Goal: Information Seeking & Learning: Get advice/opinions

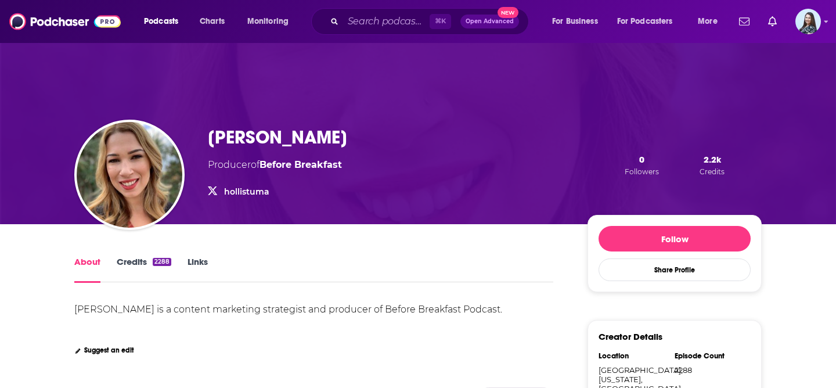
click at [242, 191] on link "hollistuma" at bounding box center [246, 191] width 45 height 10
click at [394, 16] on input "Search podcasts, credits, & more..." at bounding box center [386, 21] width 86 height 19
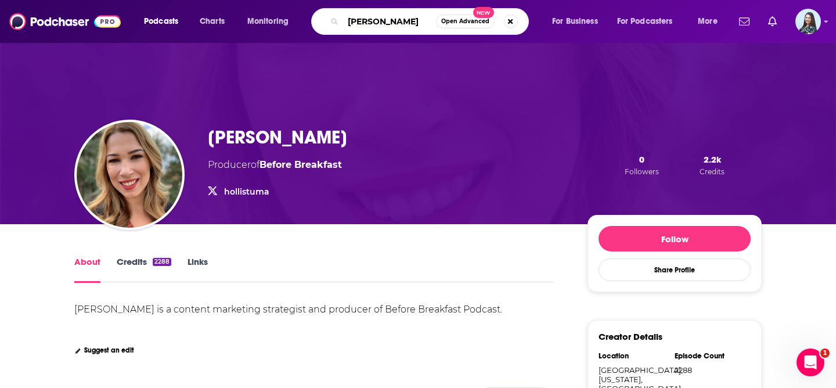
type input "[PERSON_NAME]"
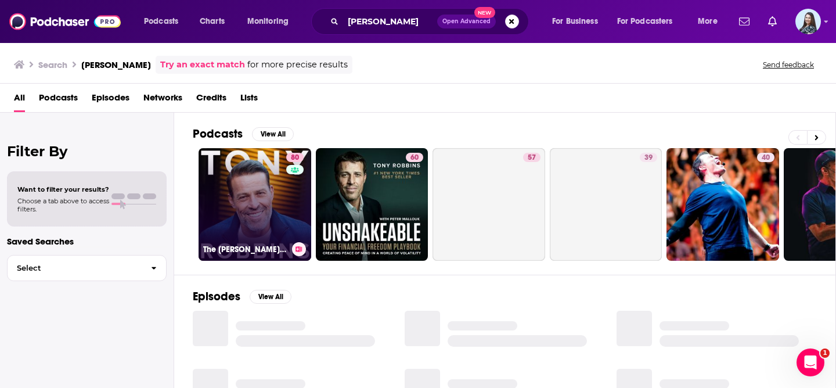
click at [235, 216] on link "80 The [PERSON_NAME] Podcast" at bounding box center [254, 204] width 113 height 113
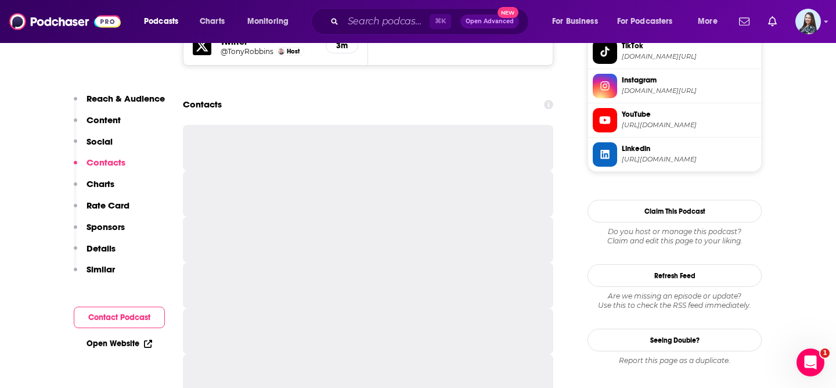
scroll to position [1201, 0]
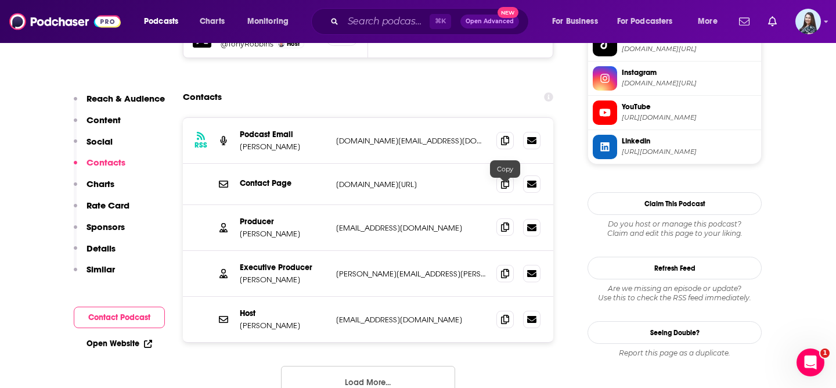
click at [506, 222] on icon at bounding box center [505, 226] width 8 height 9
click at [366, 22] on input "Search podcasts, credits, & more..." at bounding box center [386, 21] width 86 height 19
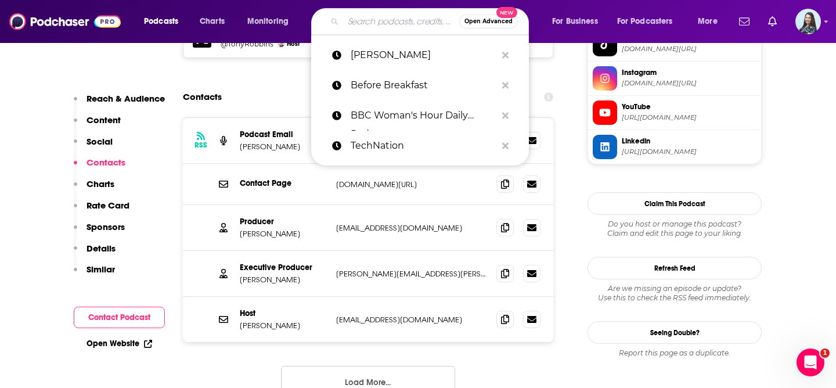
paste input "ADDitude - [MEDICAL_DATA] Experts Podcast"
type input "ADDitude - [MEDICAL_DATA] Experts Podcast"
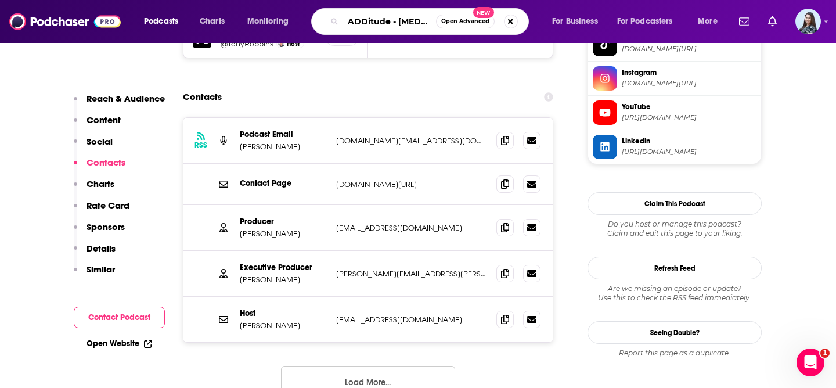
scroll to position [0, 65]
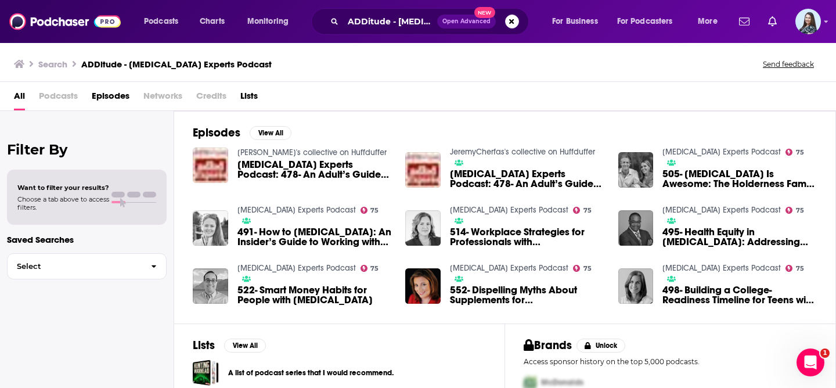
click at [298, 233] on span "491- How to [MEDICAL_DATA]: An Insider’s Guide to Working with Your [MEDICAL_DA…" at bounding box center [314, 237] width 154 height 20
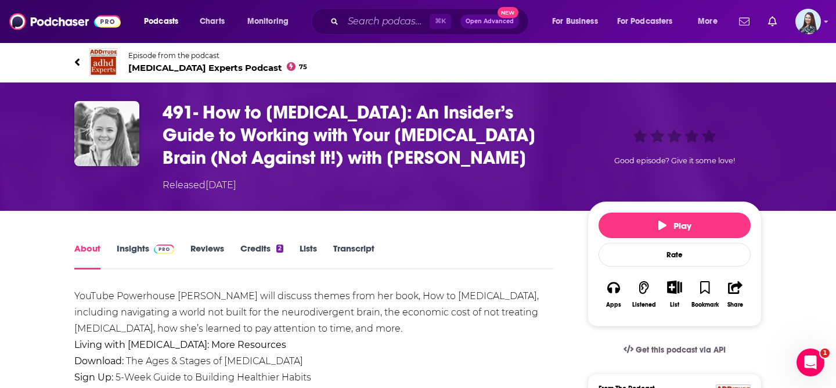
click at [171, 70] on span "[MEDICAL_DATA] Experts Podcast 75" at bounding box center [217, 67] width 179 height 11
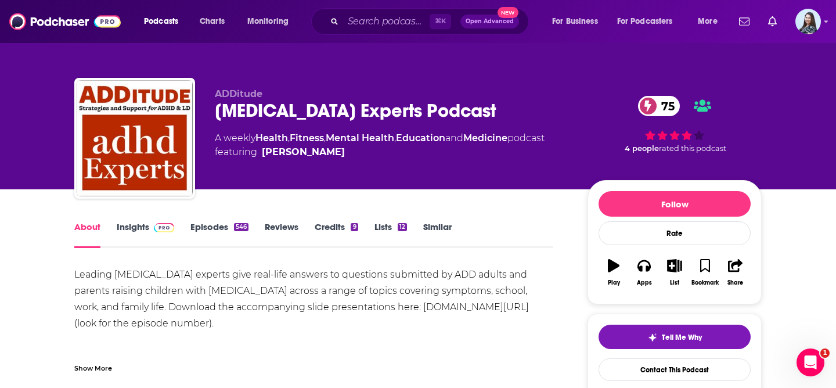
click at [139, 223] on link "Insights" at bounding box center [145, 234] width 57 height 27
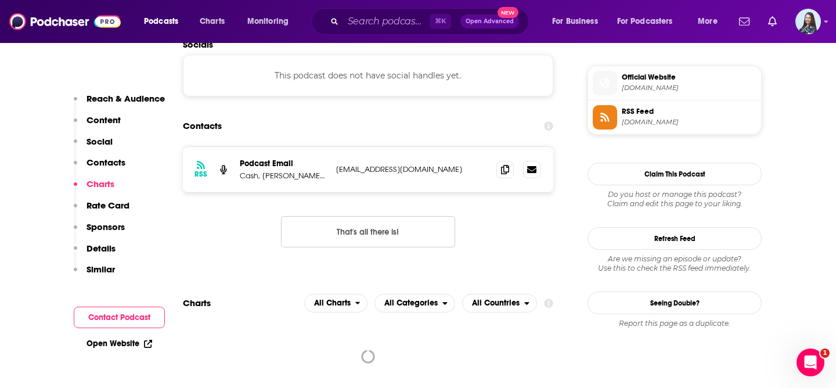
scroll to position [1017, 0]
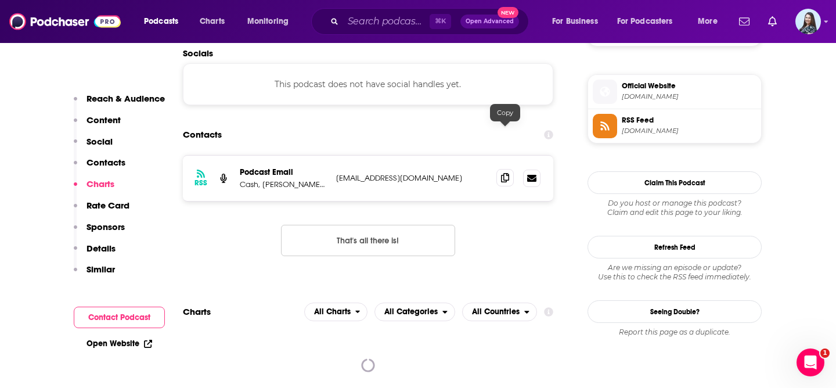
click at [506, 173] on icon at bounding box center [505, 177] width 8 height 9
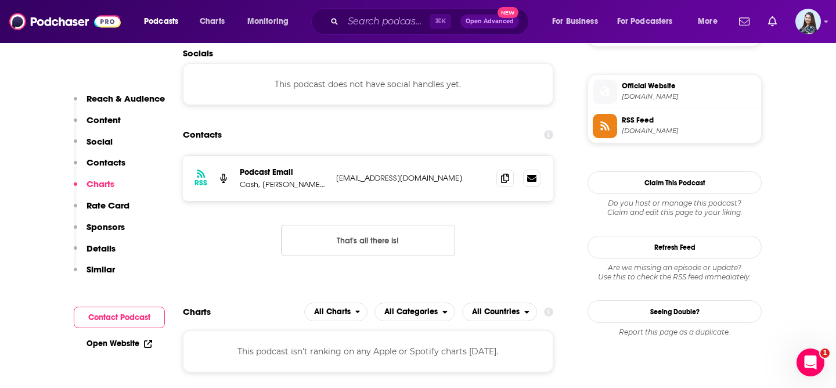
click at [312, 179] on p "Cash, [PERSON_NAME], [PERSON_NAME], [PERSON_NAME]" at bounding box center [283, 184] width 87 height 10
click at [324, 179] on p "Cash, [PERSON_NAME], [PERSON_NAME], [PERSON_NAME]" at bounding box center [283, 184] width 87 height 10
click at [305, 179] on p "Cash, [PERSON_NAME], [PERSON_NAME], [PERSON_NAME]" at bounding box center [283, 184] width 87 height 10
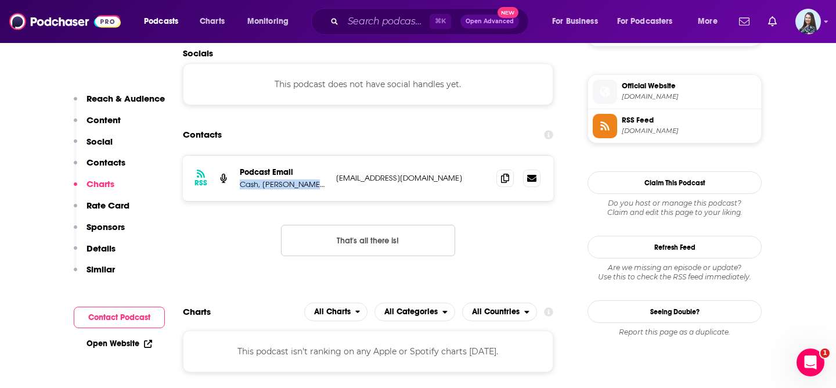
copy p "Cash, [PERSON_NAME], [PERSON_NAME], [PERSON_NAME]"
click at [378, 25] on input "Search podcasts, credits, & more..." at bounding box center [386, 21] width 86 height 19
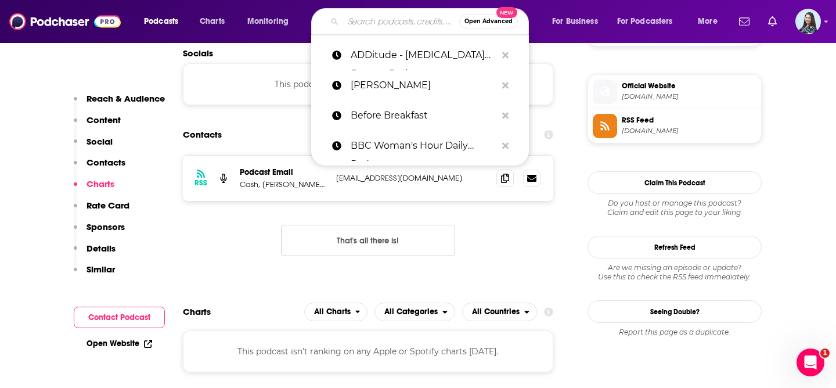
paste input "Adulting with [PERSON_NAME] and [PERSON_NAME]"
type input "Adulting with [PERSON_NAME] and [PERSON_NAME]"
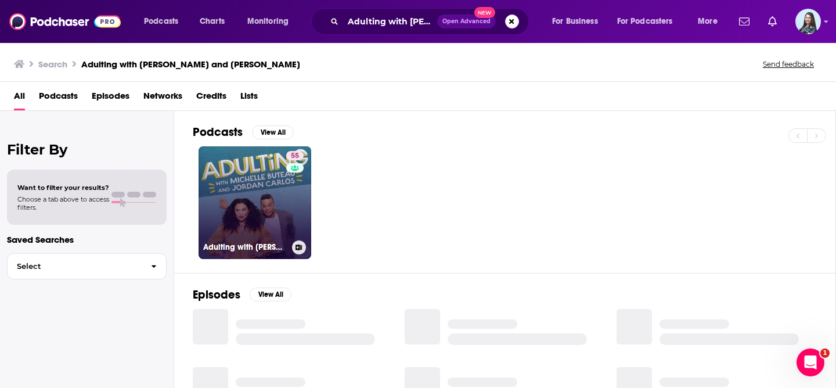
click at [238, 208] on link "55 Adulting with [PERSON_NAME] and [PERSON_NAME]" at bounding box center [254, 202] width 113 height 113
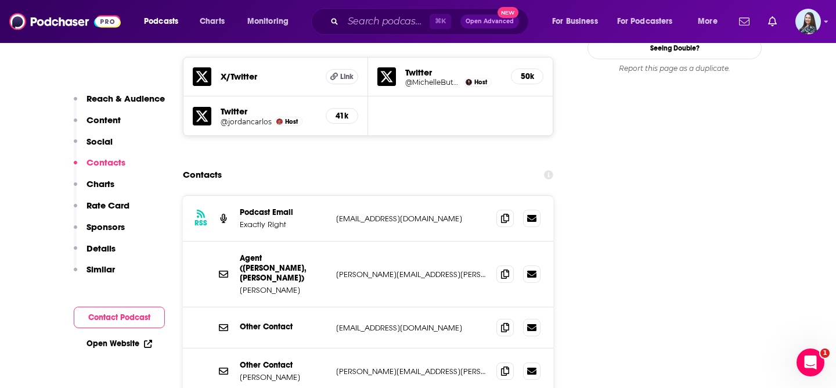
scroll to position [1185, 0]
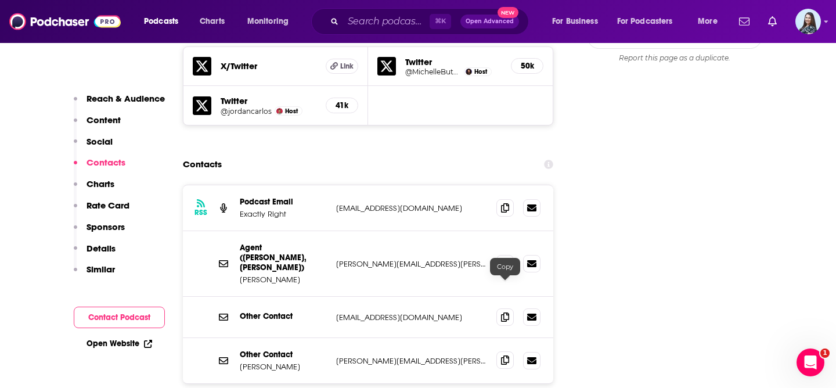
click at [507, 355] on icon at bounding box center [505, 359] width 8 height 9
click at [388, 16] on input "Search podcasts, credits, & more..." at bounding box center [386, 21] width 86 height 19
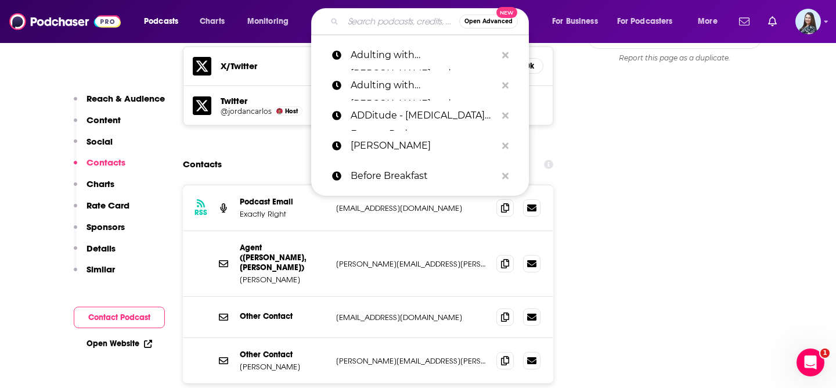
paste input "Ask [PERSON_NAME]: The Psychology of Parenting"
type input "Ask [PERSON_NAME]: The Psychology of Parenting"
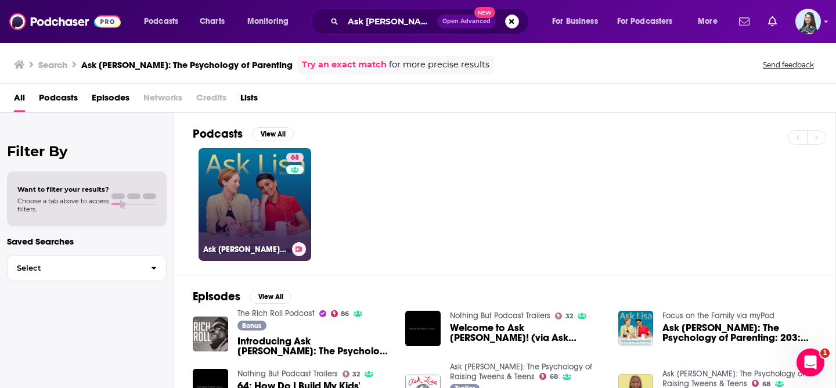
click at [236, 218] on link "68 Ask [PERSON_NAME]: The Psychology of Raising Tweens & Teens" at bounding box center [254, 204] width 113 height 113
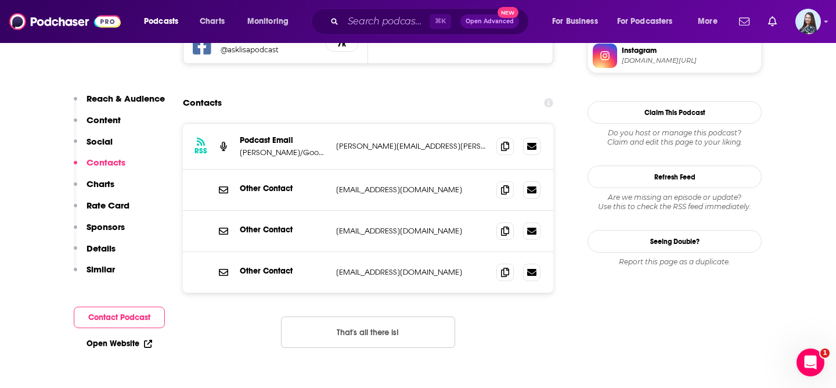
scroll to position [1088, 0]
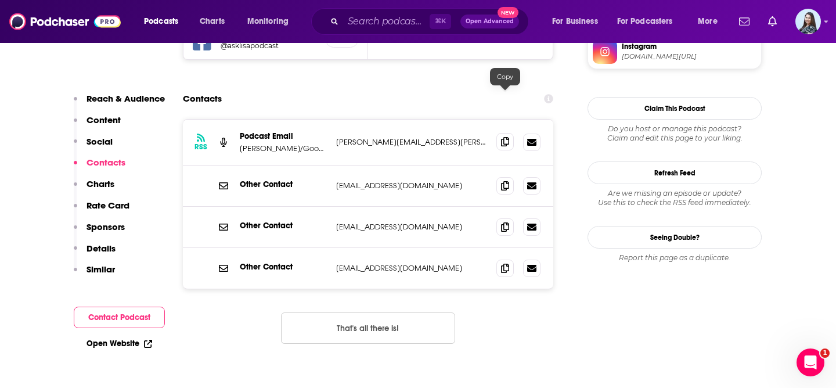
click at [506, 137] on icon at bounding box center [505, 141] width 8 height 9
click at [389, 23] on input "Search podcasts, credits, & more..." at bounding box center [386, 21] width 86 height 19
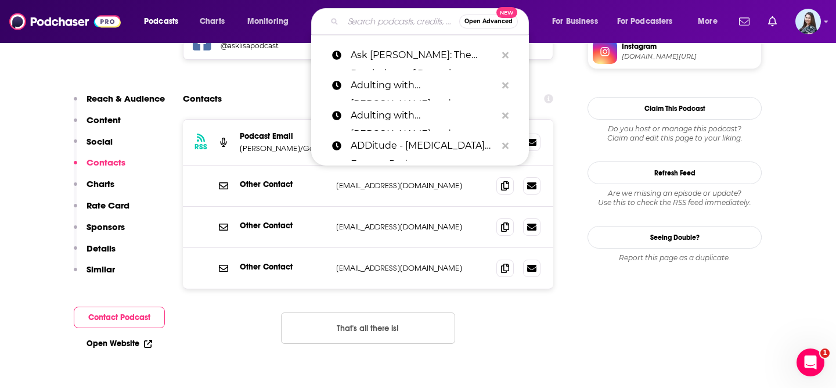
paste input "Don't Mom Alone Podcast"
type input "Don't Mom Alone Podcast"
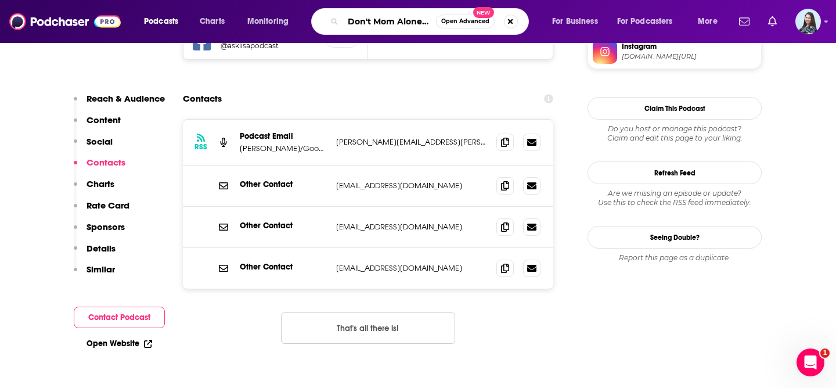
scroll to position [0, 28]
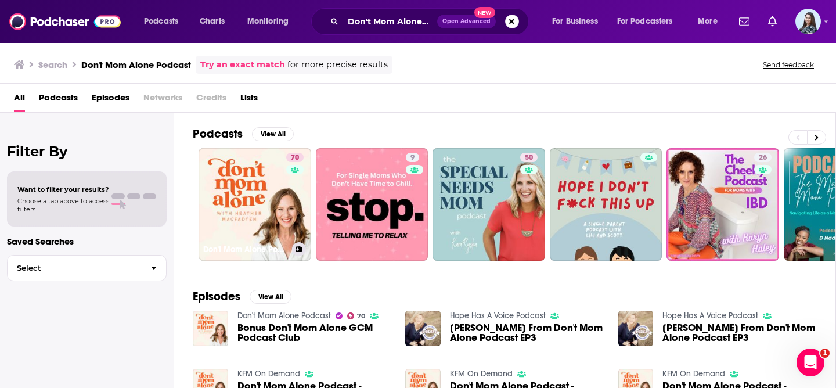
click at [266, 177] on link "70 Don't Mom Alone Podcast" at bounding box center [254, 204] width 113 height 113
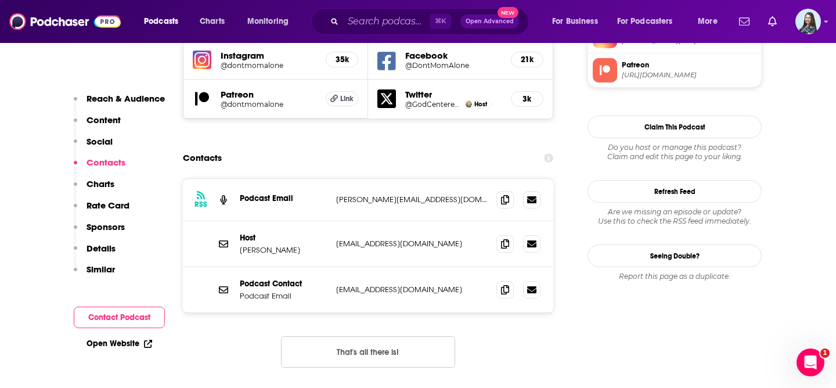
scroll to position [1074, 0]
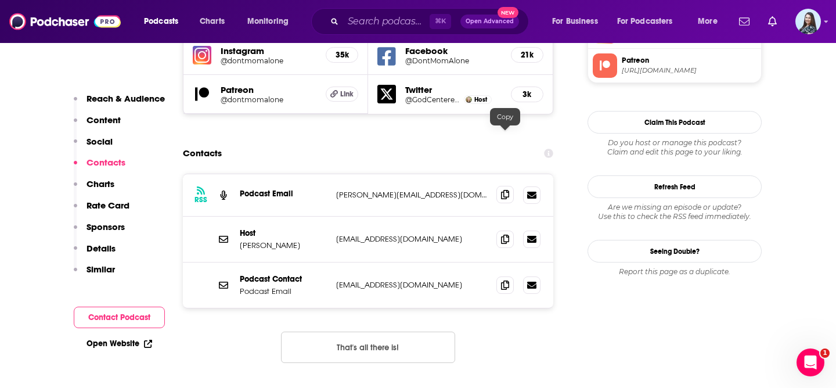
click at [503, 190] on icon at bounding box center [505, 194] width 8 height 9
click at [370, 21] on input "Search podcasts, credits, & more..." at bounding box center [386, 21] width 86 height 19
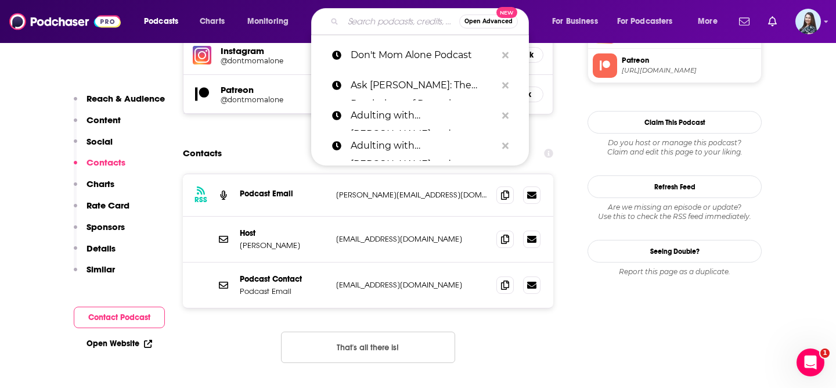
paste input "[DATE] & Chaos with [PERSON_NAME] & [PERSON_NAME]"
type input "[DATE] & Chaos with [PERSON_NAME] & [PERSON_NAME]"
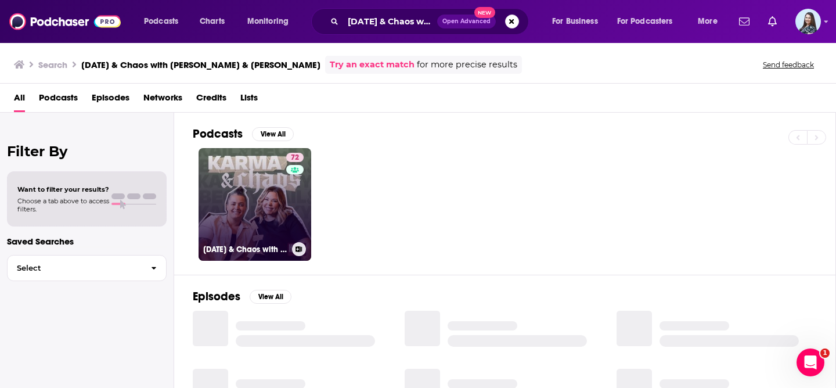
click at [247, 202] on link "72 [DATE] & Chaos with [PERSON_NAME] & [PERSON_NAME]" at bounding box center [254, 204] width 113 height 113
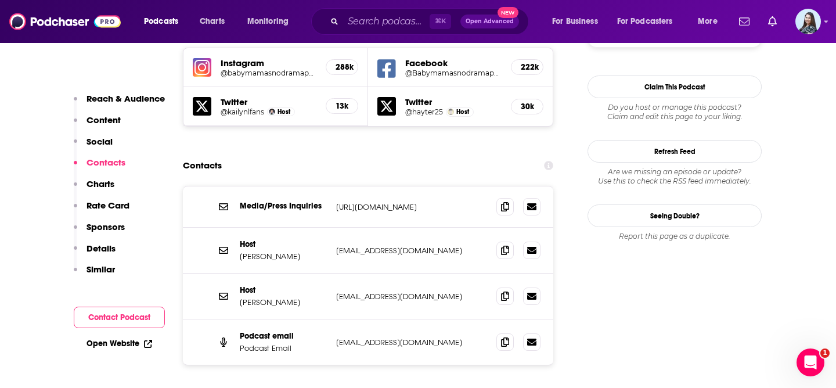
scroll to position [1100, 0]
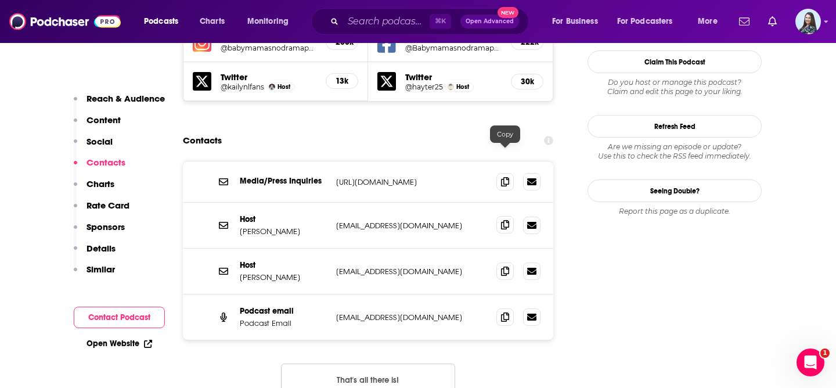
click at [508, 216] on span at bounding box center [504, 224] width 17 height 17
click at [373, 24] on input "Search podcasts, credits, & more..." at bounding box center [386, 21] width 86 height 19
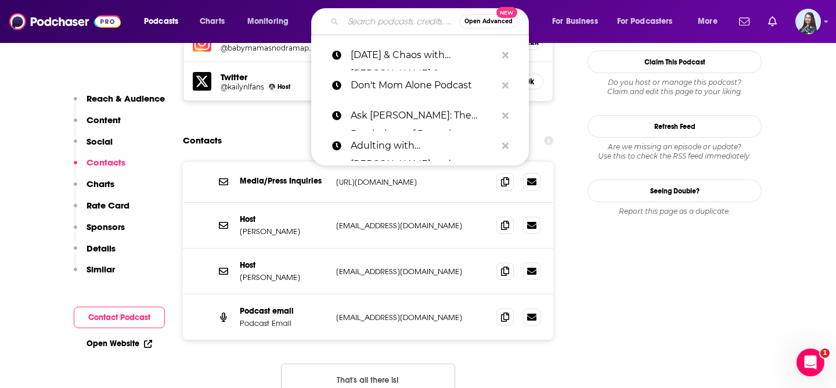
paste input "Let's Talk With [PERSON_NAME]"
type input "Let's Talk With [PERSON_NAME]"
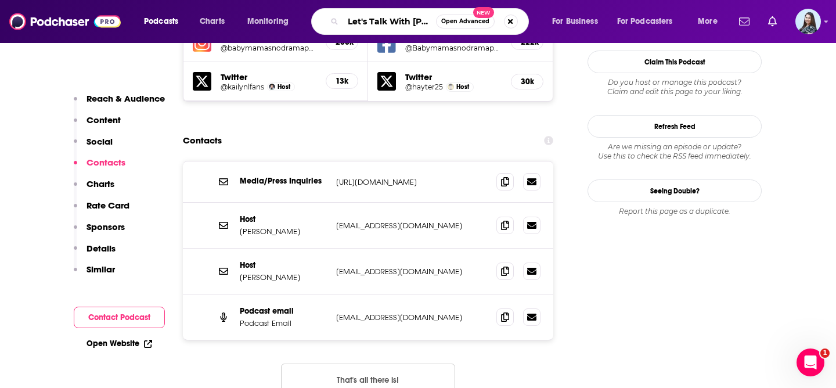
scroll to position [0, 53]
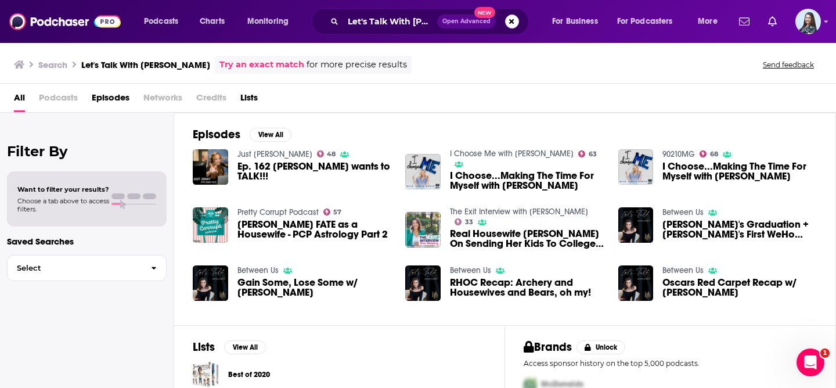
click at [381, 31] on div "Let's Talk With [PERSON_NAME] Open Advanced New" at bounding box center [420, 21] width 218 height 27
click at [381, 27] on input "Let's Talk With [PERSON_NAME]" at bounding box center [390, 21] width 94 height 19
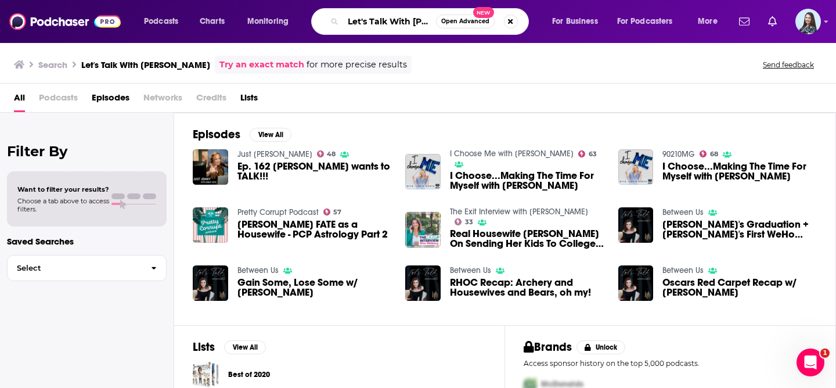
click at [381, 27] on input "Let's Talk With [PERSON_NAME]" at bounding box center [389, 21] width 93 height 19
paste input "Marriage and Martinis"
type input "Marriage and Martinis"
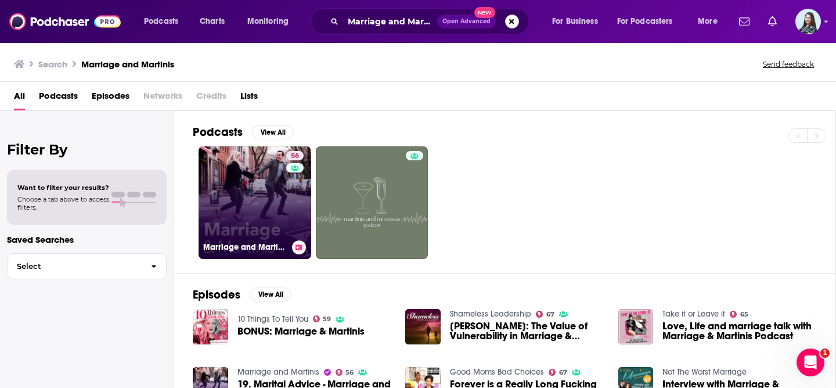
click at [241, 184] on link "56 Marriage and Martinis" at bounding box center [254, 202] width 113 height 113
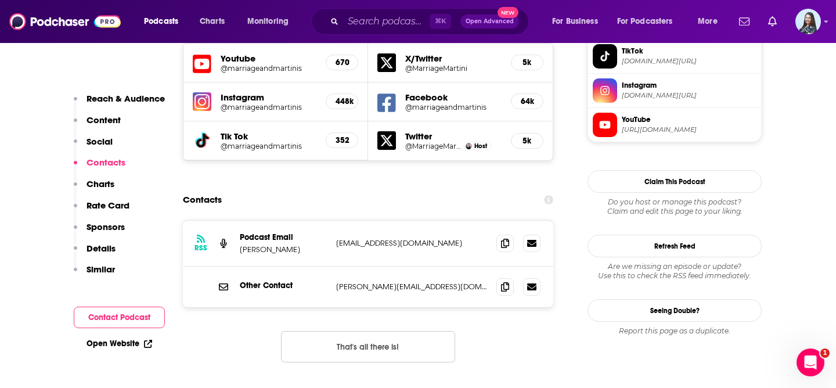
scroll to position [1196, 0]
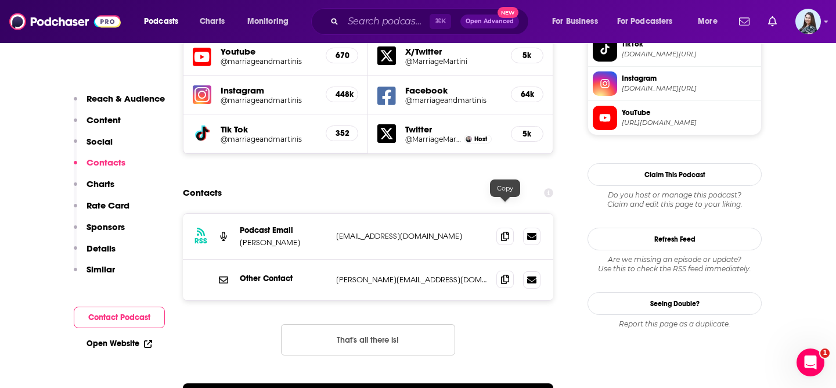
click at [512, 270] on span at bounding box center [504, 278] width 17 height 17
click at [380, 22] on input "Search podcasts, credits, & more..." at bounding box center [386, 21] width 86 height 19
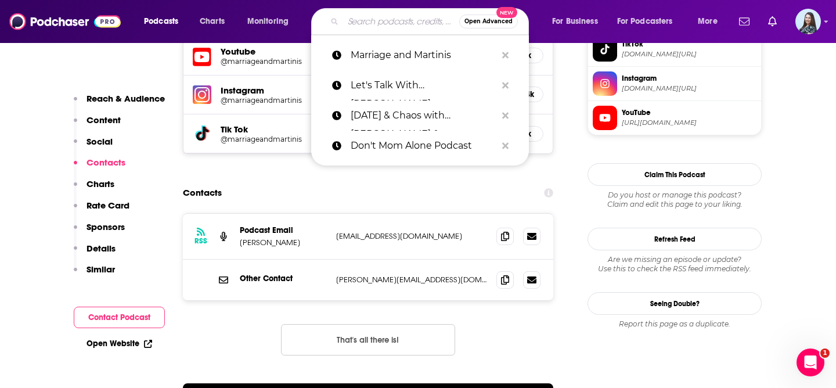
paste input "Million Bazillion"
type input "Million Bazillion"
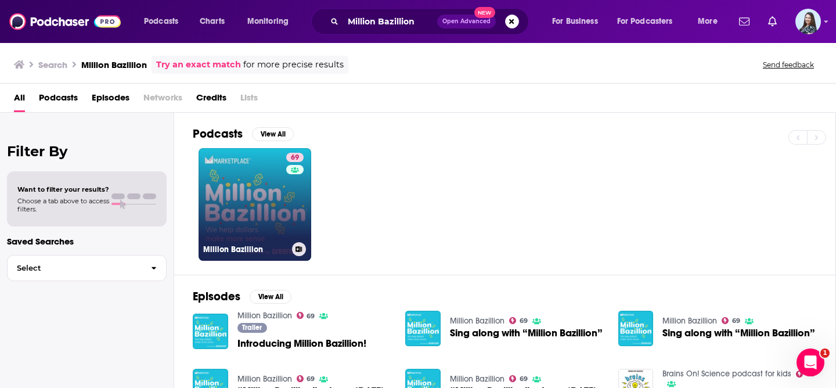
click at [251, 194] on link "69 Million Bazillion" at bounding box center [254, 204] width 113 height 113
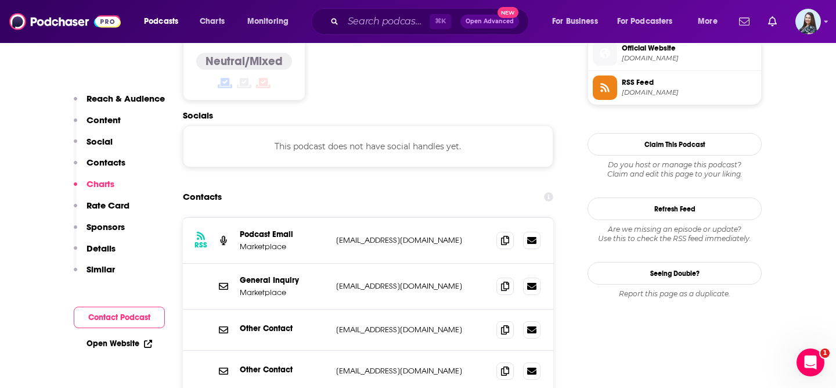
scroll to position [1012, 0]
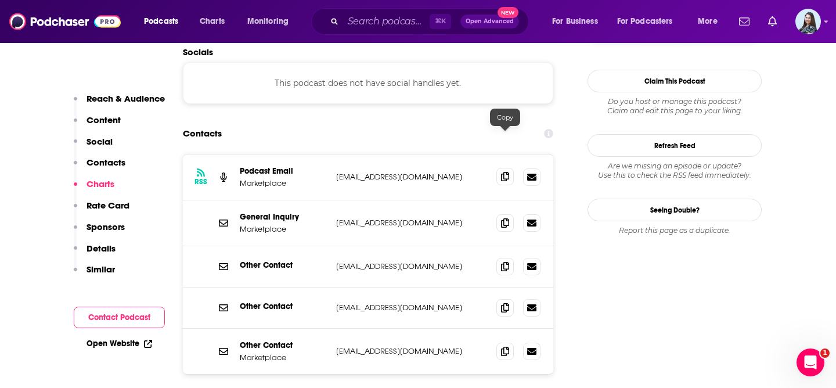
click at [504, 172] on icon at bounding box center [505, 176] width 8 height 9
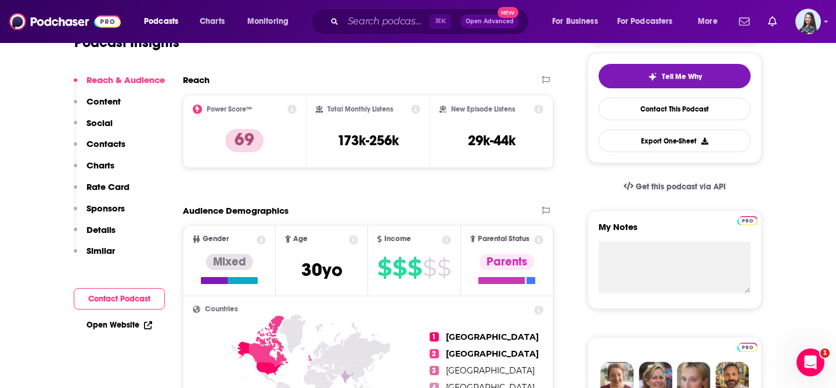
scroll to position [0, 0]
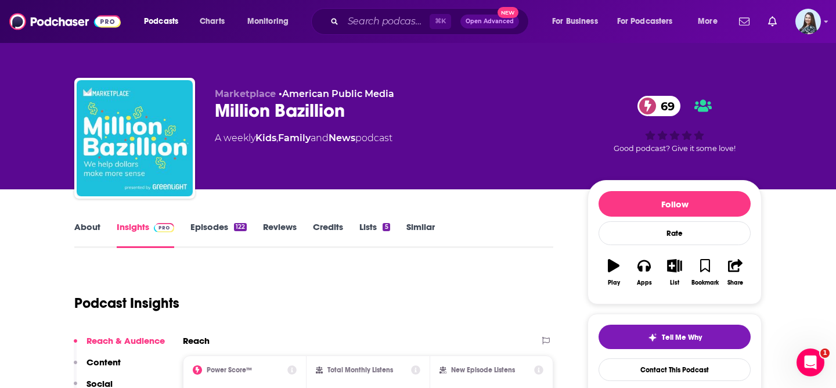
click at [89, 228] on link "About" at bounding box center [87, 234] width 26 height 27
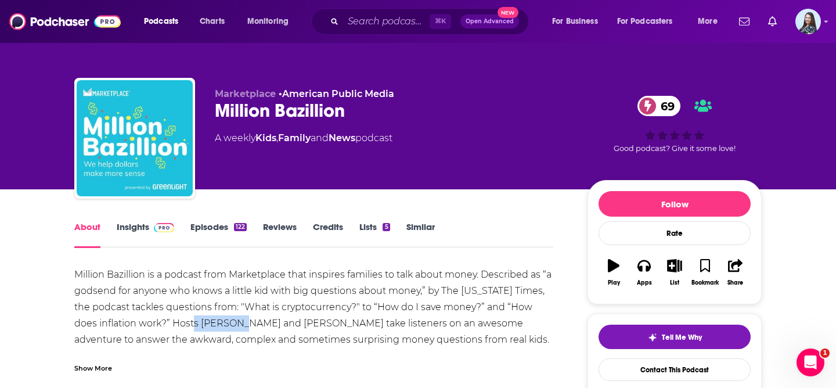
drag, startPoint x: 202, startPoint y: 322, endPoint x: 252, endPoint y: 324, distance: 50.5
click at [252, 324] on div "Million Bazillion is a podcast from Marketplace that inspires families to talk …" at bounding box center [313, 339] width 479 height 146
click at [392, 29] on input "Search podcasts, credits, & more..." at bounding box center [386, 21] width 86 height 19
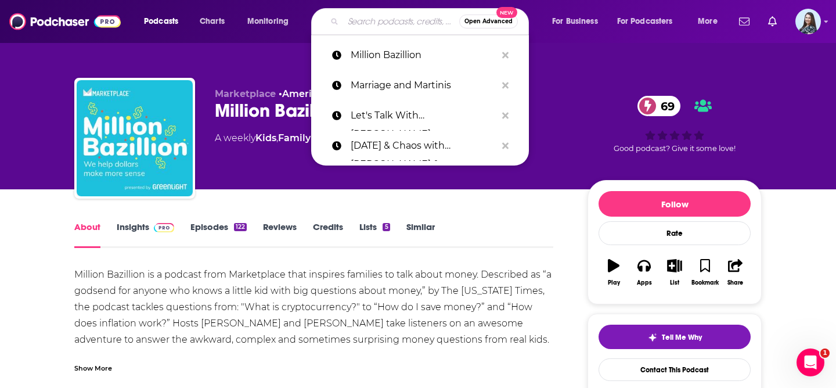
paste input ""Mindful Parenting: Breaking the Cycle of Reactive Parenting & Raising Kind, Co…"
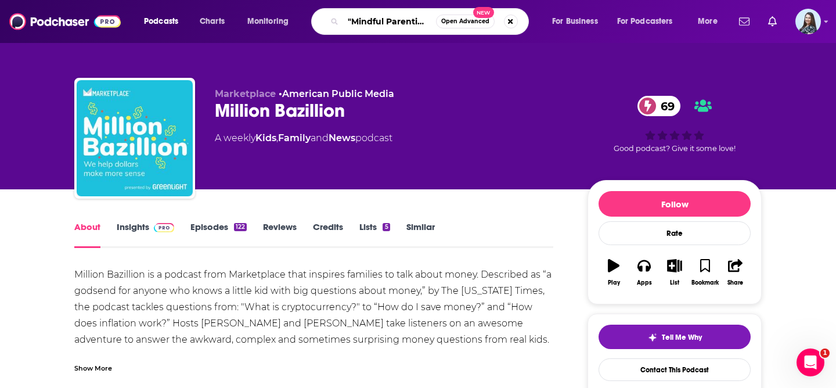
drag, startPoint x: 409, startPoint y: 22, endPoint x: 325, endPoint y: 17, distance: 83.7
click at [309, 18] on div "Podcasts Charts Monitoring "Mindful Parenting: Breaking the Cycle of Reactive P…" at bounding box center [432, 21] width 593 height 27
click at [352, 23] on input ""Mindful Parenting: Breaking the Cycle of Reactive Parenting & Raising Kind, Co…" at bounding box center [389, 21] width 93 height 19
type input "Mindful Parenting: Breaking the Cycle of Reactive Parenting & Raising Kind, Con…"
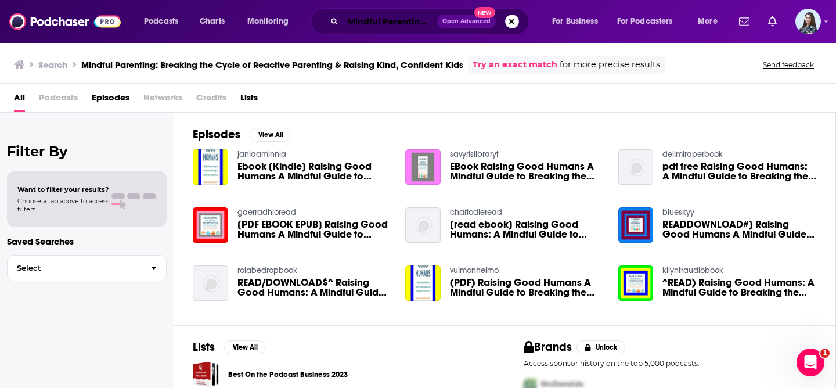
click at [388, 16] on input "Mindful Parenting: Breaking the Cycle of Reactive Parenting & Raising Kind, Con…" at bounding box center [390, 21] width 94 height 19
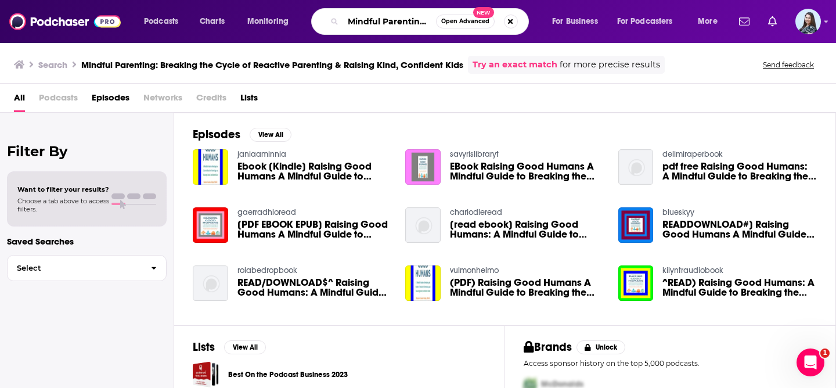
click at [388, 16] on input "Mindful Parenting: Breaking the Cycle of Reactive Parenting & Raising Kind, Con…" at bounding box center [389, 21] width 93 height 19
click at [389, 24] on input "Mindful Parenting: Breaking the Cycle of Reactive Parenting & Raising Kind, Con…" at bounding box center [389, 21] width 93 height 19
type input "Mindful Mama"
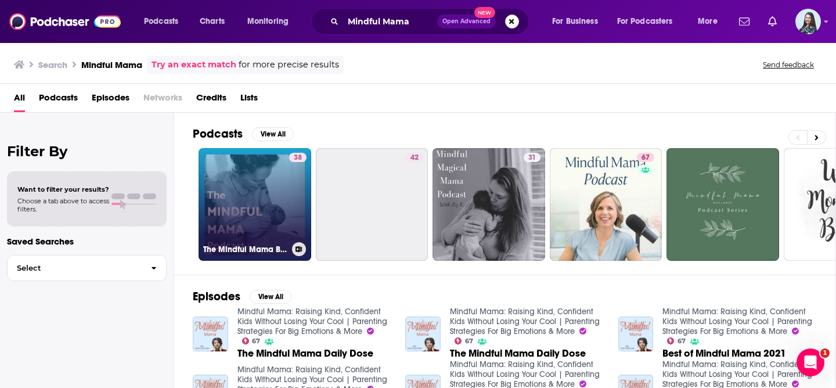
click at [254, 201] on link "38 The Mindful Mama Birth Podcast" at bounding box center [254, 204] width 113 height 113
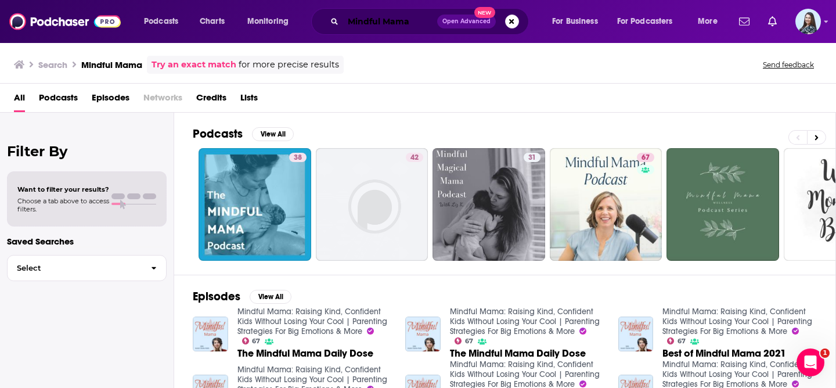
click at [387, 21] on input "Mindful Mama" at bounding box center [390, 21] width 94 height 19
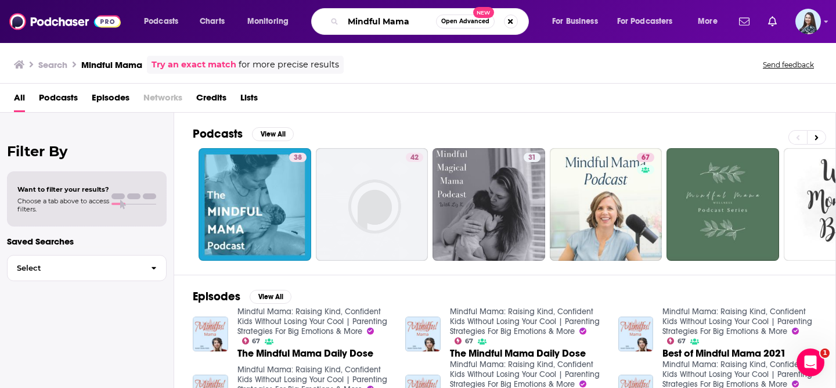
click at [387, 21] on input "Mindful Mama" at bounding box center [389, 21] width 93 height 19
paste input ": Raising Kind, Confident Kids Without Losing Your Cool | Parenting Strategies …"
type input "Mindful Mama: Raising Kind, Confident Kids Without Losing Your Cool | Parenting…"
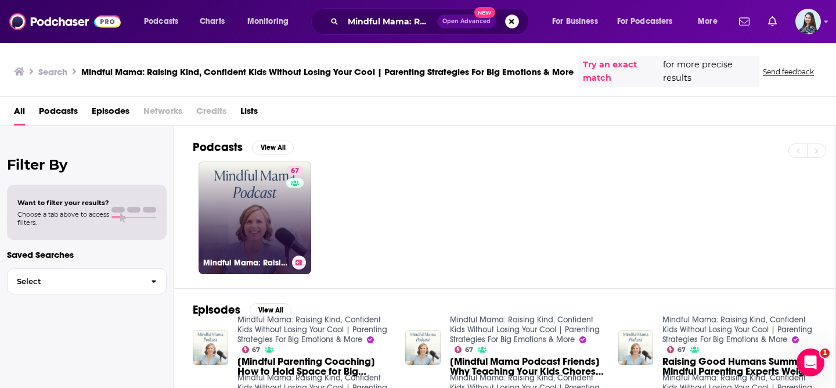
click at [255, 194] on link "67 Mindful Mama: Raising Kind, Confident Kids Without Losing Your Cool | Parent…" at bounding box center [254, 217] width 113 height 113
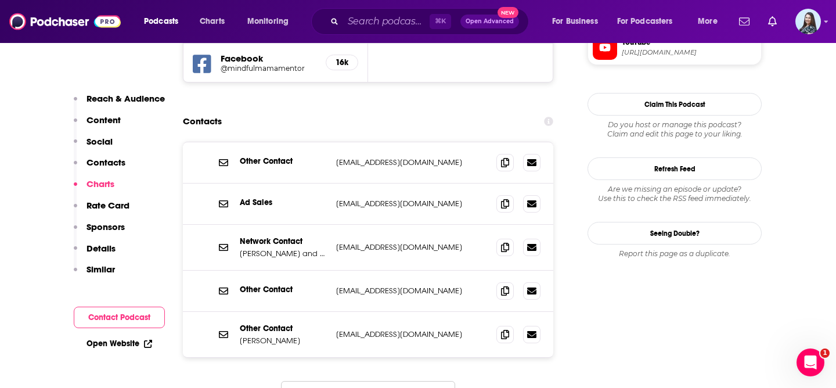
scroll to position [1075, 0]
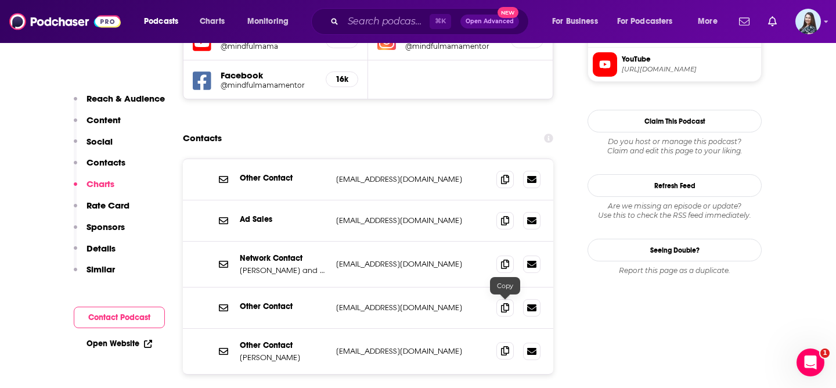
click at [512, 342] on span at bounding box center [504, 350] width 17 height 17
click at [356, 15] on input "Search podcasts, credits, & more..." at bounding box center [386, 21] width 86 height 19
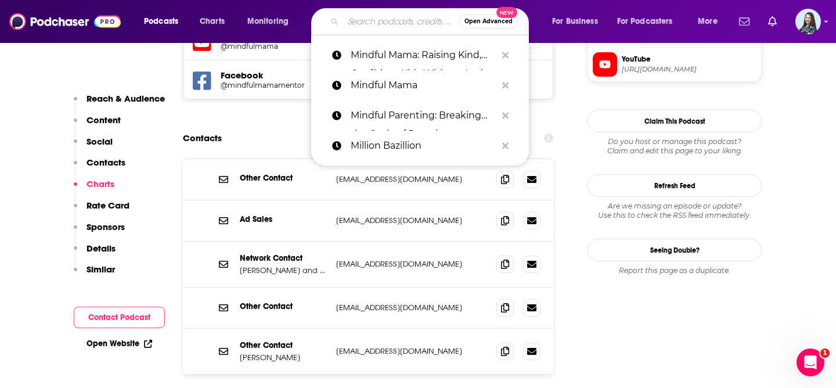
paste input "Motherhood Meets Medicine"
type input "Motherhood Meets Medicine"
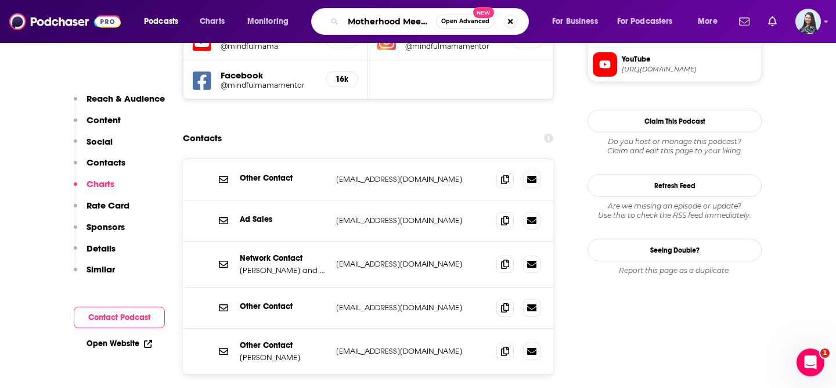
scroll to position [0, 39]
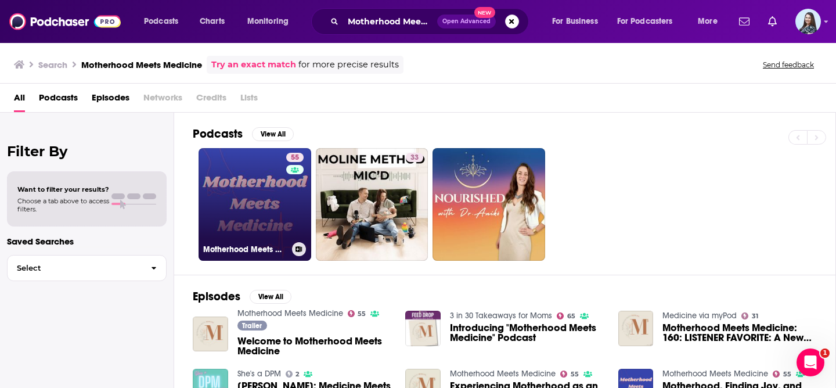
click at [250, 206] on link "55 Motherhood Meets Medicine" at bounding box center [254, 204] width 113 height 113
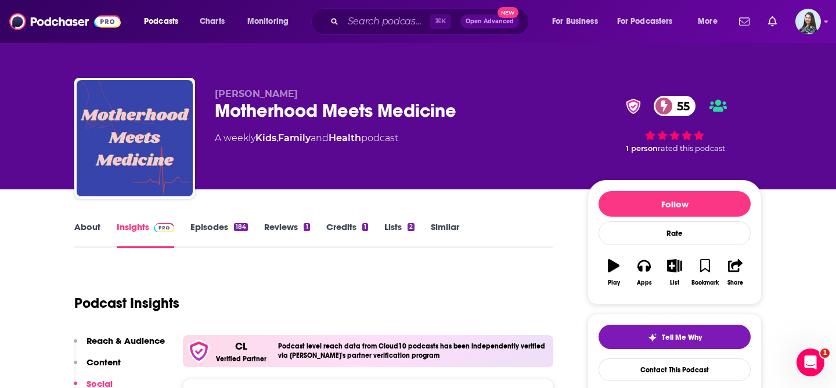
click at [292, 109] on div "Motherhood Meets Medicine 55" at bounding box center [392, 110] width 354 height 23
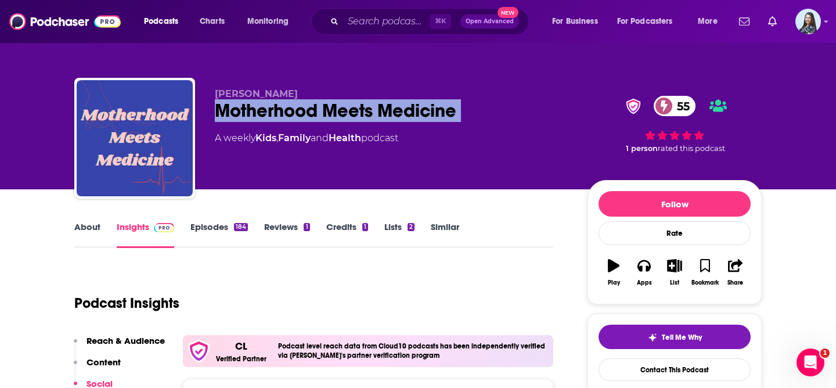
copy div "Motherhood Meets Medicine 55"
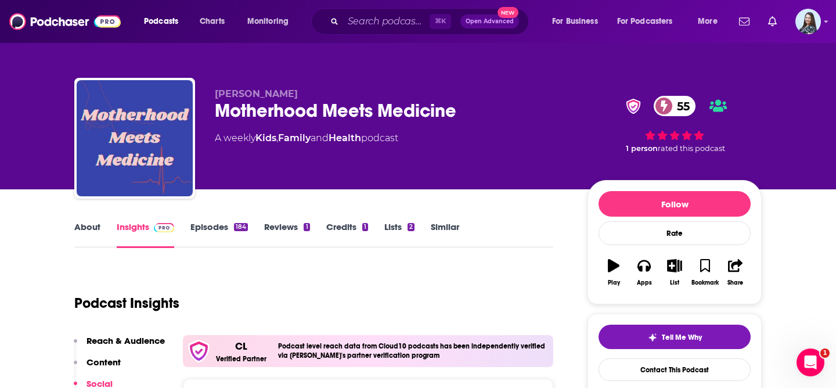
click at [342, 177] on div "[PERSON_NAME] Motherhood Meets Medicine 55 A weekly Kids , Family and Health po…" at bounding box center [392, 134] width 354 height 93
click at [371, 26] on input "Search podcasts, credits, & more..." at bounding box center [386, 21] width 86 height 19
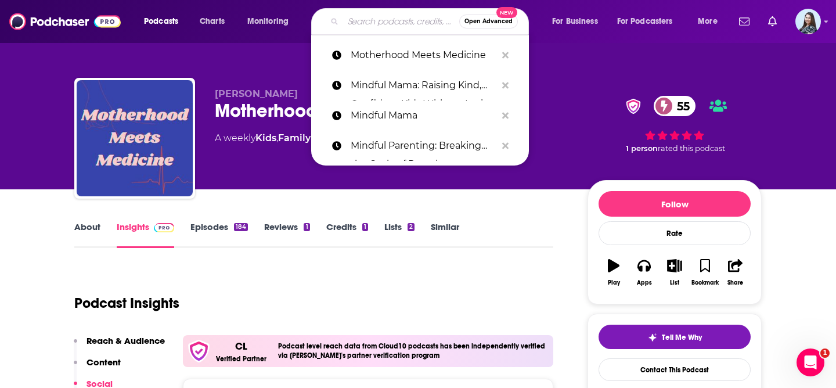
paste input "Parenting with [PERSON_NAME]"
type input "Parenting with [PERSON_NAME]"
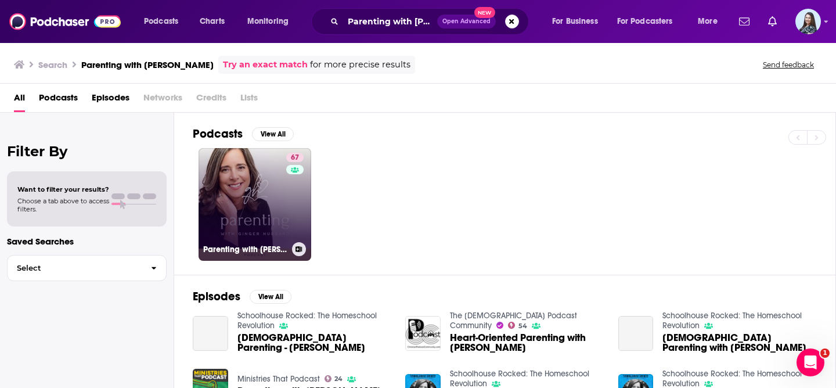
click at [248, 205] on link "67 Parenting with [PERSON_NAME]" at bounding box center [254, 204] width 113 height 113
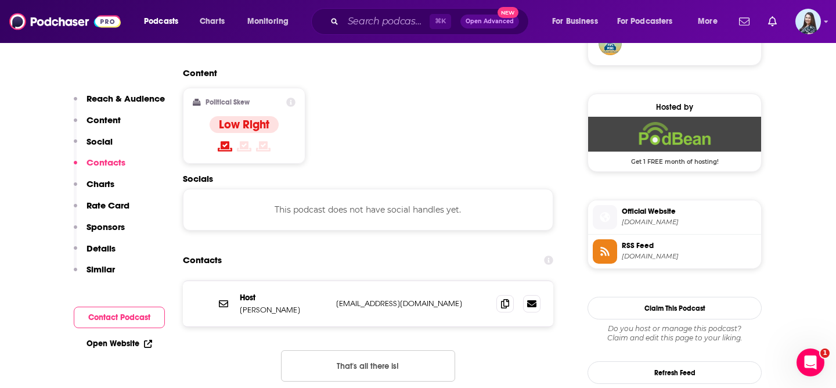
scroll to position [925, 0]
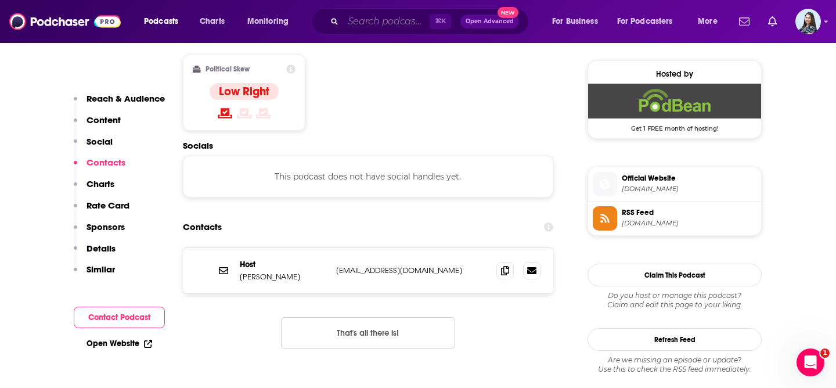
click at [360, 24] on input "Search podcasts, credits, & more..." at bounding box center [386, 21] width 86 height 19
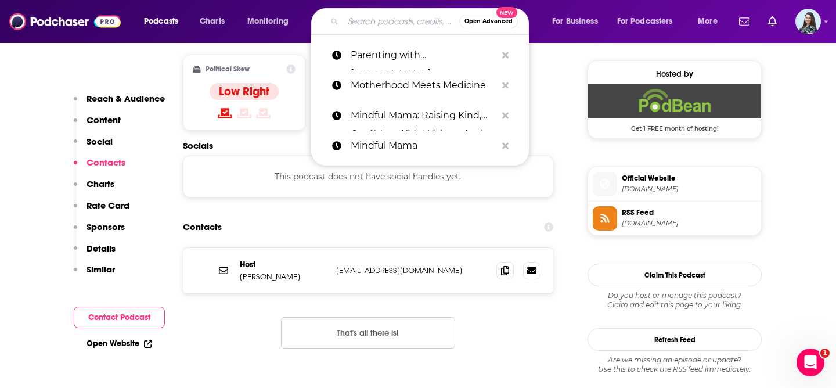
paste input "Respectful Parenting: [PERSON_NAME] Unruffled"
type input "Respectful Parenting: [PERSON_NAME] Unruffled"
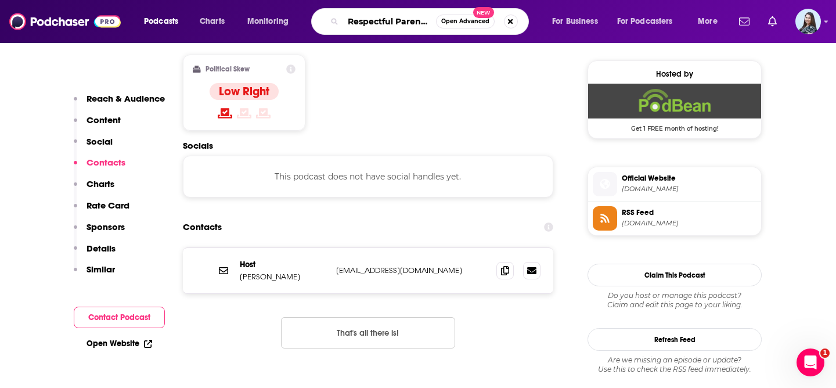
scroll to position [0, 127]
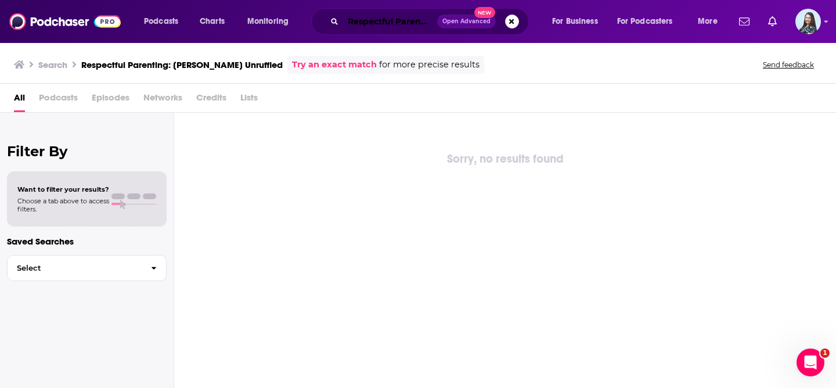
click at [393, 17] on input "Respectful Parenting: [PERSON_NAME] Unruffled" at bounding box center [390, 21] width 94 height 19
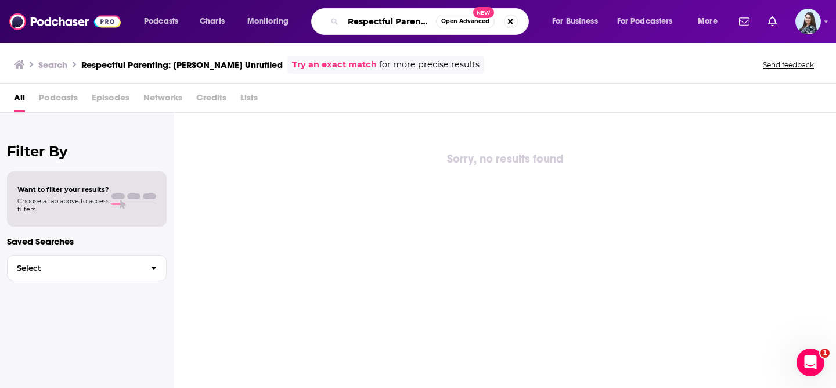
click at [388, 26] on input "Respectful Parenting: [PERSON_NAME] Unruffled" at bounding box center [389, 21] width 93 height 19
paste input "Search podcasts, credits, & more..."
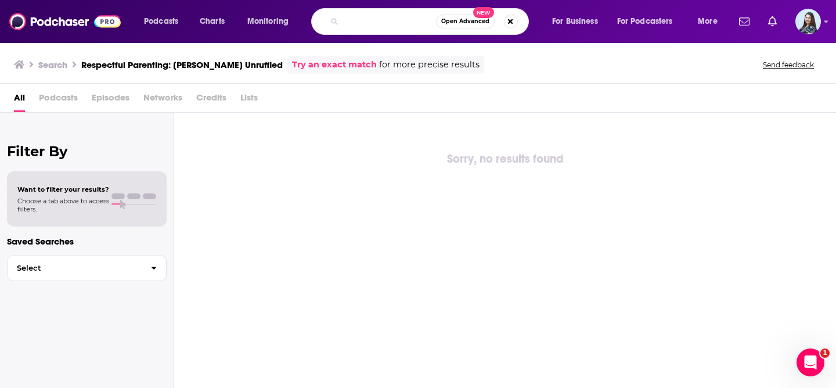
type input "Respectful Parenting: [PERSON_NAME] Unruffled"
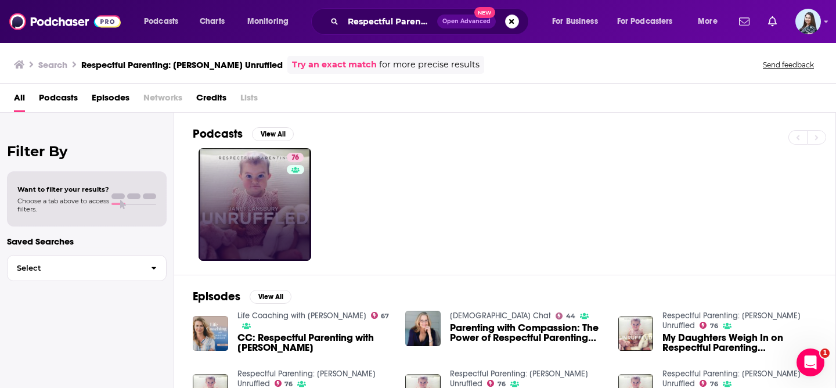
click at [264, 194] on link "76" at bounding box center [254, 204] width 113 height 113
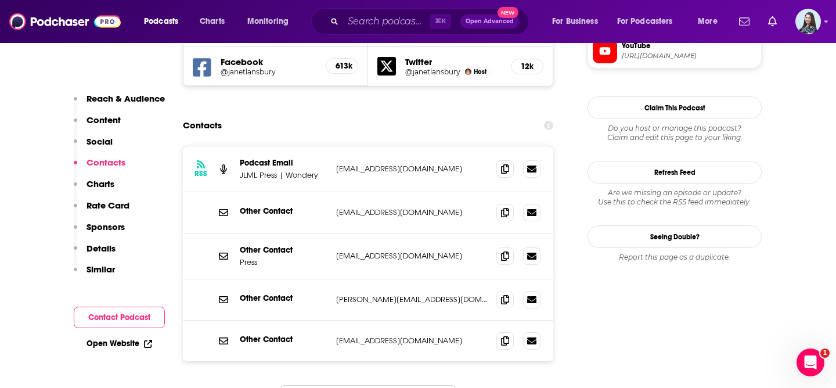
scroll to position [1094, 0]
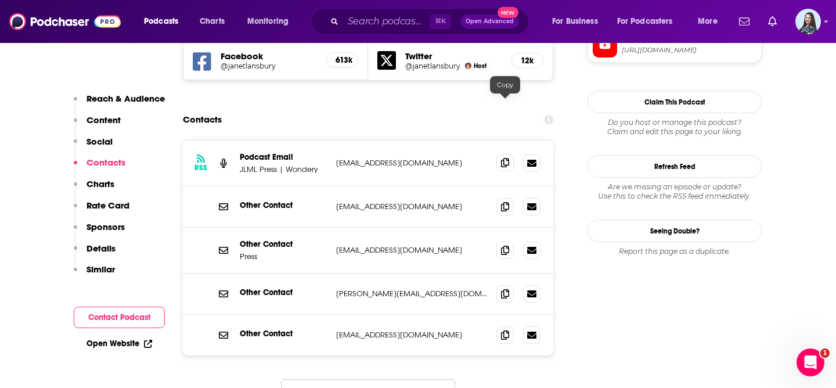
click at [503, 158] on icon at bounding box center [505, 162] width 8 height 9
click at [381, 21] on input "Search podcasts, credits, & more..." at bounding box center [386, 21] width 86 height 19
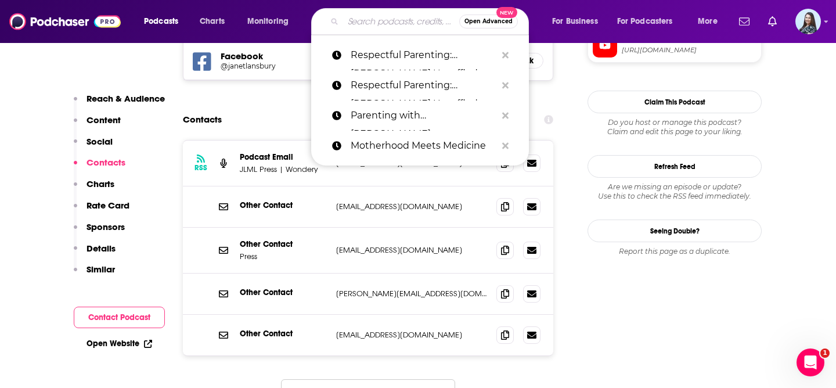
paste input "Second Life"
type input "Second Life"
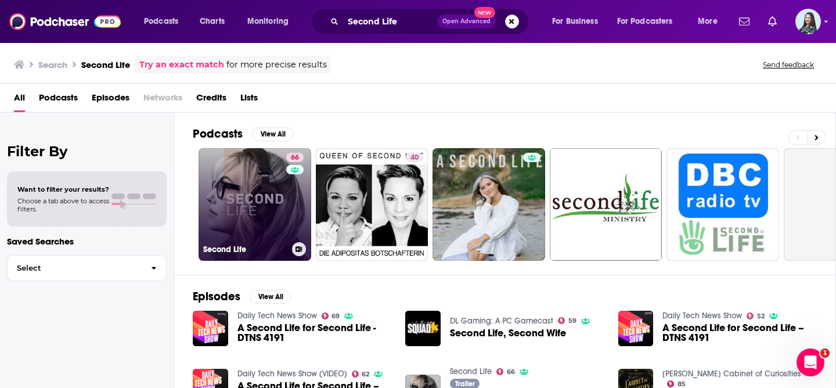
click at [257, 197] on link "66 Second Life" at bounding box center [254, 204] width 113 height 113
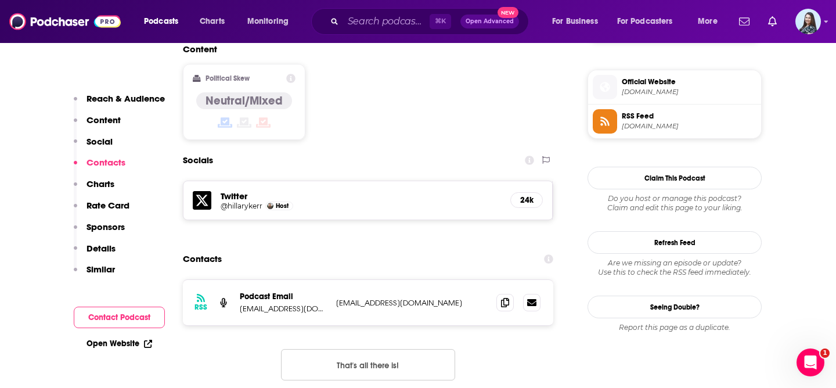
scroll to position [916, 0]
click at [502, 296] on icon at bounding box center [505, 300] width 8 height 9
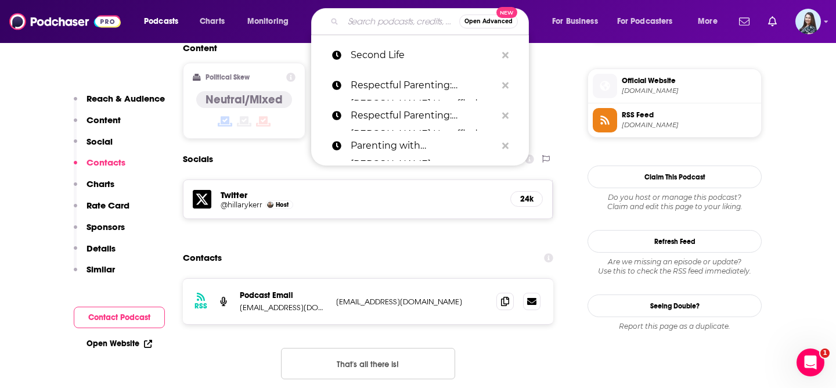
click at [365, 26] on input "Search podcasts, credits, & more..." at bounding box center [401, 21] width 116 height 19
paste input "Simple Families"
type input "Simple Families"
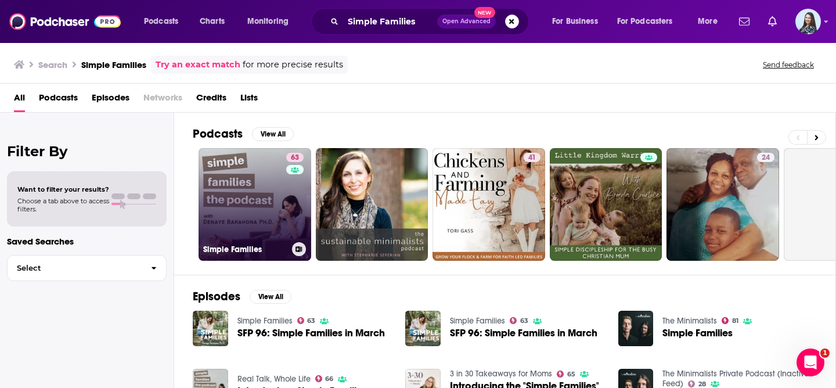
click at [241, 207] on link "63 Simple Families" at bounding box center [254, 204] width 113 height 113
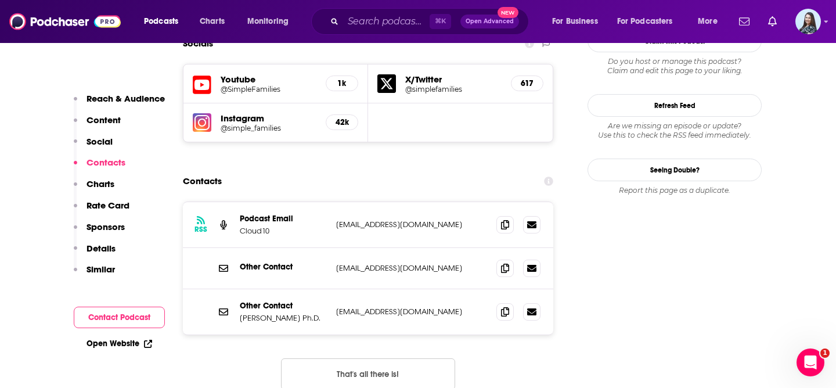
scroll to position [1157, 0]
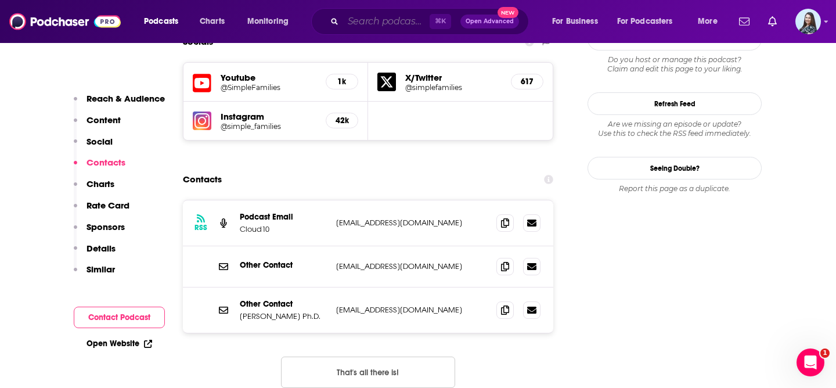
click at [380, 26] on input "Search podcasts, credits, & more..." at bounding box center [386, 21] width 86 height 19
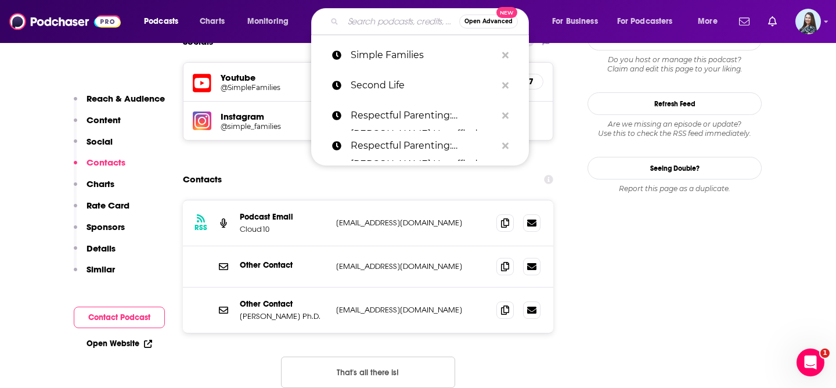
paste input "The Holderness Family Podcast"
type input "The Holderness Family Podcast"
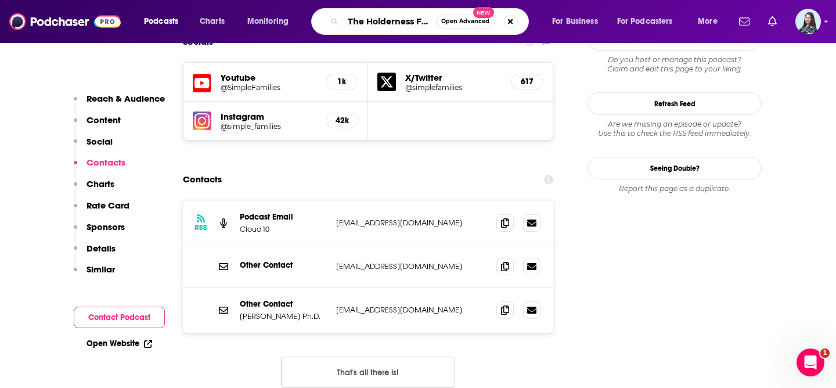
scroll to position [0, 51]
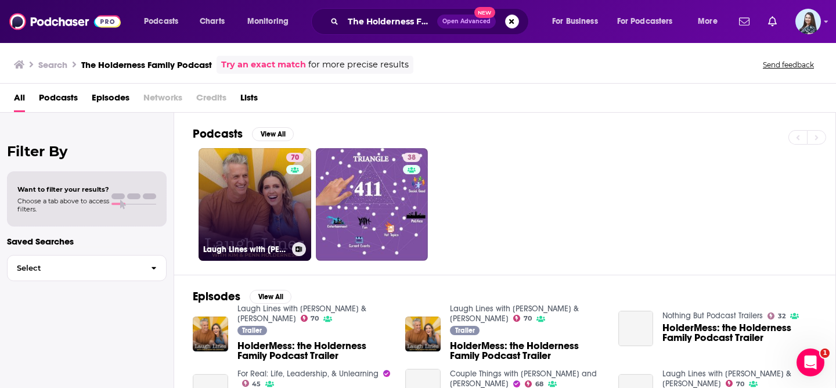
click at [224, 228] on link "70 Laugh Lines with [PERSON_NAME] & [PERSON_NAME]" at bounding box center [254, 204] width 113 height 113
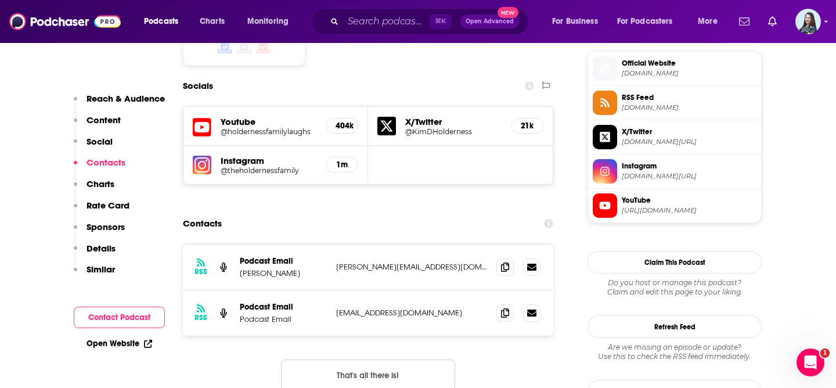
scroll to position [1048, 0]
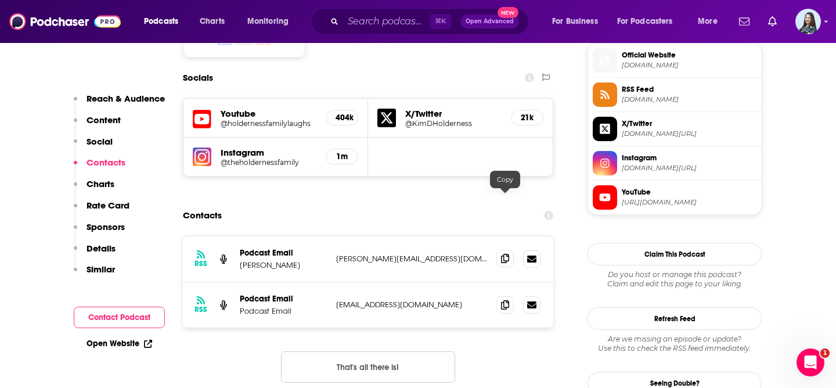
click at [508, 254] on icon at bounding box center [505, 258] width 8 height 9
click at [395, 24] on input "Search podcasts, credits, & more..." at bounding box center [386, 21] width 86 height 19
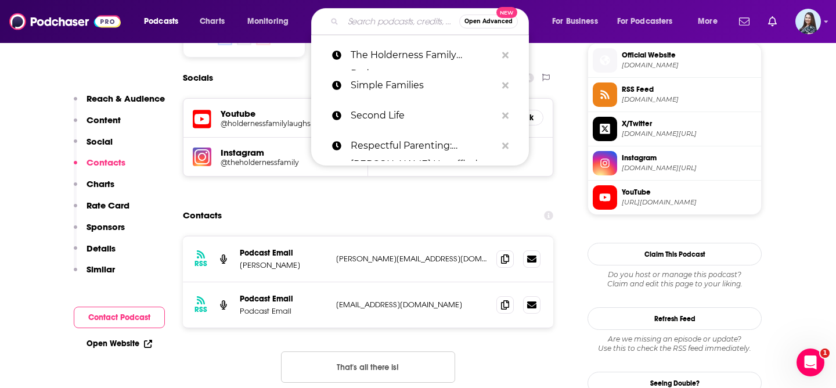
paste input "The Intentional Parents Podcast"
type input "The Intentional Parents Podcast"
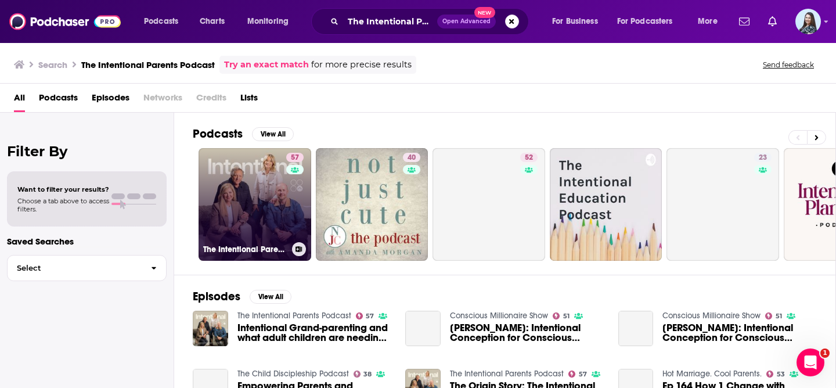
click at [248, 182] on link "57 The Intentional Parents Podcast" at bounding box center [254, 204] width 113 height 113
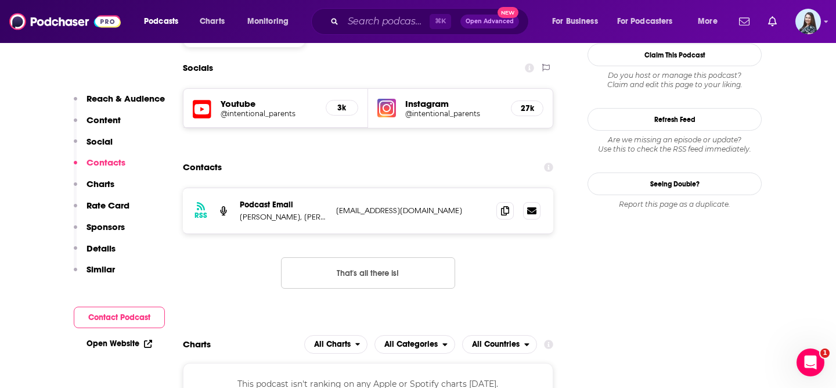
scroll to position [1104, 0]
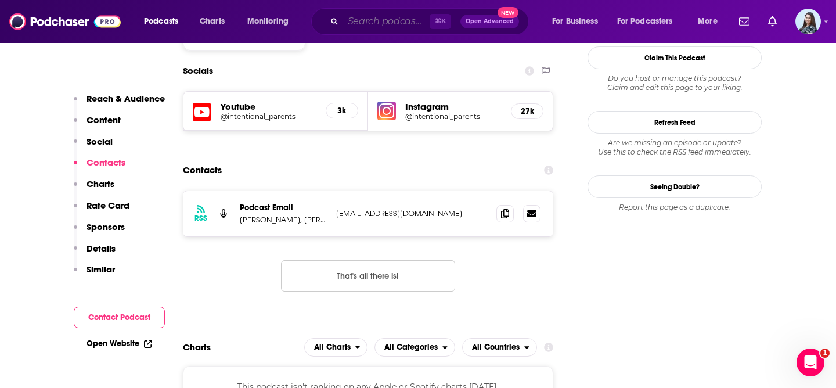
click at [381, 21] on input "Search podcasts, credits, & more..." at bounding box center [386, 21] width 86 height 19
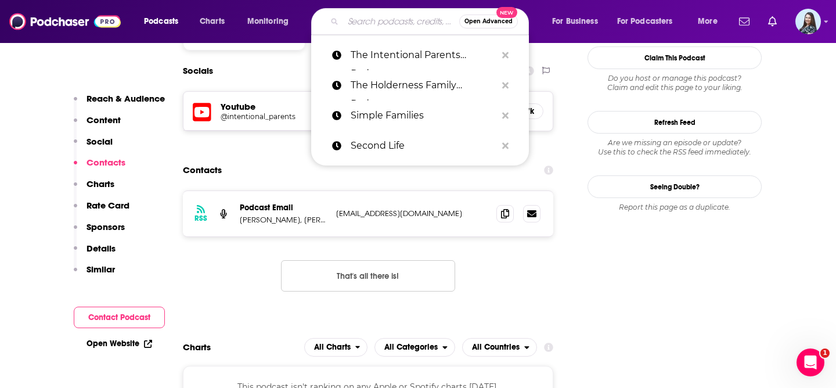
paste input "The Mom Hour"
type input "The Mom Hour"
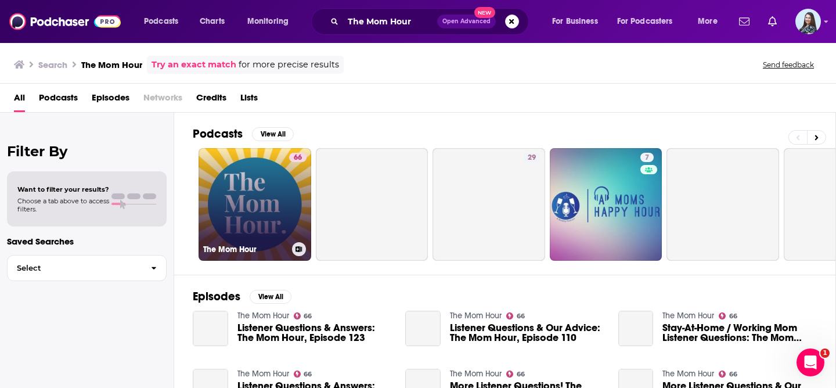
click at [250, 204] on link "66 The Mom Hour" at bounding box center [254, 204] width 113 height 113
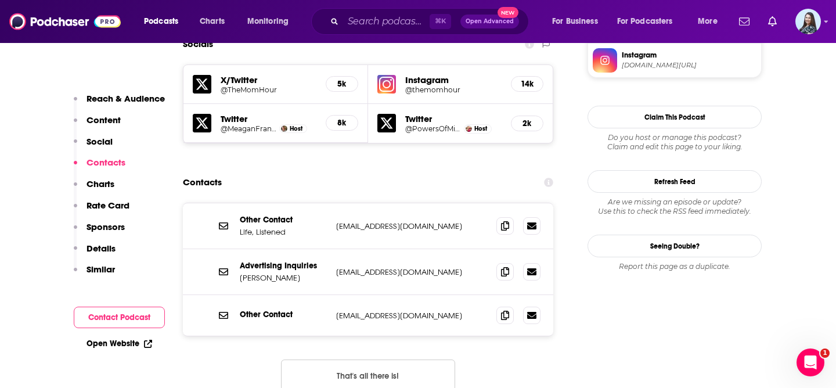
scroll to position [1046, 0]
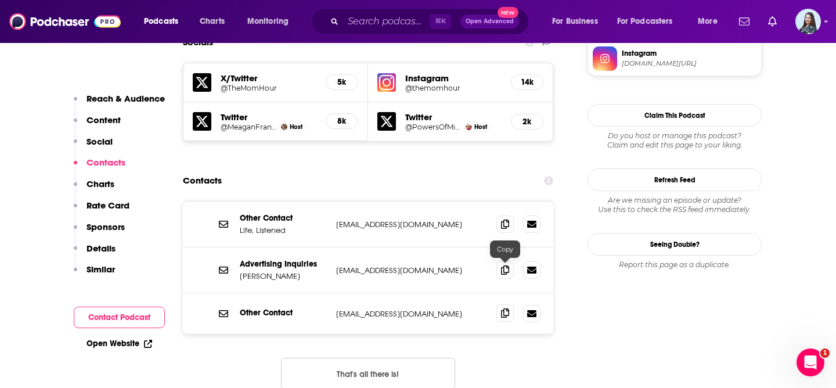
click at [503, 308] on icon at bounding box center [505, 312] width 8 height 9
click at [509, 261] on span at bounding box center [504, 269] width 17 height 17
click at [366, 24] on input "Search podcasts, credits, & more..." at bounding box center [386, 21] width 86 height 19
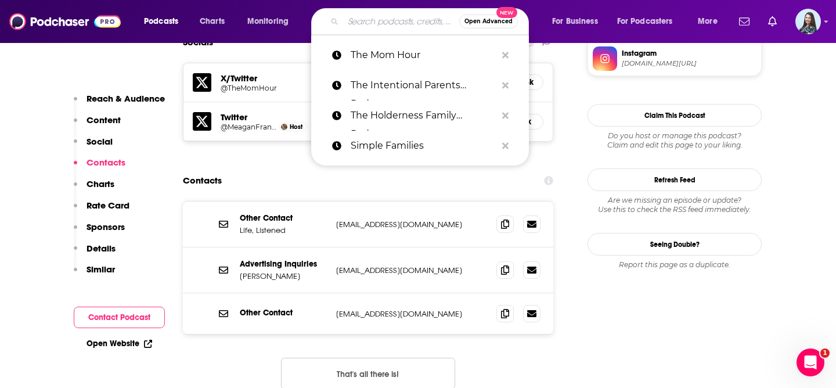
paste input "The Mom Room"
type input "The Mom Room"
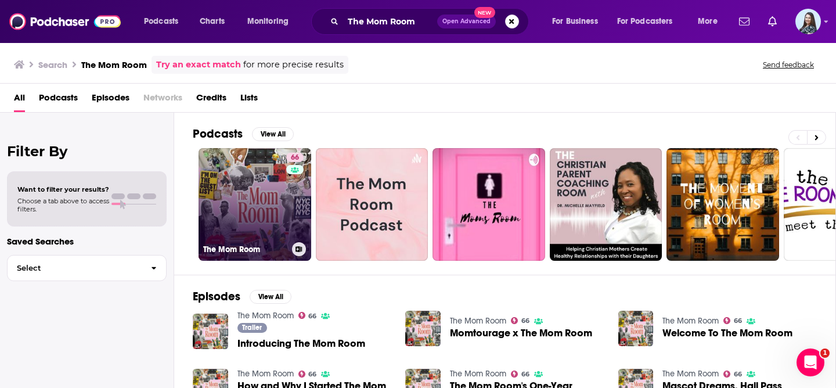
click at [258, 189] on link "66 The Mom Room" at bounding box center [254, 204] width 113 height 113
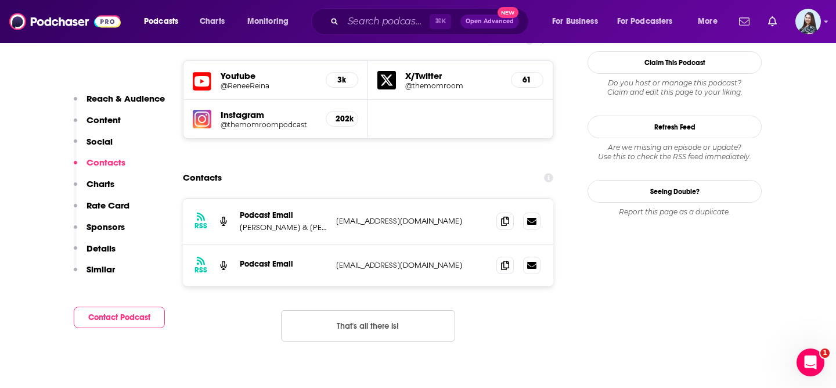
scroll to position [1043, 0]
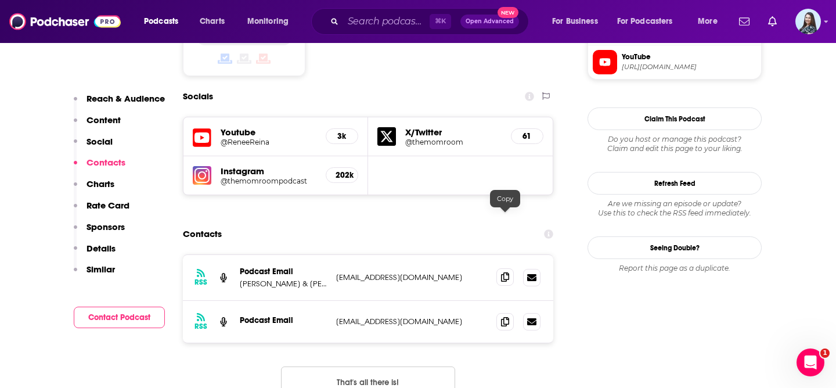
click at [511, 268] on span at bounding box center [504, 276] width 17 height 17
click at [392, 21] on input "Search podcasts, credits, & more..." at bounding box center [386, 21] width 86 height 19
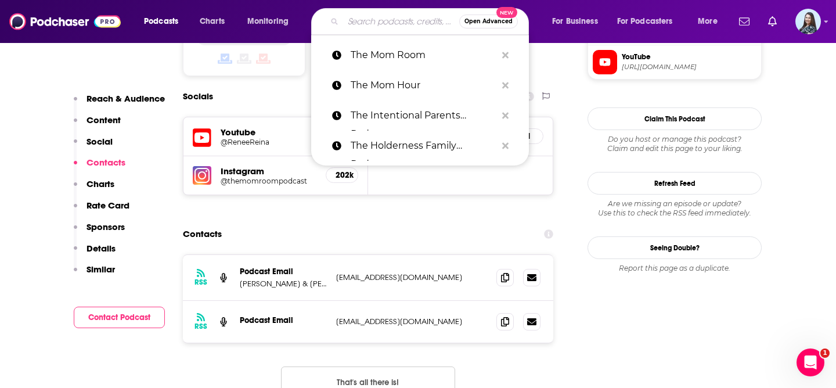
paste input "The Morning After with [PERSON_NAME]"
type input "The Morning After with [PERSON_NAME]"
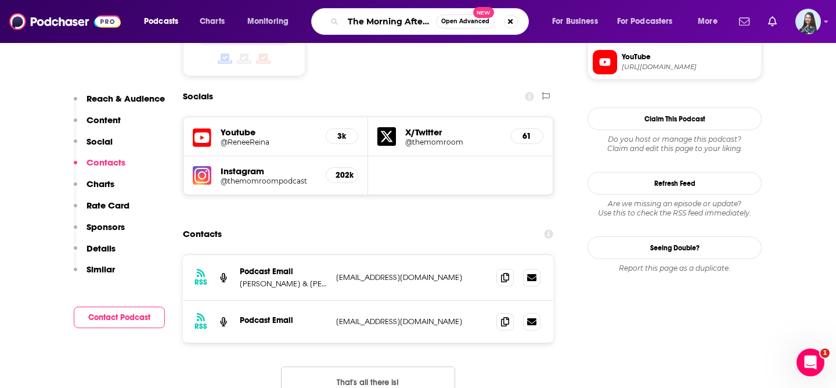
scroll to position [0, 77]
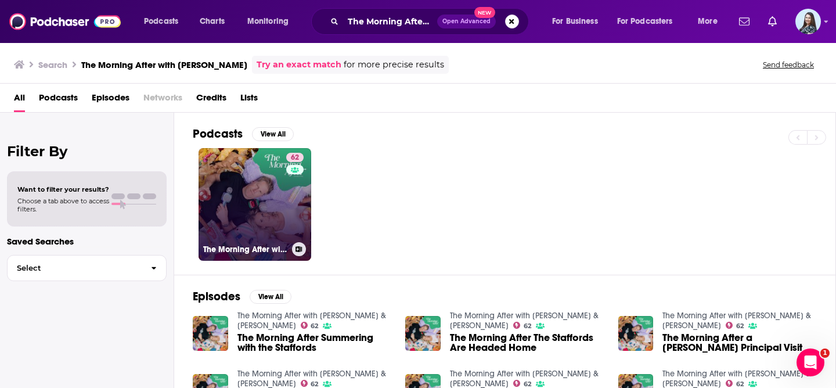
click at [245, 203] on link "62 The Morning After with [PERSON_NAME] & [PERSON_NAME]" at bounding box center [254, 204] width 113 height 113
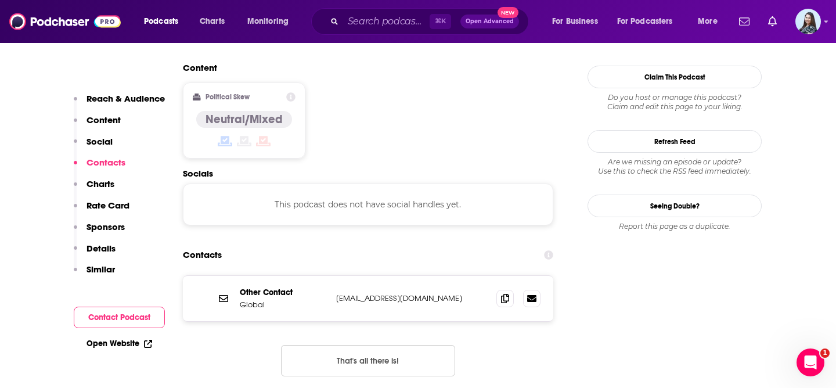
scroll to position [934, 0]
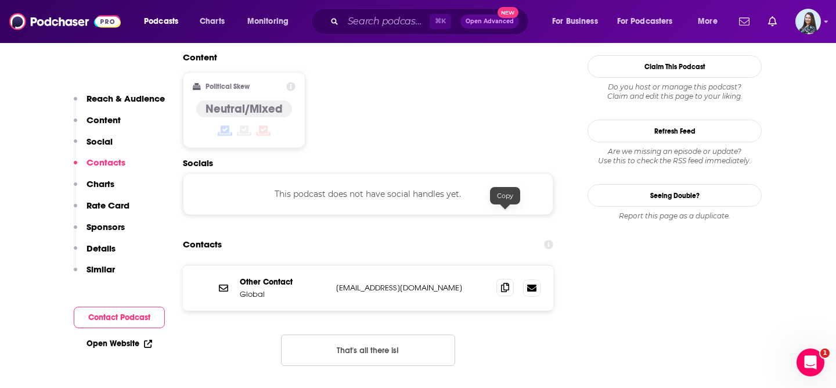
click at [503, 283] on icon at bounding box center [505, 287] width 8 height 9
click at [376, 20] on input "Search podcasts, credits, & more..." at bounding box center [386, 21] width 86 height 19
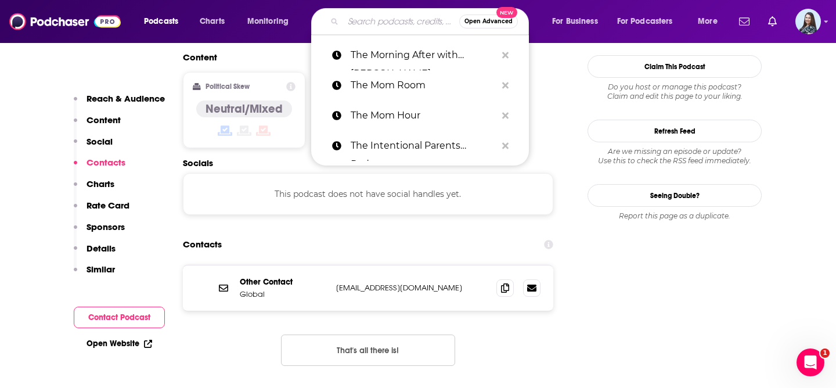
paste input "The Wellness Mama Podcast"
type input "The Wellness Mama Podcast"
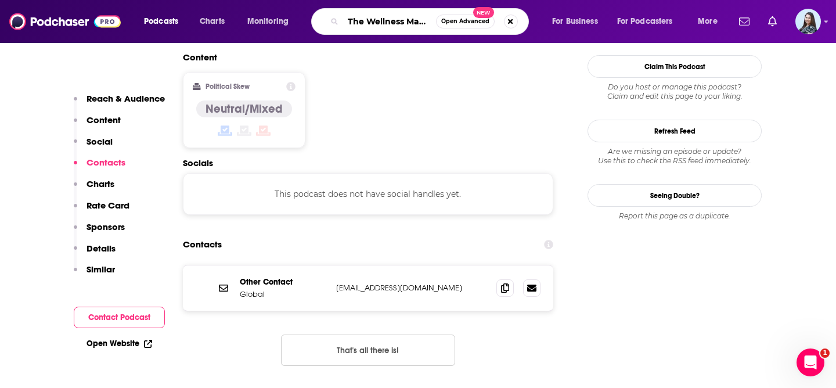
scroll to position [0, 39]
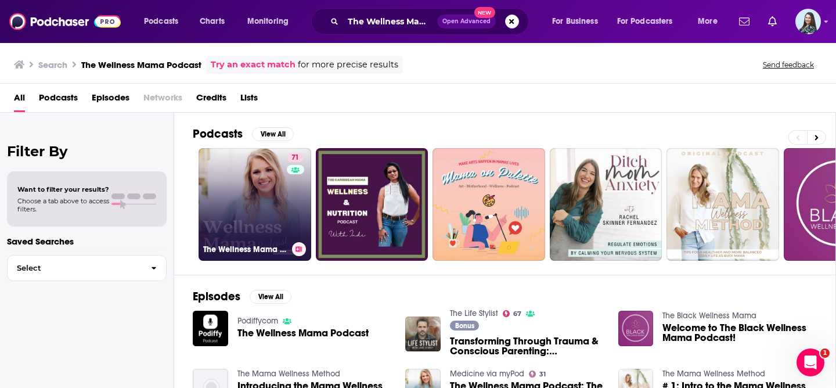
click at [247, 223] on link "71 The Wellness Mama Podcast" at bounding box center [254, 204] width 113 height 113
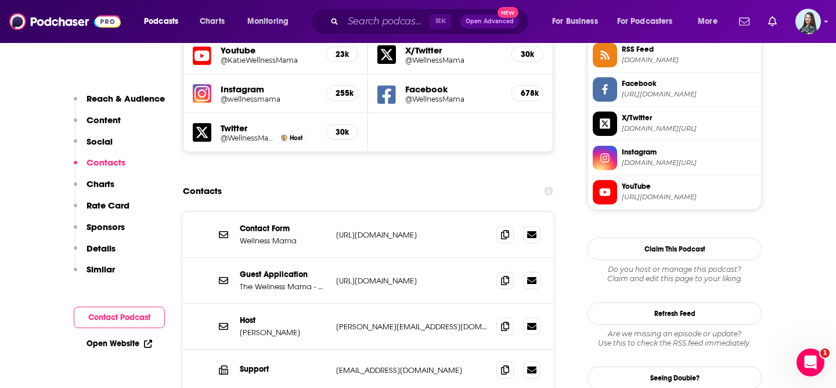
scroll to position [1092, 0]
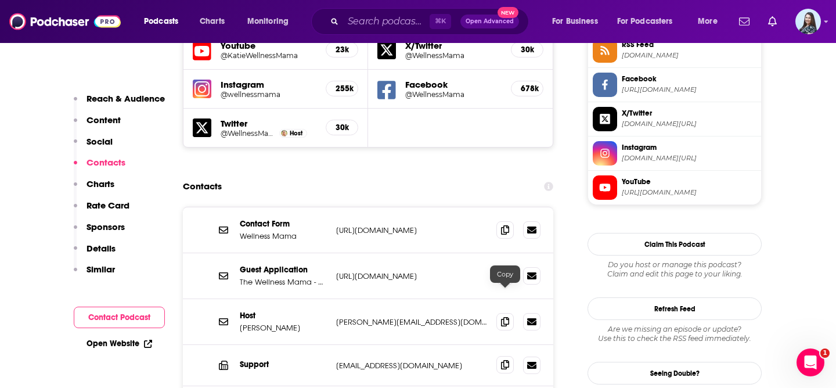
click at [503, 360] on icon at bounding box center [505, 364] width 8 height 9
click at [370, 17] on input "Search podcasts, credits, & more..." at bounding box center [386, 21] width 86 height 19
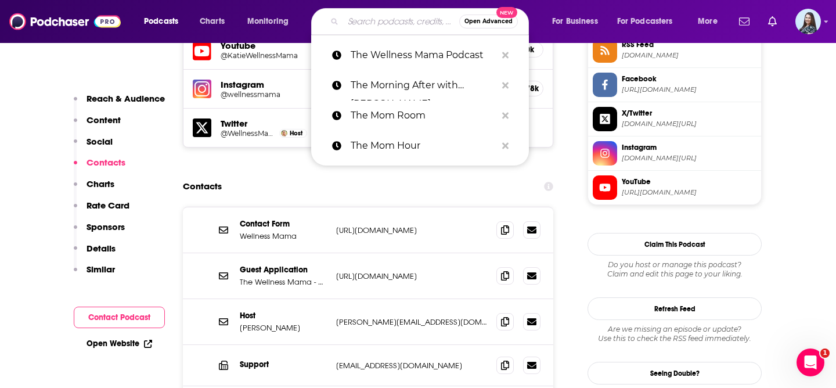
paste input "TILT Parenting: Raising Differently Wired Kids"
type input "TILT Parenting: Raising Differently Wired Kids"
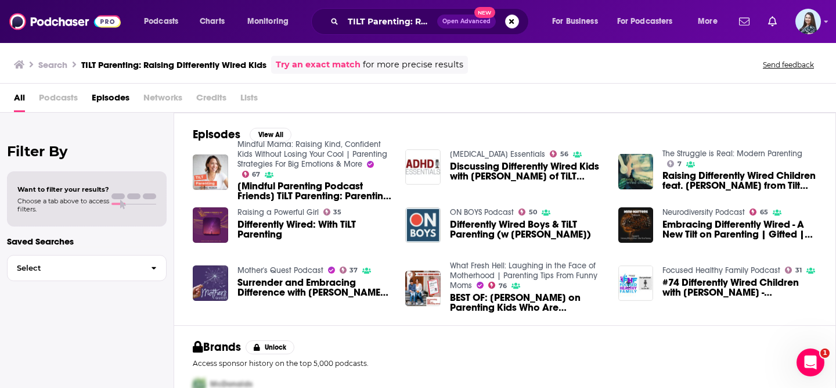
click at [296, 192] on span "[Mindful Parenting Podcast Friends] TiLT Parenting: Parenting a Differently-Wir…" at bounding box center [314, 191] width 154 height 20
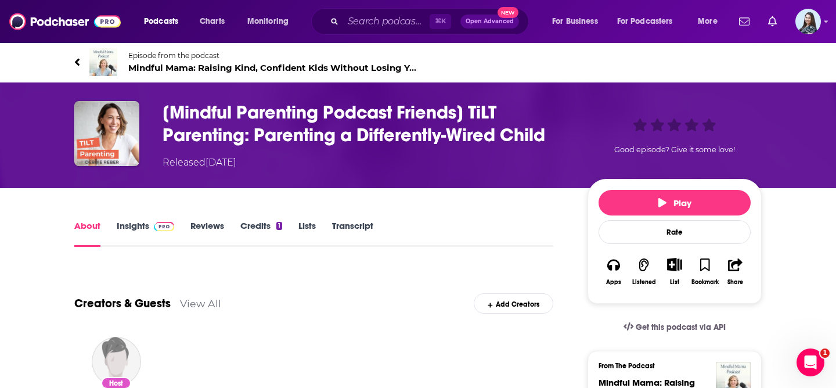
click at [150, 221] on span at bounding box center [161, 225] width 25 height 11
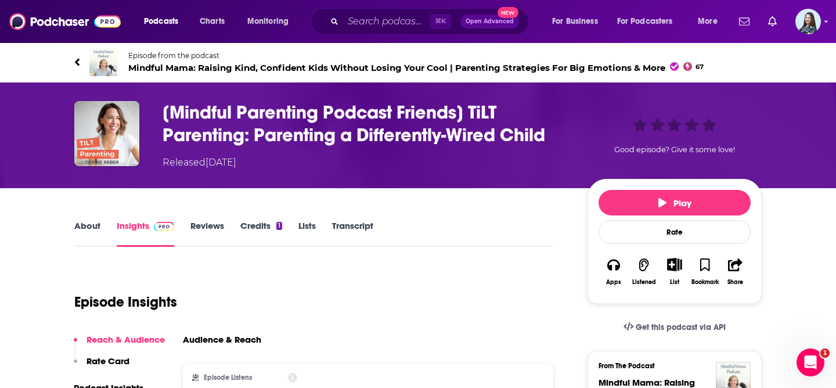
click at [236, 64] on span "Mindful Mama: Raising Kind, Confident Kids Without Losing Your Cool | Parenting…" at bounding box center [415, 67] width 575 height 11
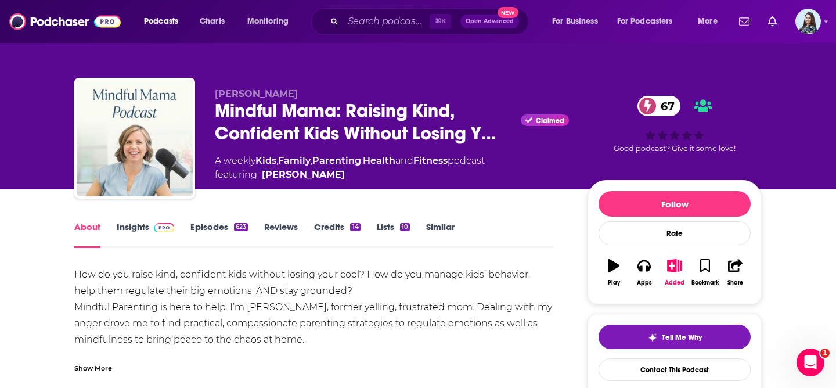
click at [146, 231] on link "Insights" at bounding box center [145, 234] width 57 height 27
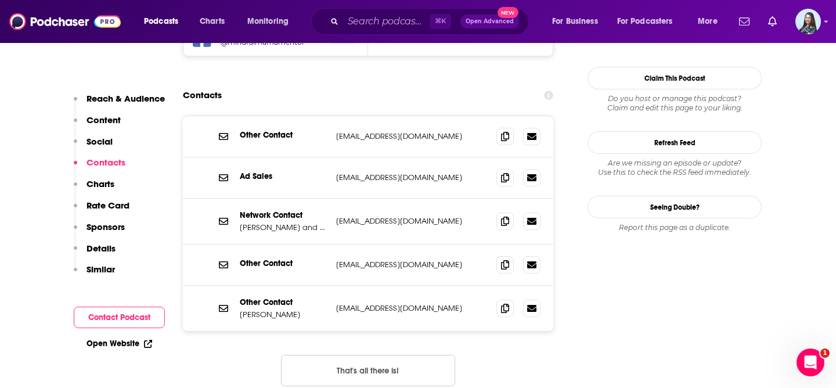
scroll to position [1128, 0]
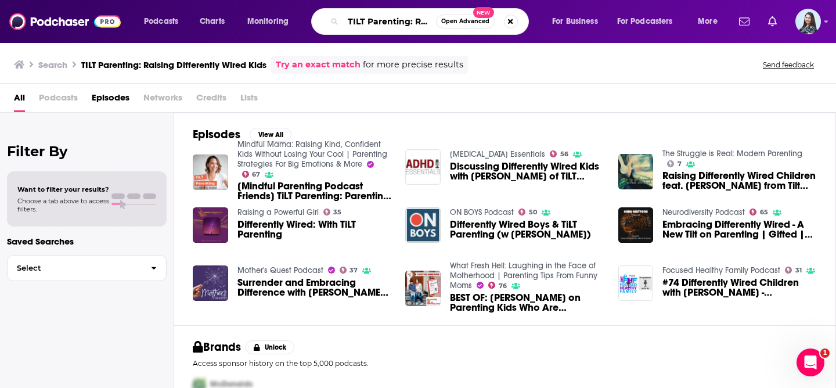
click at [347, 15] on input "TILT Parenting: Raising Differently Wired Kids" at bounding box center [389, 21] width 93 height 19
paste input "FULL-TILT PARENTING"
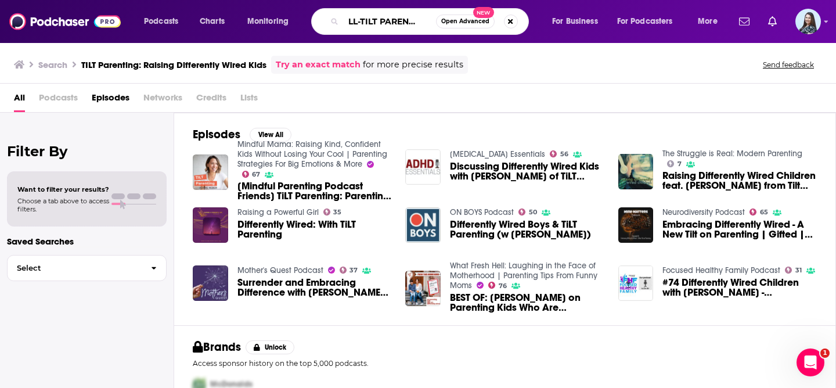
type input "FULL-TILT PARENTING"
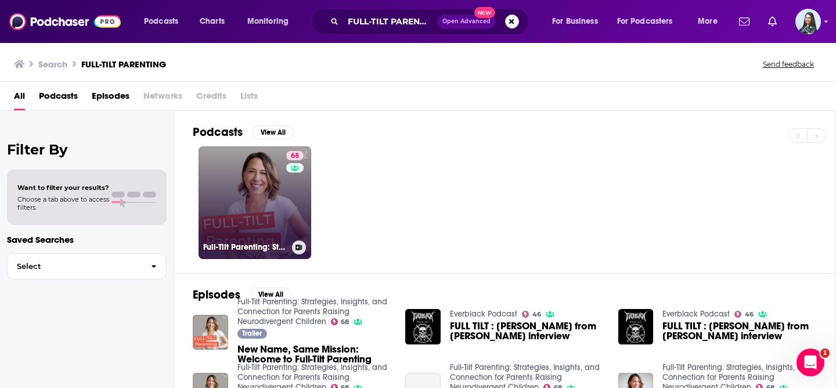
click at [266, 197] on link "68 Full-Tilt Parenting: Strategies, Insights, and Connection for Parents Raisin…" at bounding box center [254, 202] width 113 height 113
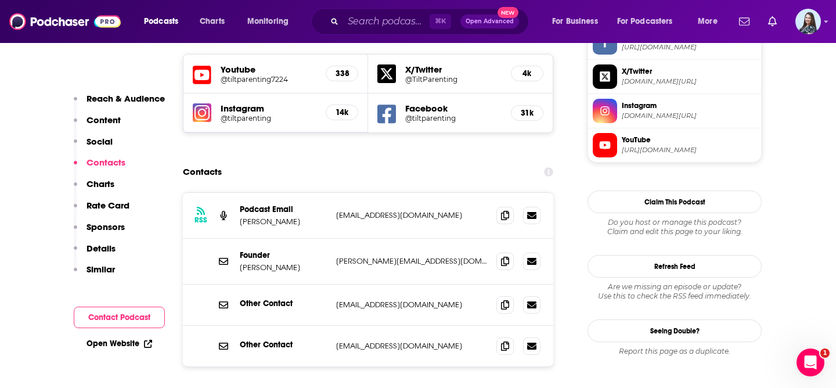
scroll to position [1048, 0]
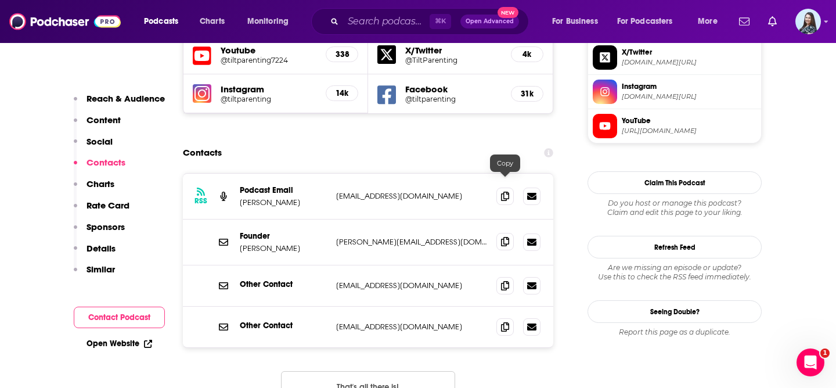
click at [506, 237] on icon at bounding box center [505, 241] width 8 height 9
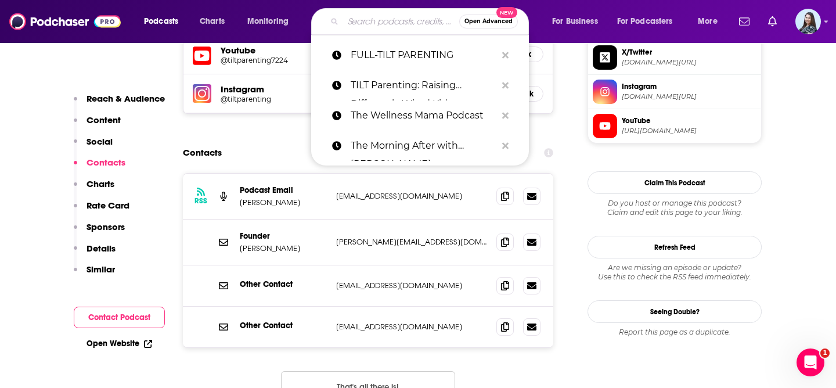
click at [371, 26] on input "Search podcasts, credits, & more..." at bounding box center [401, 21] width 116 height 19
paste input "Vibin' & Kinda Thrivin'"
type input "Vibin' & Kinda Thrivin'"
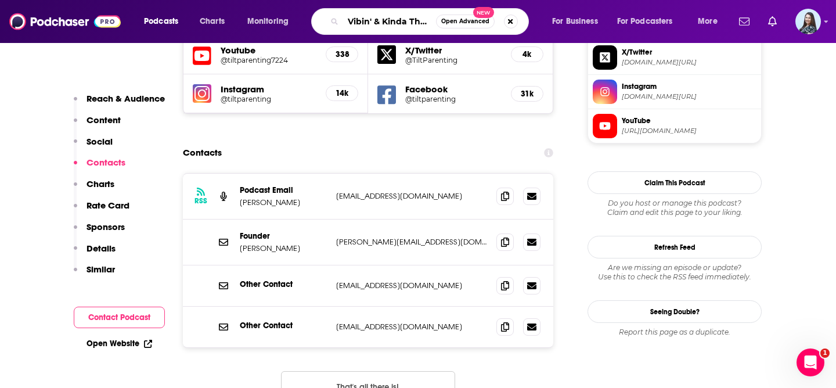
scroll to position [0, 10]
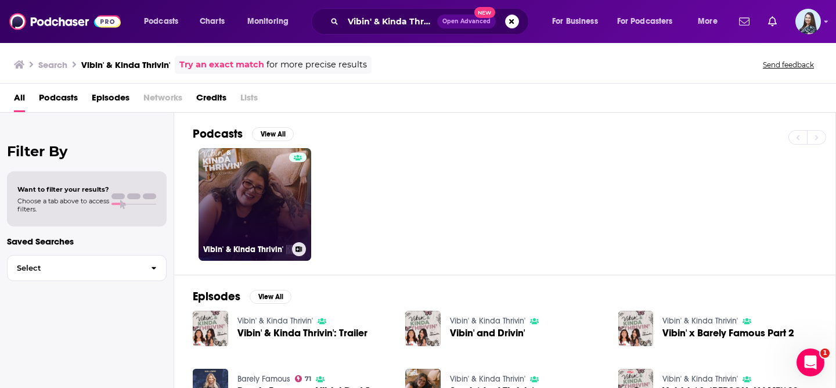
click at [251, 180] on link "Vibin' & Kinda Thrivin'" at bounding box center [254, 204] width 113 height 113
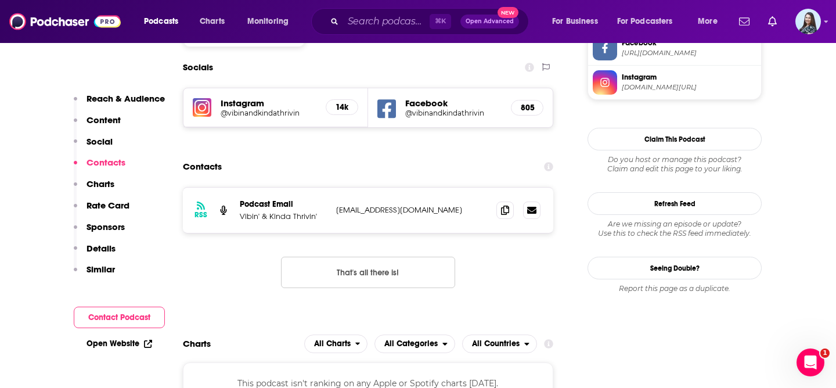
scroll to position [1028, 0]
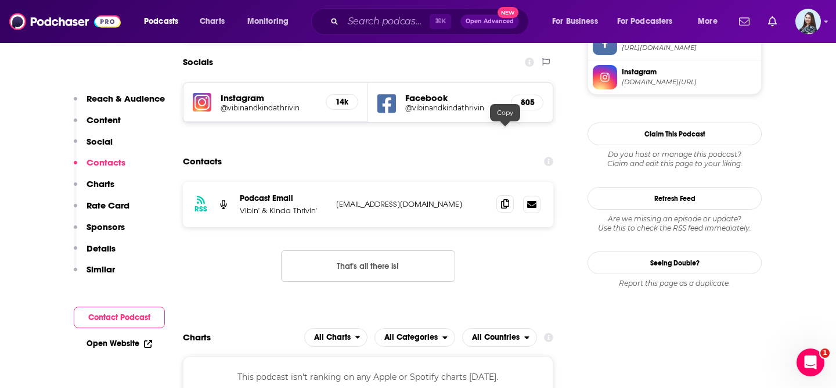
click at [508, 199] on icon at bounding box center [505, 203] width 8 height 9
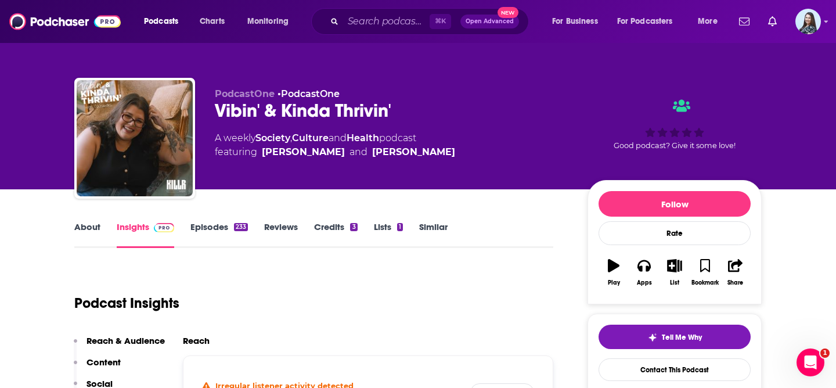
click at [91, 226] on link "About" at bounding box center [87, 234] width 26 height 27
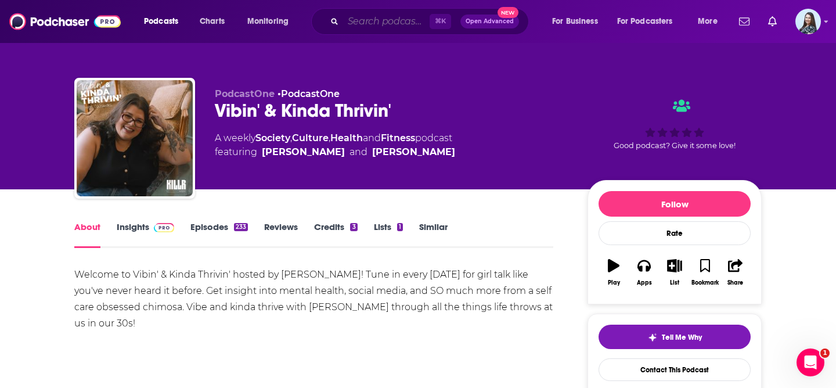
click at [374, 25] on input "Search podcasts, credits, & more..." at bounding box center [386, 21] width 86 height 19
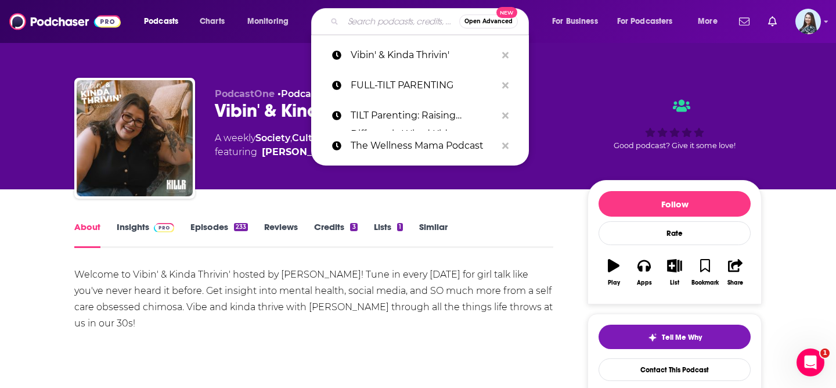
paste input "Weekly Dose of BS"
type input "Weekly Dose of BS"
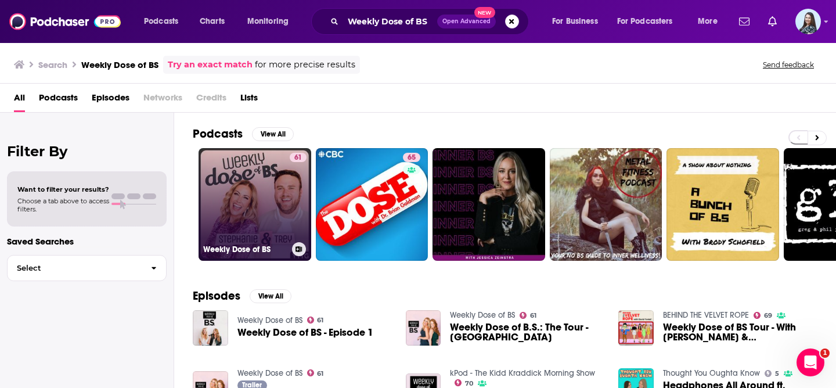
click at [250, 219] on link "61 Weekly Dose of BS" at bounding box center [254, 204] width 113 height 113
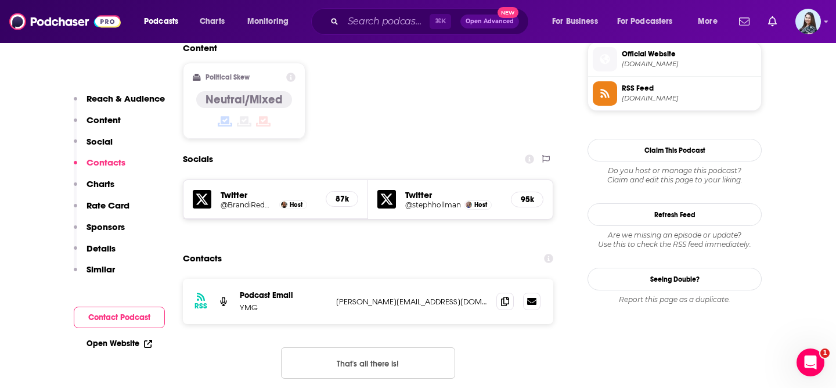
scroll to position [938, 0]
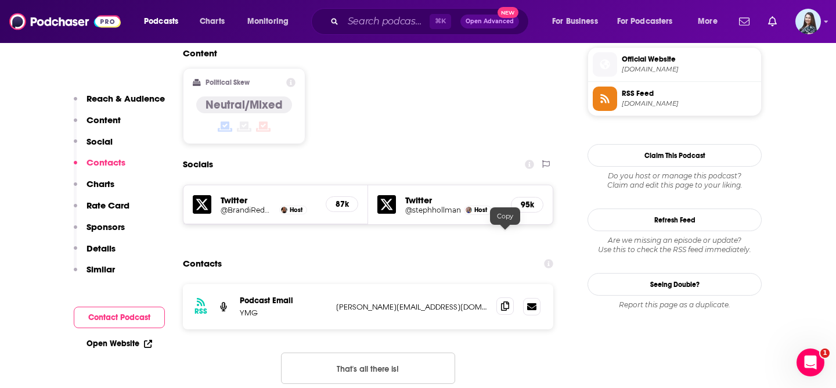
click at [503, 301] on icon at bounding box center [505, 305] width 8 height 9
click at [359, 24] on input "Search podcasts, credits, & more..." at bounding box center [386, 21] width 86 height 19
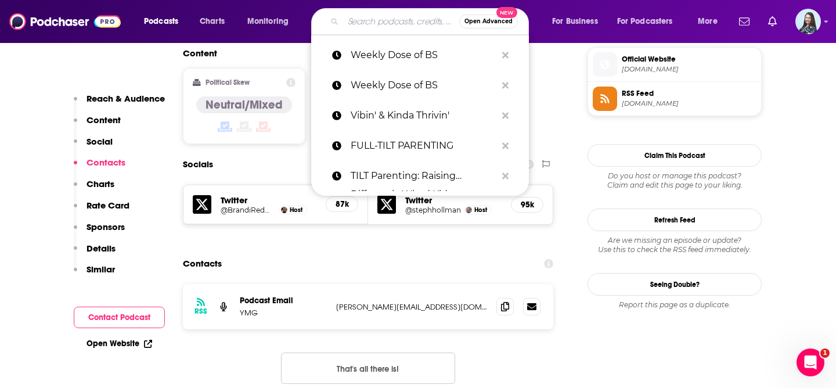
paste input "What Fresh Hell: Laughing in the Face of Motherhood"
type input "What Fresh Hell: Laughing in the Face of Motherhood"
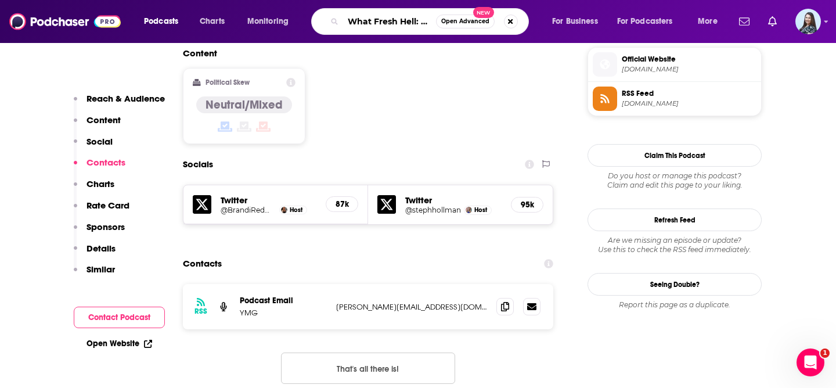
scroll to position [0, 146]
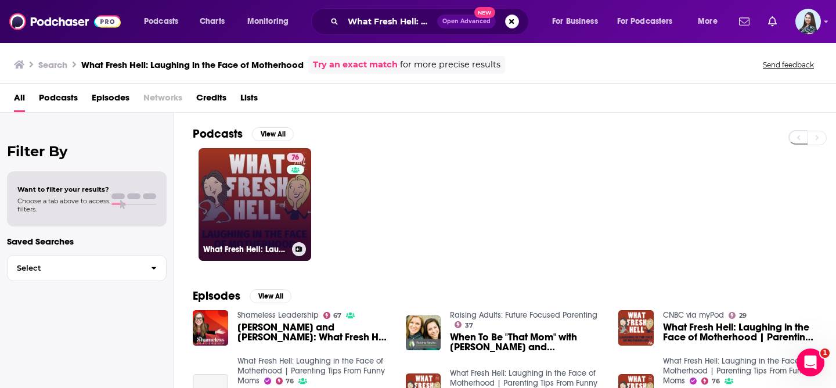
click at [269, 189] on link "76 What Fresh Hell: Laughing in the Face of Motherhood | Parenting Tips From Fu…" at bounding box center [254, 204] width 113 height 113
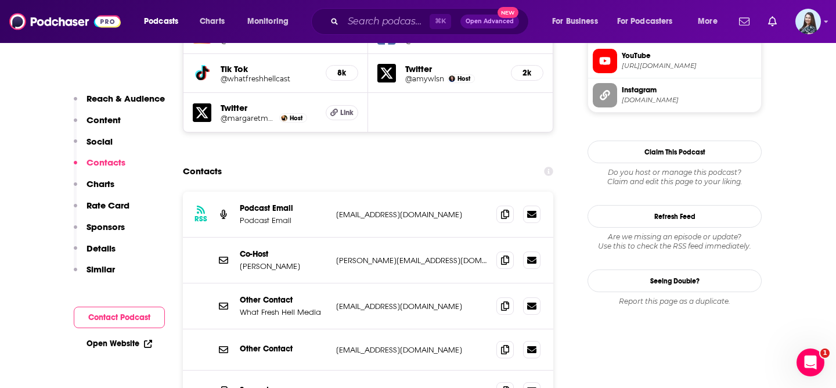
scroll to position [1149, 0]
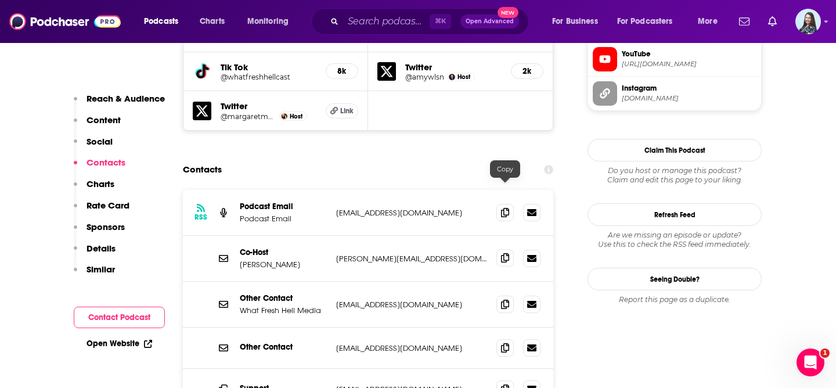
click at [506, 253] on icon at bounding box center [505, 257] width 8 height 9
click at [371, 19] on input "Search podcasts, credits, & more..." at bounding box center [386, 21] width 86 height 19
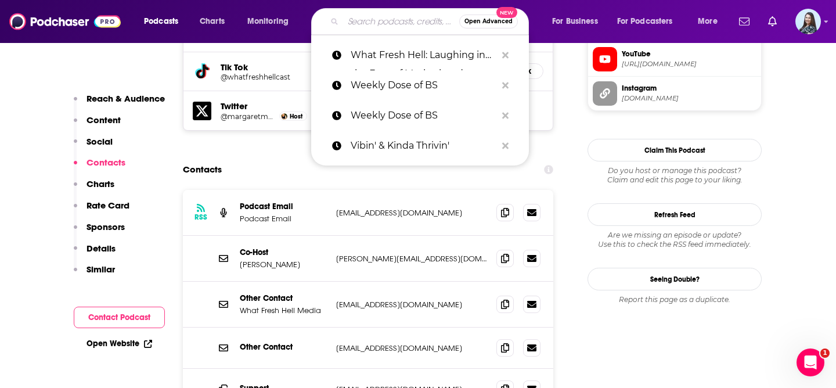
paste input "Wow in the World"
type input "Wow in the World"
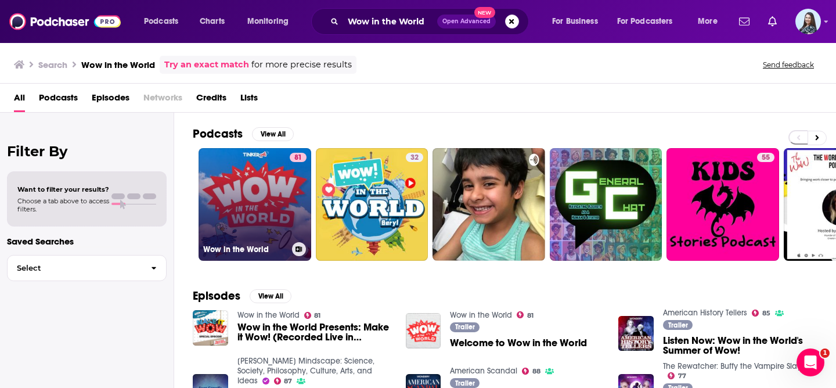
click at [254, 203] on link "81 Wow in the World" at bounding box center [254, 204] width 113 height 113
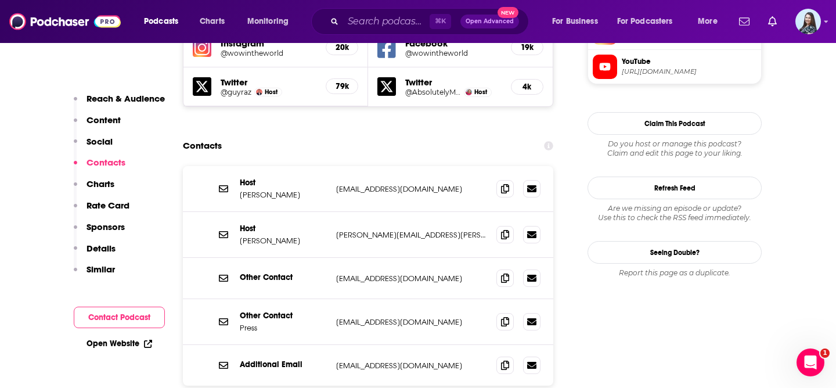
scroll to position [1099, 0]
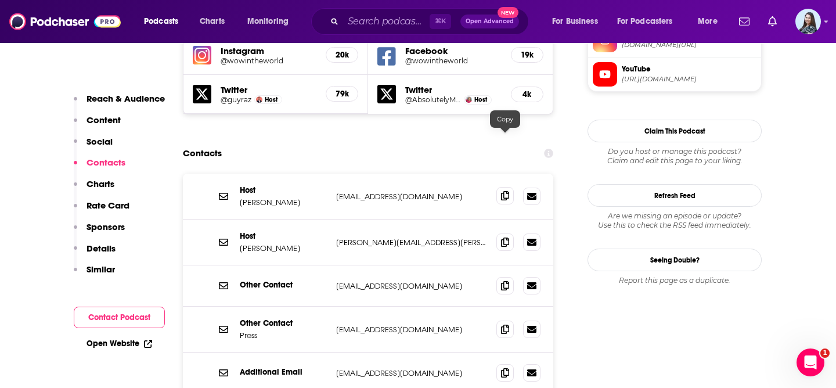
click at [505, 191] on icon at bounding box center [505, 195] width 8 height 9
click at [377, 24] on input "Search podcasts, credits, & more..." at bounding box center [386, 21] width 86 height 19
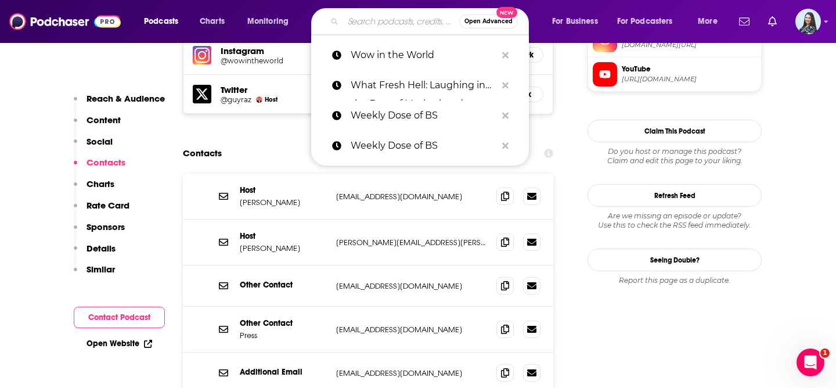
paste input "Stuff Mom Never Told You"
type input "Stuff Mom Never Told You"
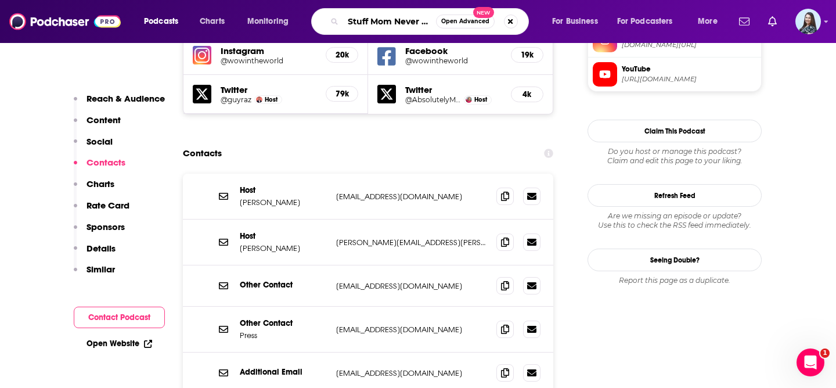
scroll to position [0, 28]
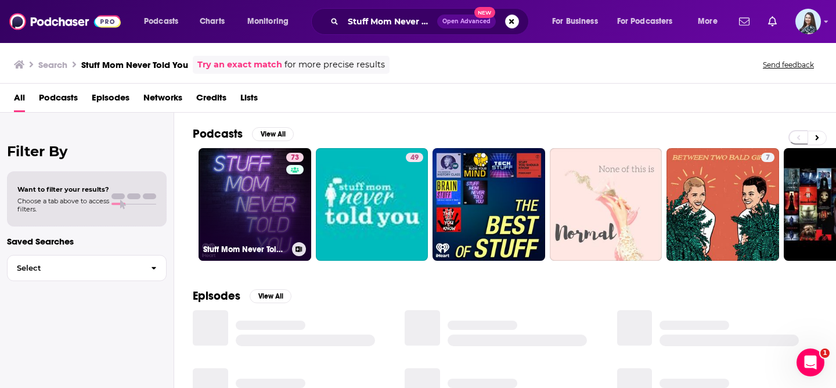
click at [255, 186] on link "73 Stuff Mom Never Told You" at bounding box center [254, 204] width 113 height 113
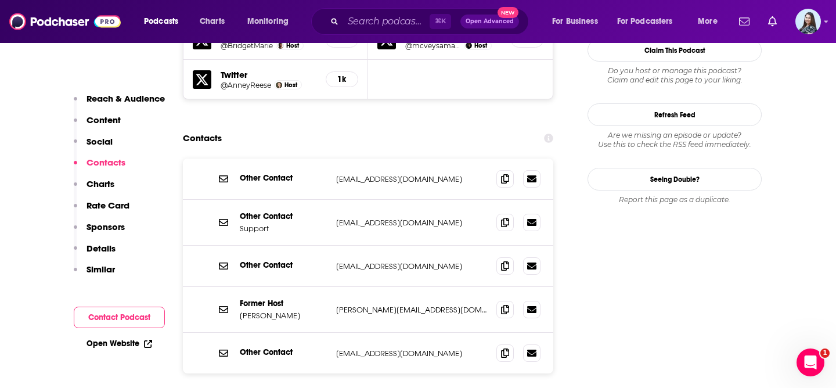
scroll to position [1180, 0]
click at [510, 299] on span at bounding box center [504, 307] width 17 height 17
click at [364, 17] on input "Search podcasts, credits, & more..." at bounding box center [386, 21] width 86 height 19
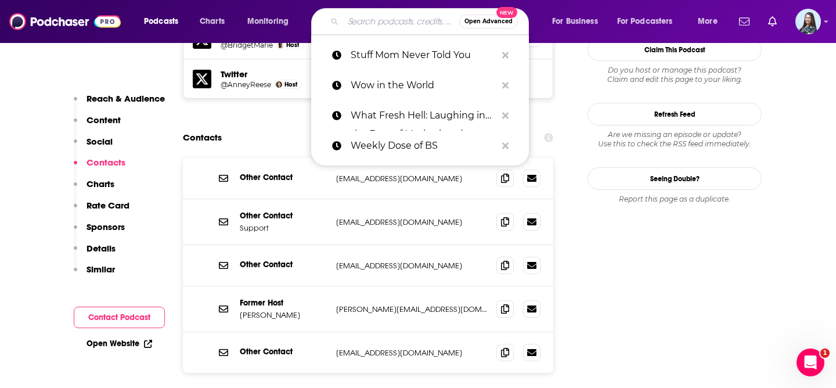
paste input "Beautifully Complex"
type input "Beautifully Complex"
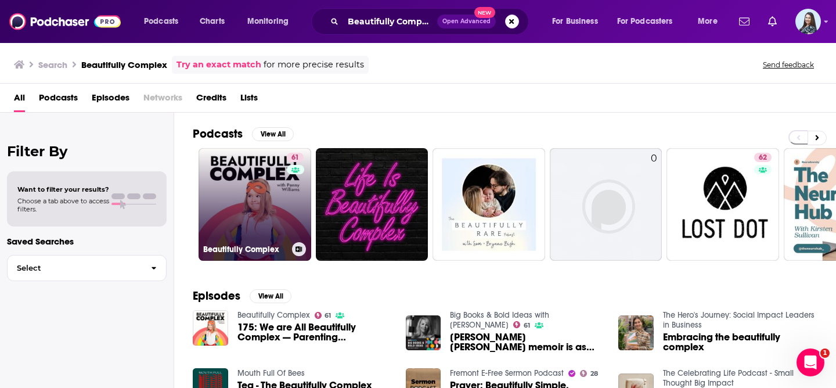
click at [254, 204] on link "61 Beautifully Complex" at bounding box center [254, 204] width 113 height 113
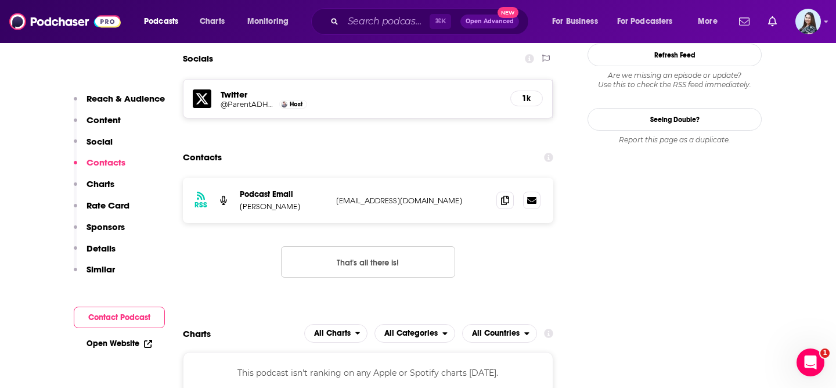
scroll to position [1104, 0]
click at [395, 21] on input "Search podcasts, credits, & more..." at bounding box center [386, 21] width 86 height 19
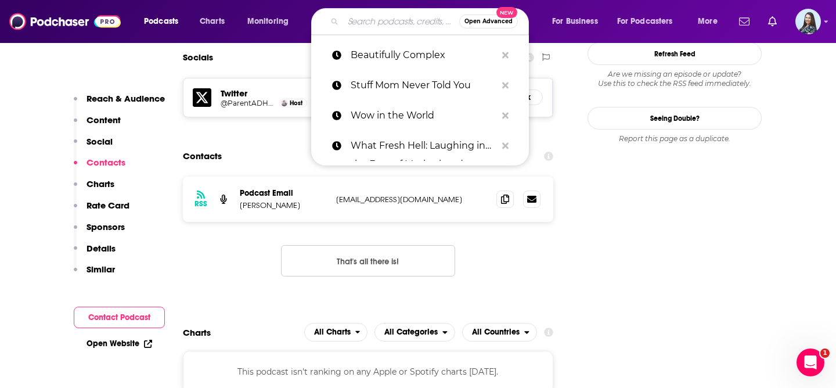
paste input "Connected Parenting"
type input "Connected Parenting"
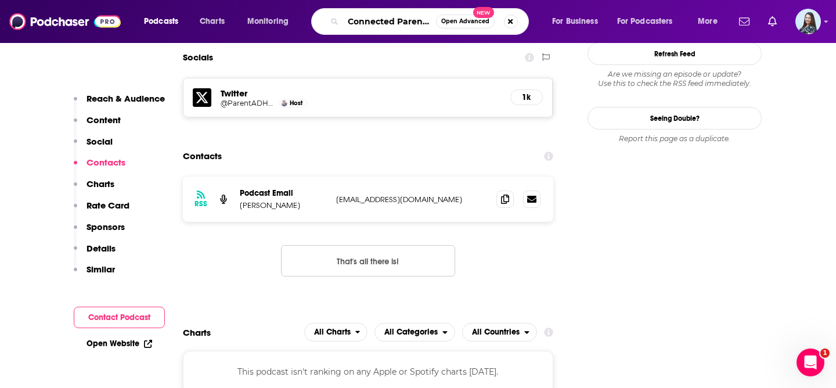
scroll to position [0, 9]
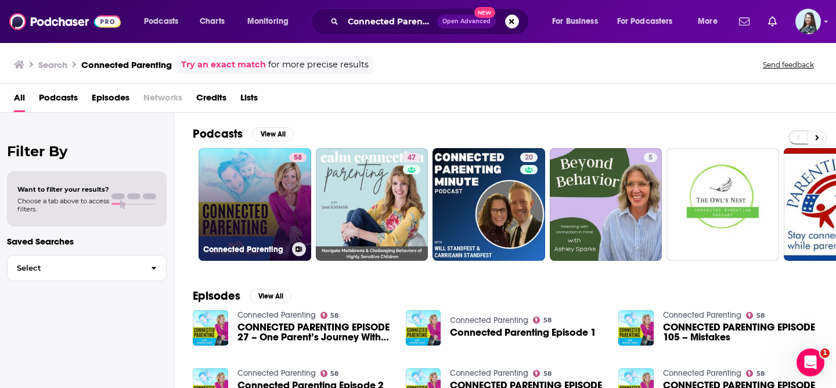
click at [240, 196] on link "58 Connected Parenting" at bounding box center [254, 204] width 113 height 113
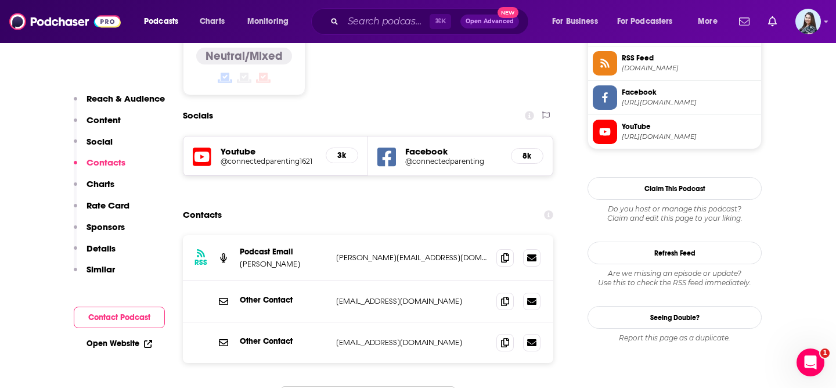
scroll to position [998, 0]
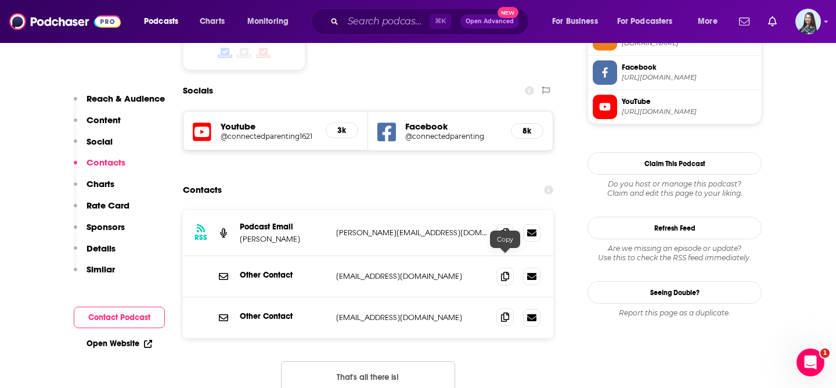
click at [501, 312] on icon at bounding box center [505, 316] width 8 height 9
click at [391, 16] on input "Search podcasts, credits, & more..." at bounding box center [386, 21] width 86 height 19
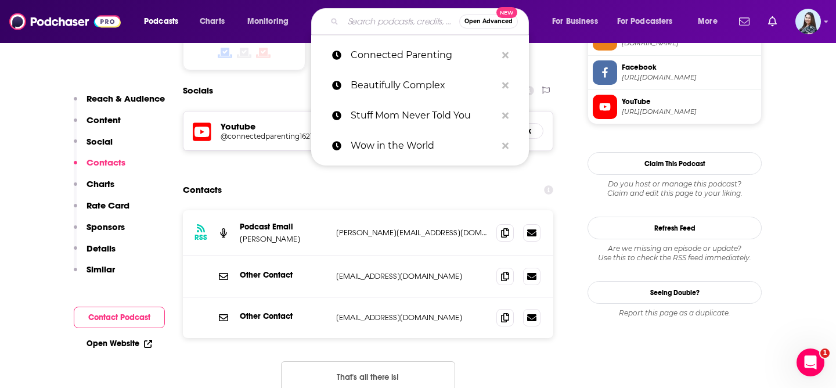
paste input "Edit Your Life"
type input "Edit Your Life"
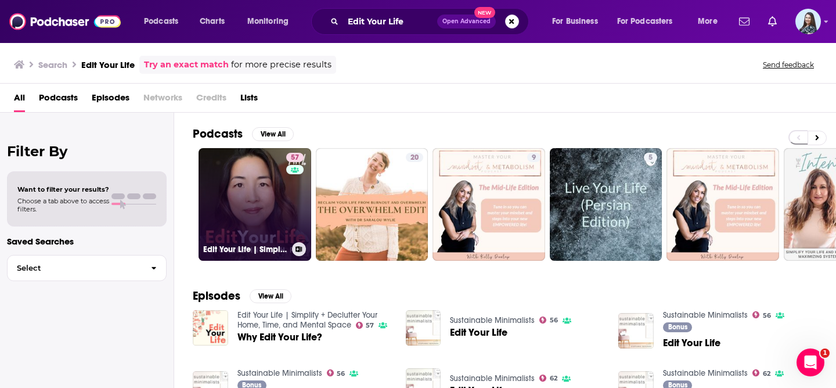
click at [264, 204] on link "57 Edit Your Life | Simplify + Declutter Your Home, Time, and Mental Space" at bounding box center [254, 204] width 113 height 113
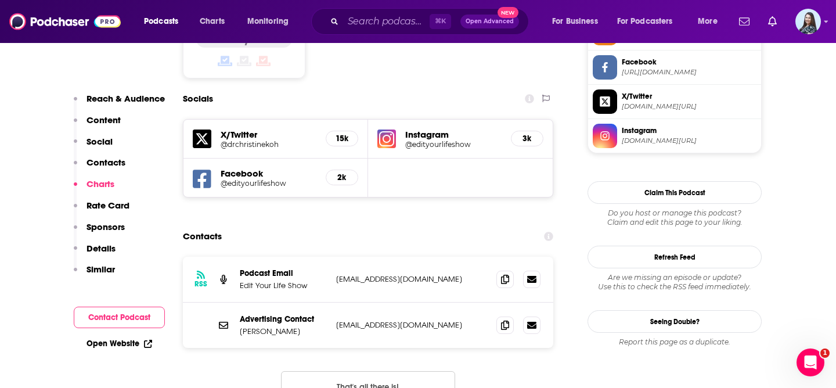
scroll to position [1003, 0]
click at [371, 19] on input "Search podcasts, credits, & more..." at bounding box center [386, 21] width 86 height 19
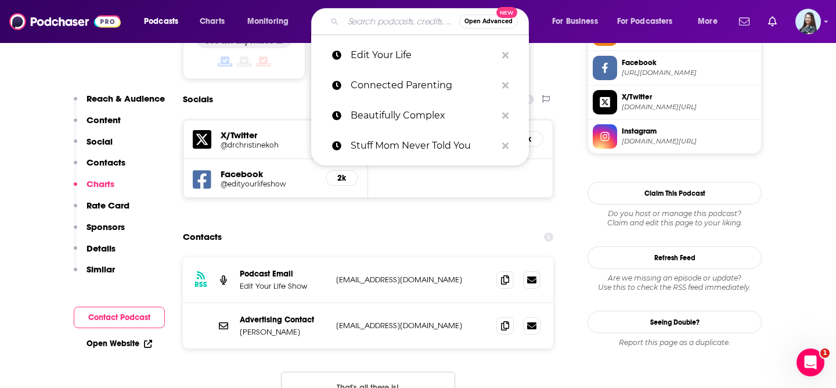
paste input "How To Talk To Kids About Anything"
type input "How To Talk To Kids About Anything"
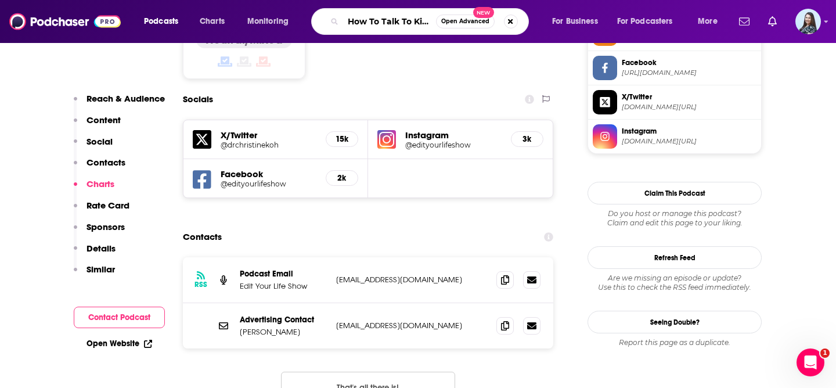
scroll to position [0, 73]
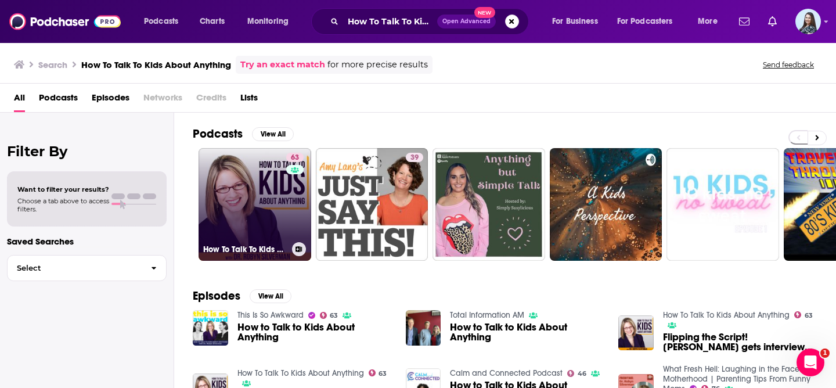
click at [259, 223] on link "63 How To Talk To Kids About Anything" at bounding box center [254, 204] width 113 height 113
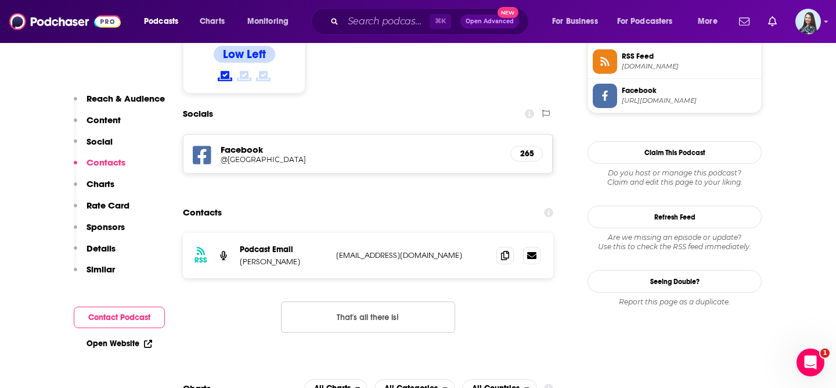
scroll to position [974, 0]
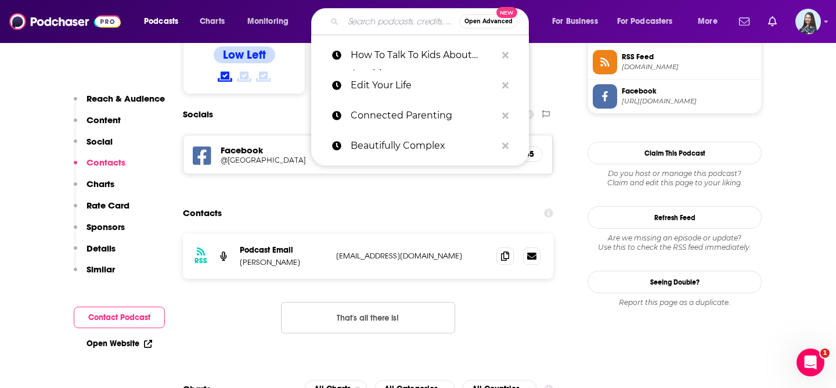
click at [367, 16] on input "Search podcasts, credits, & more..." at bounding box center [401, 21] width 116 height 19
paste input "Informed Pregnancy Podcast"
type input "Informed Pregnancy Podcast"
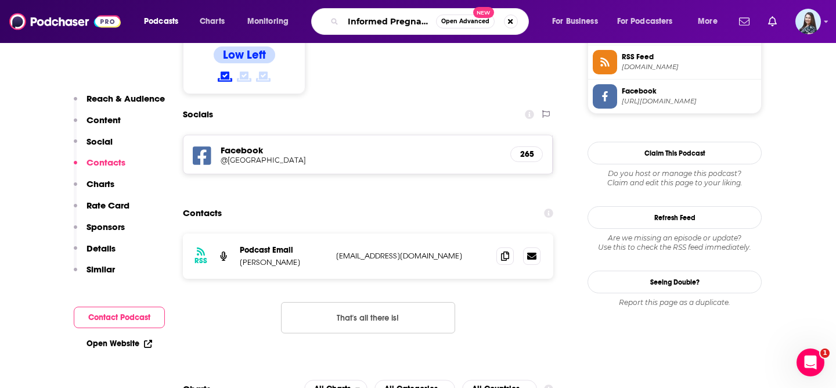
scroll to position [0, 42]
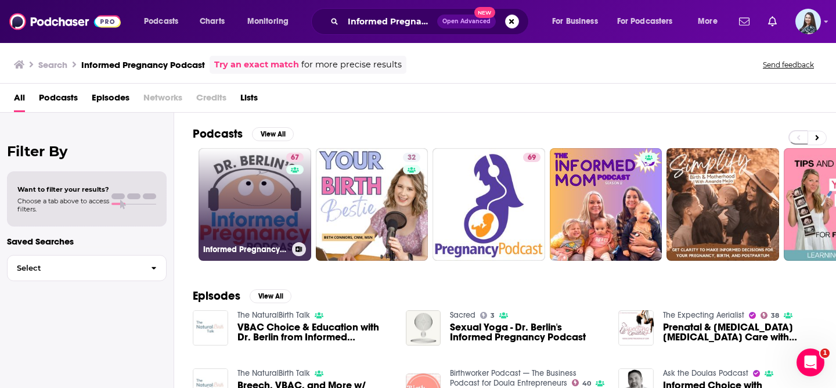
click at [265, 206] on link "67 Informed Pregnancy Podcast" at bounding box center [254, 204] width 113 height 113
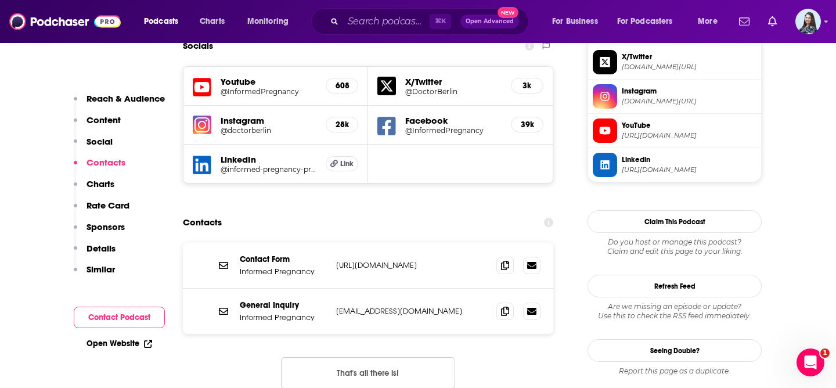
scroll to position [1039, 0]
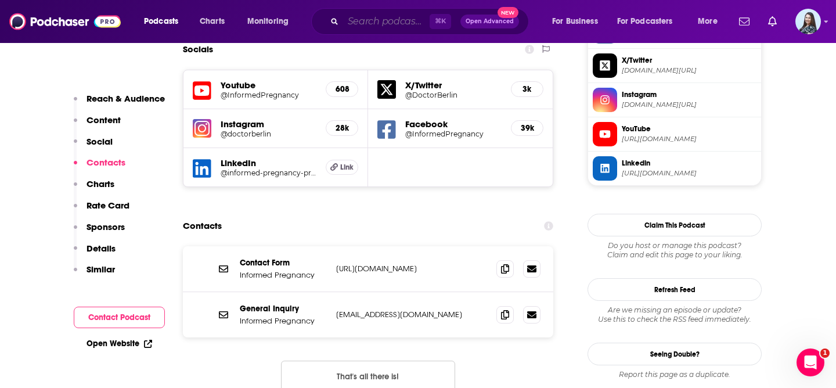
click at [395, 24] on input "Search podcasts, credits, & more..." at bounding box center [386, 21] width 86 height 19
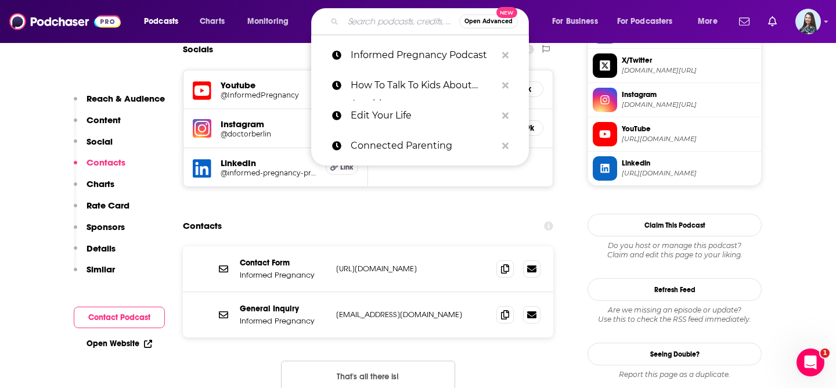
paste input "Kennedy Saves the World"
type input "Kennedy Saves the World"
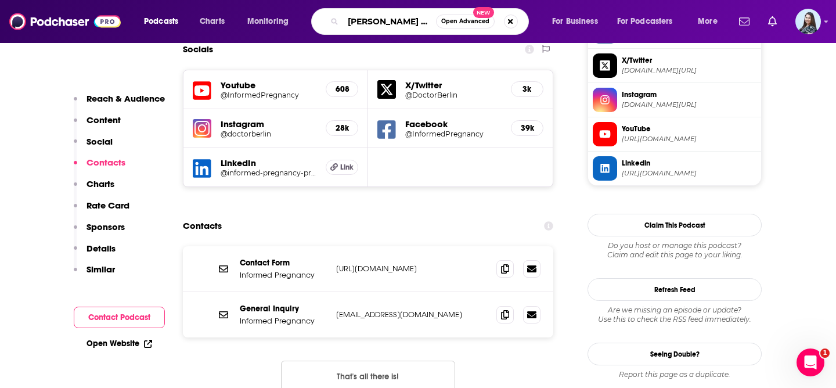
scroll to position [0, 27]
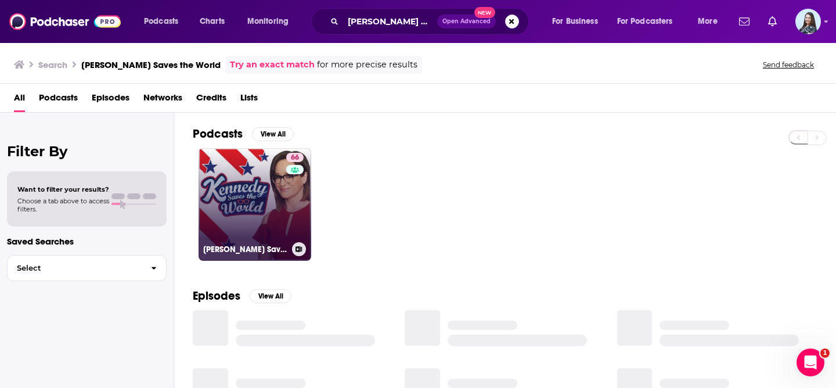
click at [263, 210] on link "66 Kennedy Saves the World" at bounding box center [254, 204] width 113 height 113
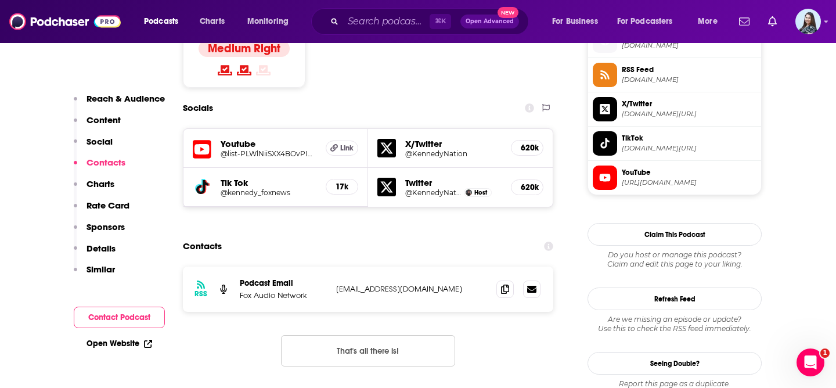
scroll to position [967, 0]
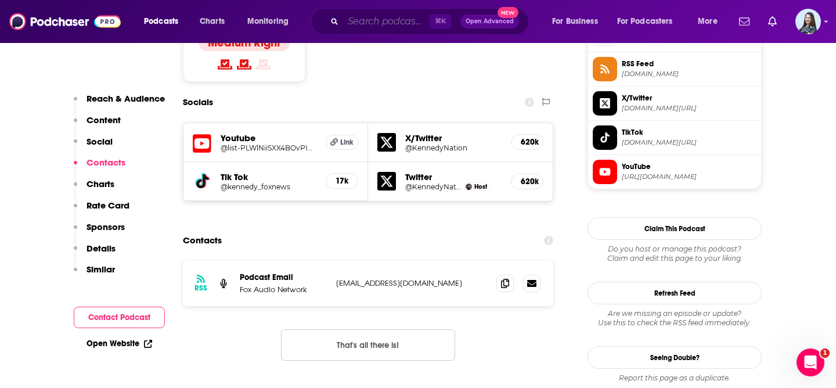
click at [385, 19] on input "Search podcasts, credits, & more..." at bounding box center [386, 21] width 86 height 19
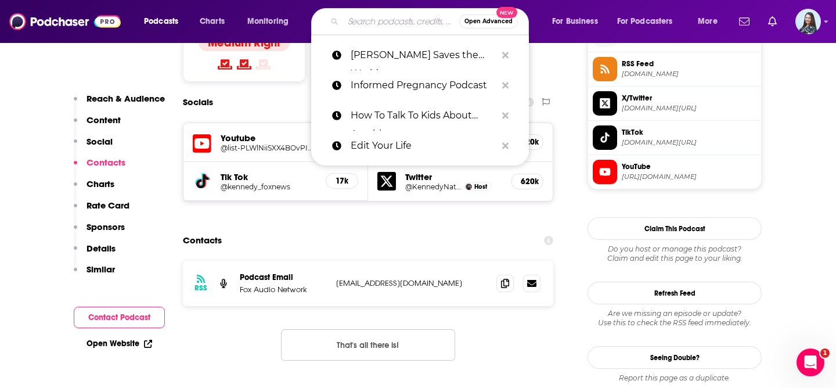
paste input "Life Kit: Parenting"
type input "Life Kit: Parenting"
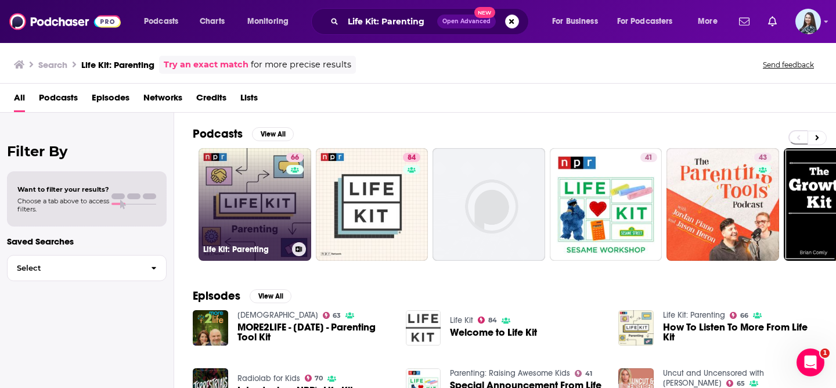
click at [251, 212] on link "66 Life Kit: Parenting" at bounding box center [254, 204] width 113 height 113
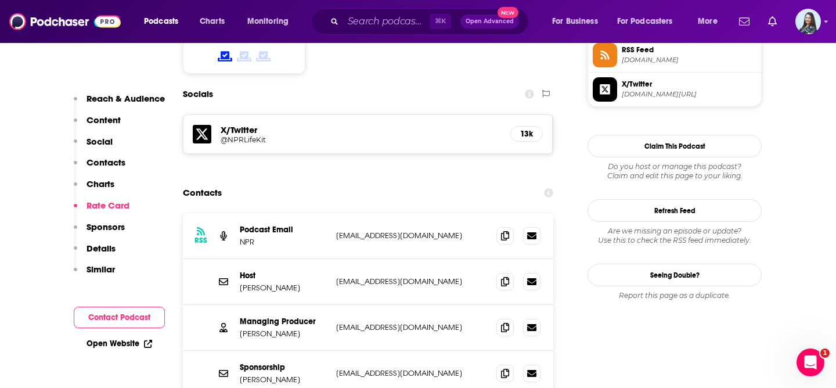
scroll to position [983, 0]
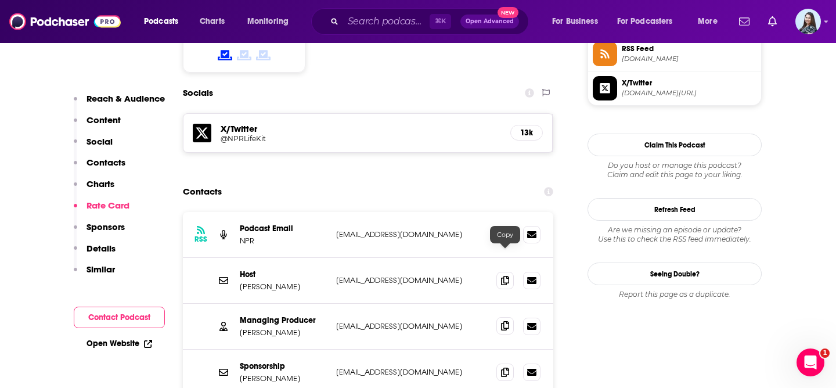
click at [508, 321] on icon at bounding box center [505, 325] width 8 height 9
click at [385, 17] on input "Search podcasts, credits, & more..." at bounding box center [386, 21] width 86 height 19
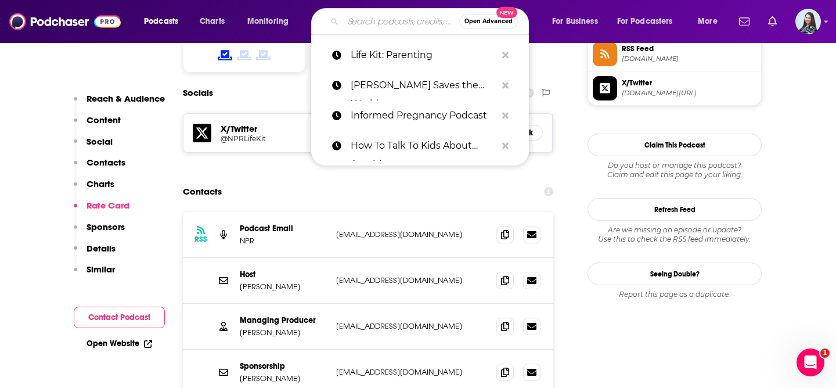
paste input "Marriage, Kids and Money"
type input "Marriage, Kids and Money"
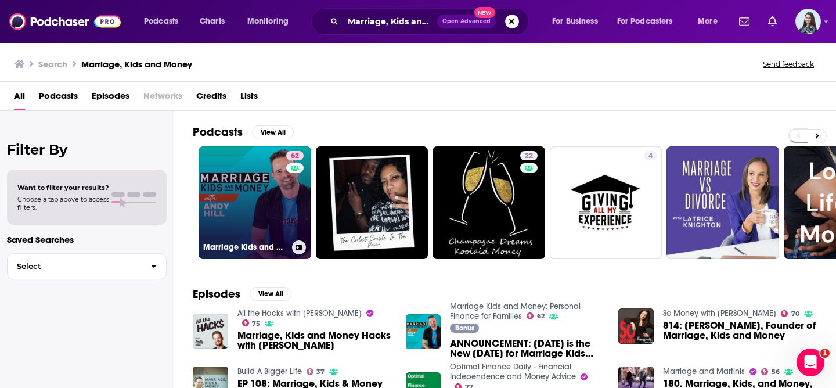
click at [268, 215] on link "62 Marriage Kids and Money: Personal Finance for Families" at bounding box center [254, 202] width 113 height 113
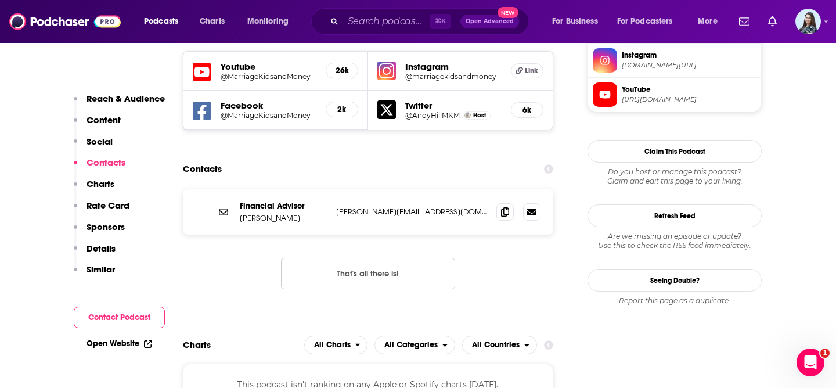
scroll to position [1048, 0]
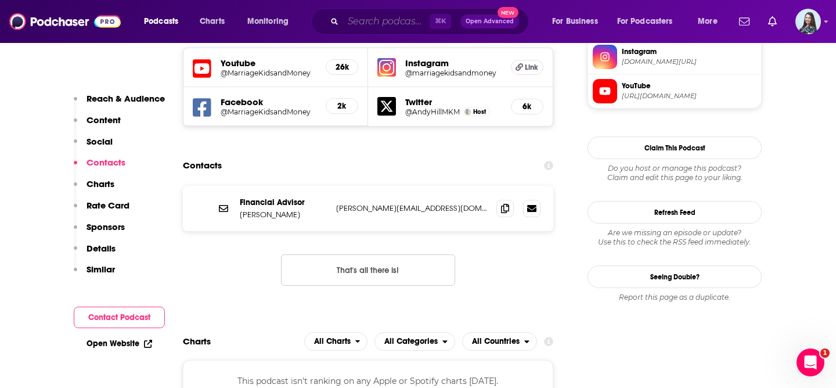
click at [367, 13] on input "Search podcasts, credits, & more..." at bounding box center [386, 21] width 86 height 19
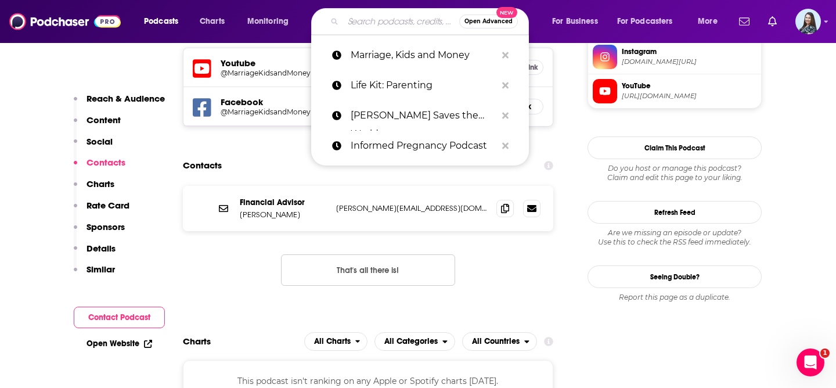
paste input "Maximized Minimalist Podcast"
type input "Maximized Minimalist Podcast"
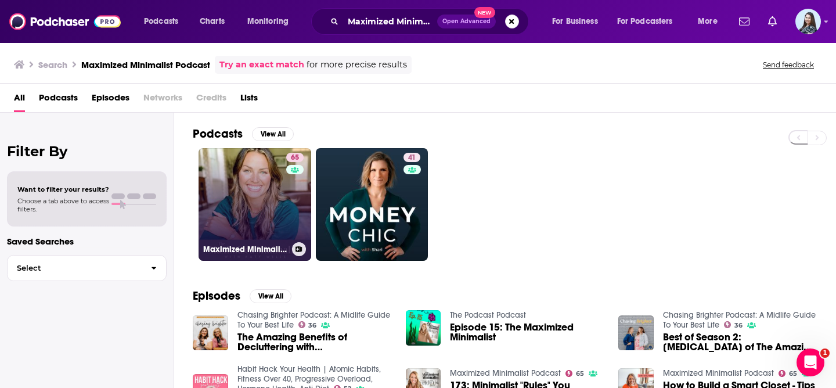
click at [261, 221] on link "65 Maximized Minimalist Podcast" at bounding box center [254, 204] width 113 height 113
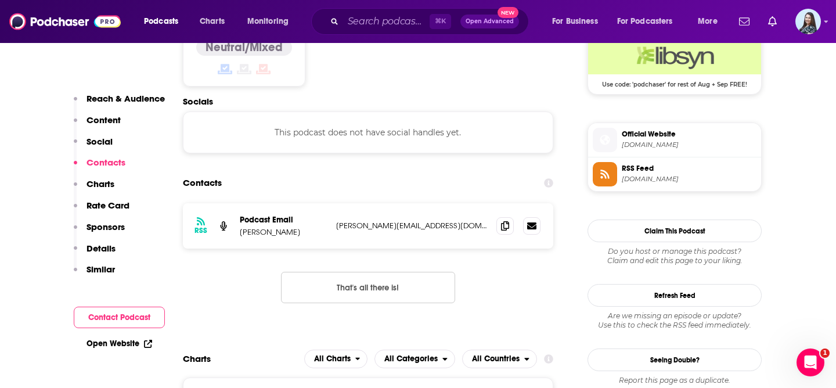
scroll to position [1003, 0]
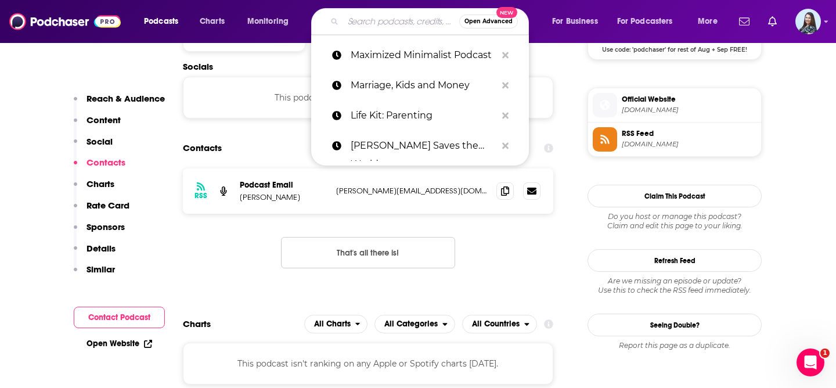
click at [360, 21] on input "Search podcasts, credits, & more..." at bounding box center [401, 21] width 116 height 19
paste input "Motherhood in ADHD"
type input "Motherhood in ADHD"
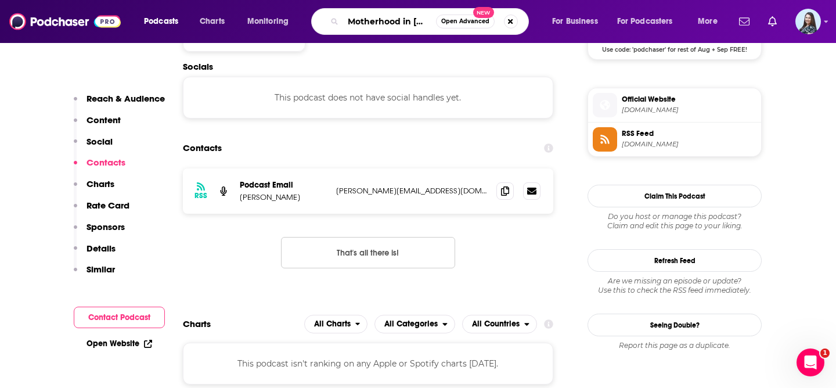
scroll to position [0, 9]
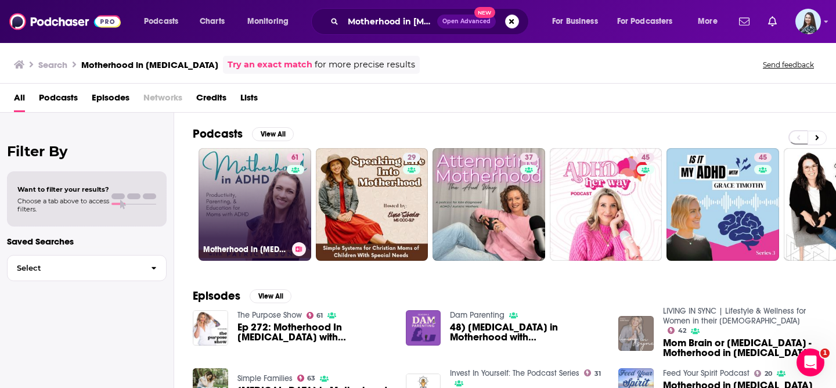
click at [247, 224] on link "61 Motherhood in ADHD – Parenting with ADHD, Productivity Tips, Brain based Sci…" at bounding box center [254, 204] width 113 height 113
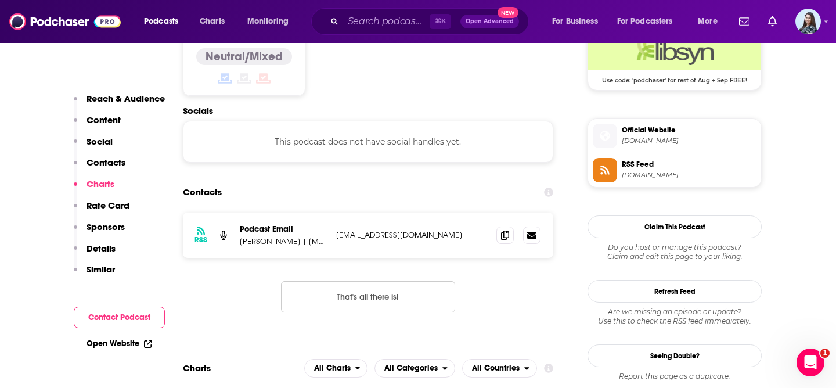
scroll to position [978, 0]
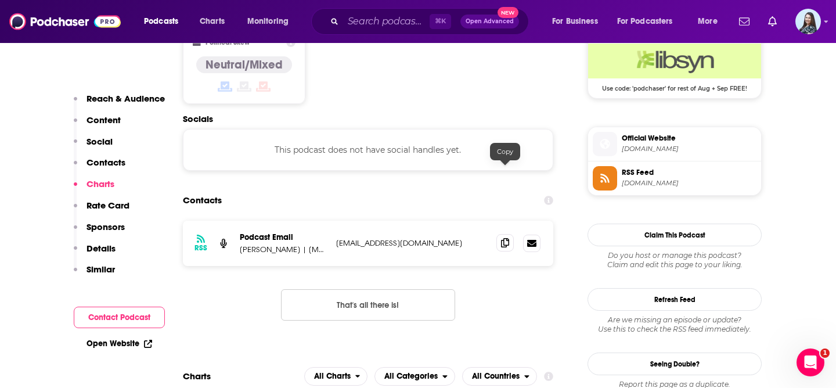
click at [507, 238] on icon at bounding box center [505, 242] width 8 height 9
click at [387, 21] on input "Search podcasts, credits, & more..." at bounding box center [386, 21] width 86 height 19
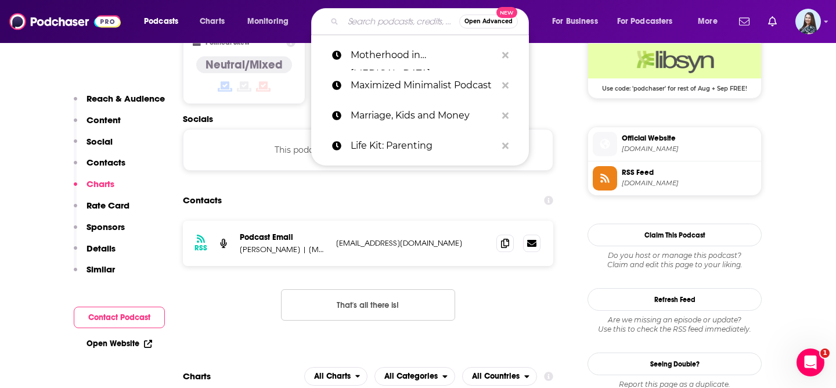
paste input "Mum's The Word! The Parenting Podcast with Ashley James"
type input "Mum's The Word! The Parenting Podcast with Ashley James"
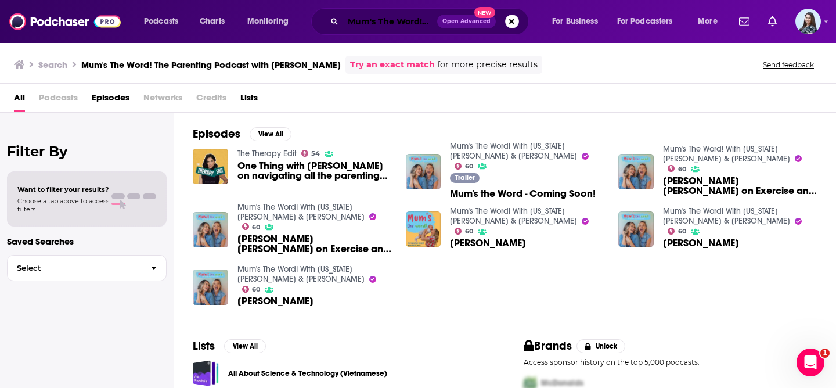
click at [399, 26] on input "Mum's The Word! The Parenting Podcast with Ashley James" at bounding box center [390, 21] width 94 height 19
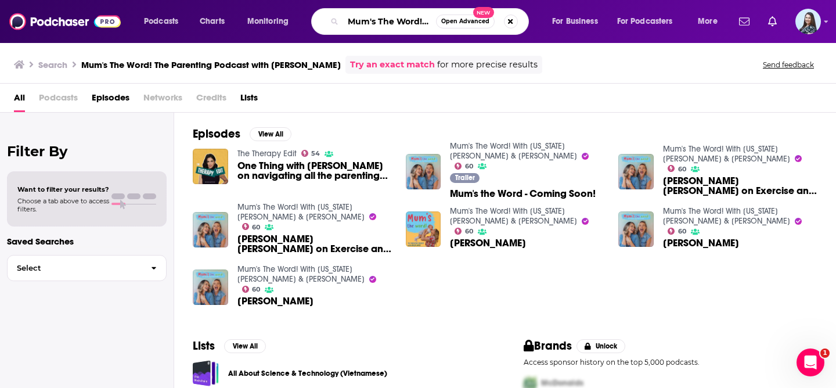
click at [399, 26] on input "Mum's The Word! The Parenting Podcast with Ashley James" at bounding box center [389, 21] width 93 height 19
paste input "With Georgia Jones & Kelsey Parker"
type input "Mum's The Word! With Georgia Jones & Kelsey Parker"
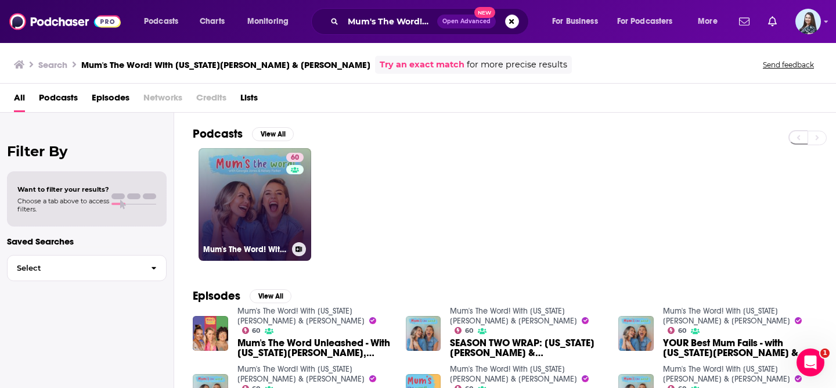
click at [254, 207] on link "60 Mum's The Word! With Georgia Jones & Kelsey Parker" at bounding box center [254, 204] width 113 height 113
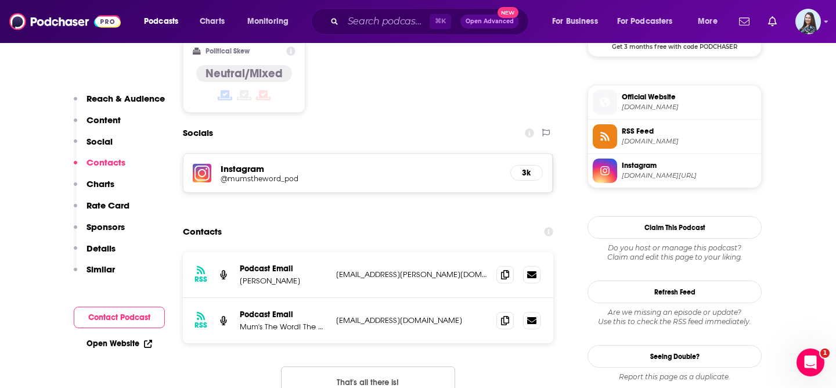
scroll to position [1010, 0]
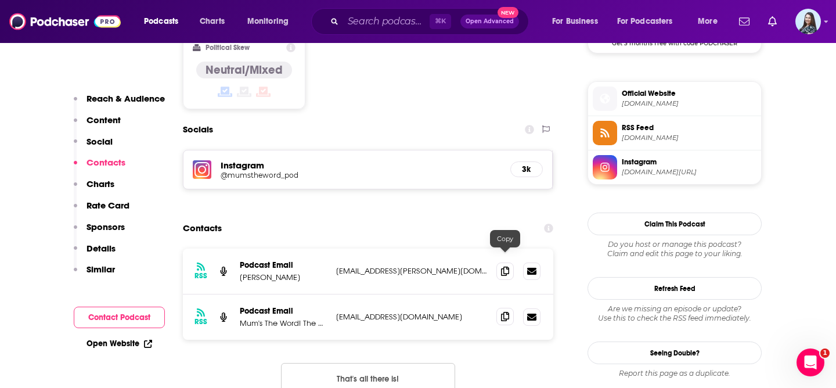
click at [503, 312] on icon at bounding box center [505, 316] width 8 height 9
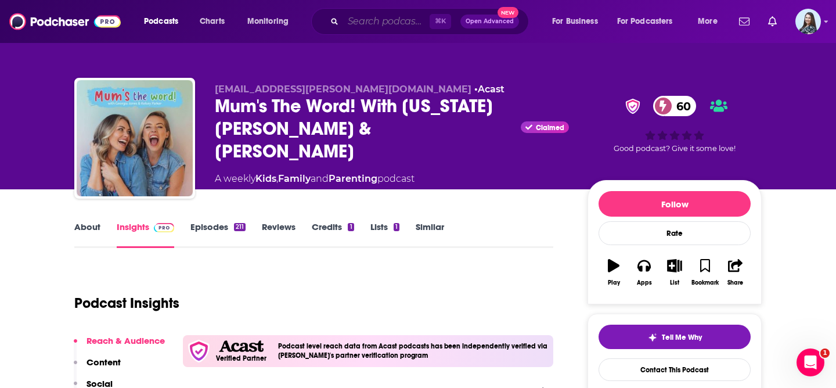
click at [358, 20] on input "Search podcasts, credits, & more..." at bounding box center [386, 21] width 86 height 19
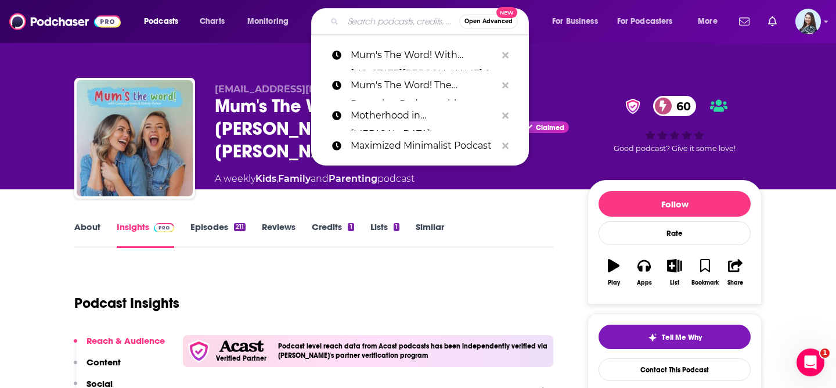
paste input "No Guilt Mom"
type input "No Guilt Mom"
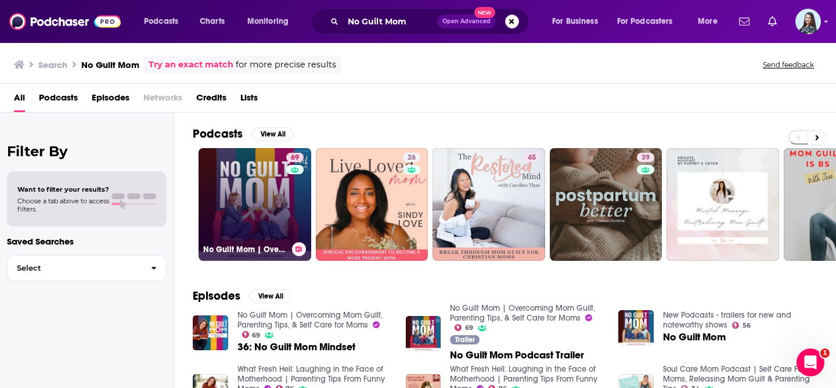
click at [286, 179] on div "69" at bounding box center [296, 197] width 20 height 89
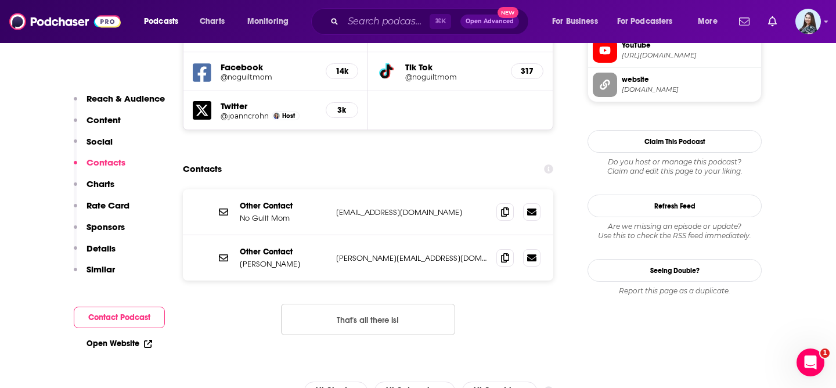
scroll to position [1124, 0]
click at [504, 252] on icon at bounding box center [505, 256] width 8 height 9
click at [384, 21] on input "Search podcasts, credits, & more..." at bounding box center [386, 21] width 86 height 19
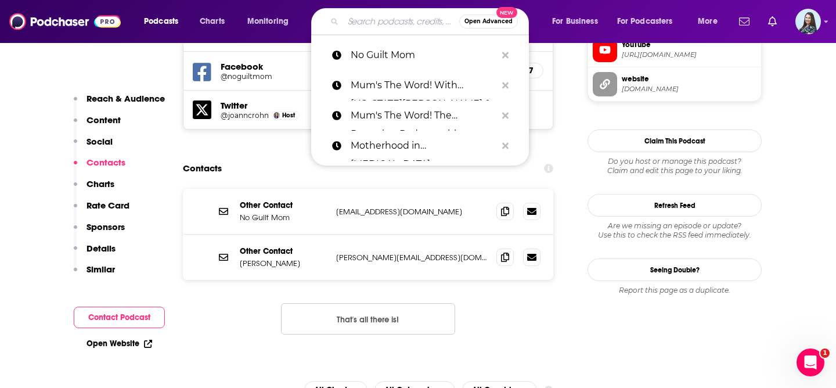
paste input "ON BOYS Podcast"
type input "ON BOYS Podcast"
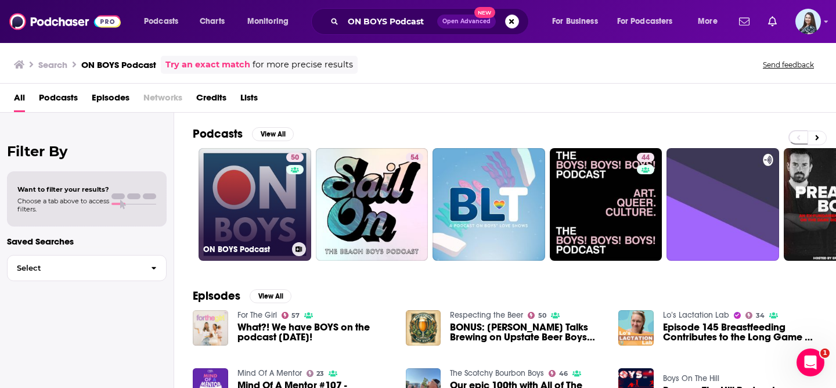
click at [254, 217] on link "50 ON BOYS Podcast" at bounding box center [254, 204] width 113 height 113
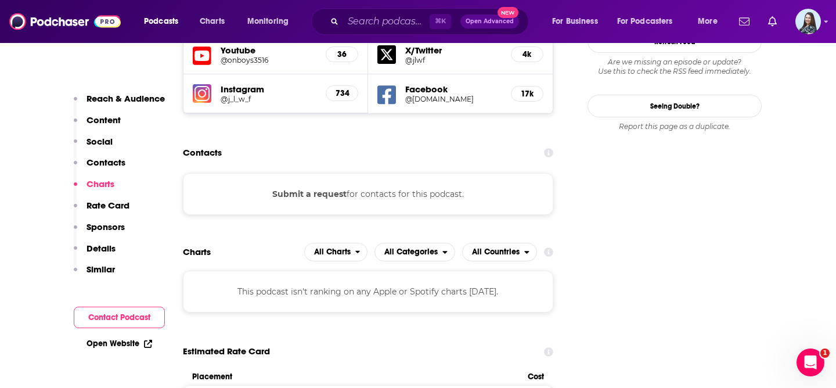
scroll to position [1161, 0]
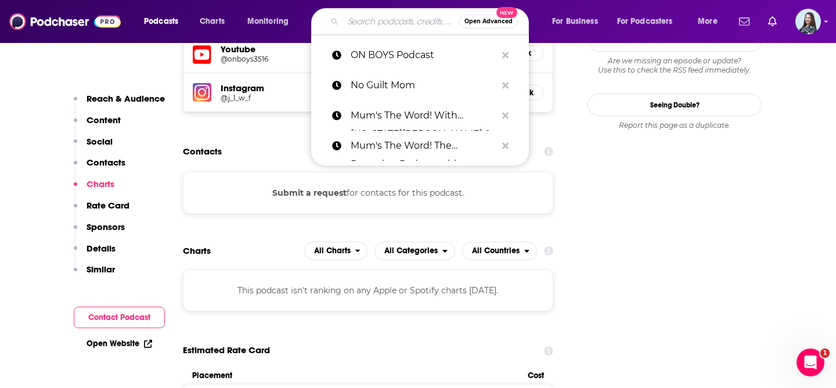
click at [388, 18] on input "Search podcasts, credits, & more..." at bounding box center [401, 21] width 116 height 19
paste input "ParentData by Emily Oster"
type input "ParentData by Emily Oster"
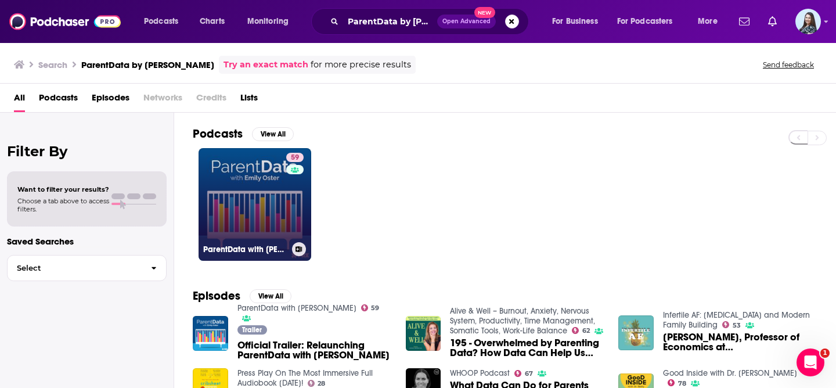
click at [261, 199] on link "59 ParentData with Emily Oster" at bounding box center [254, 204] width 113 height 113
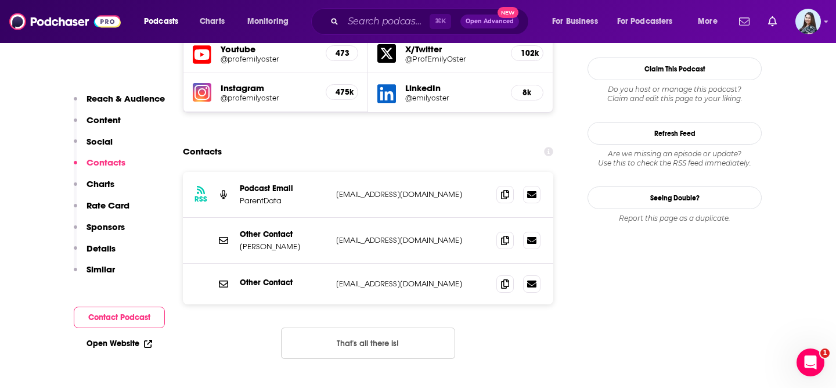
scroll to position [1136, 0]
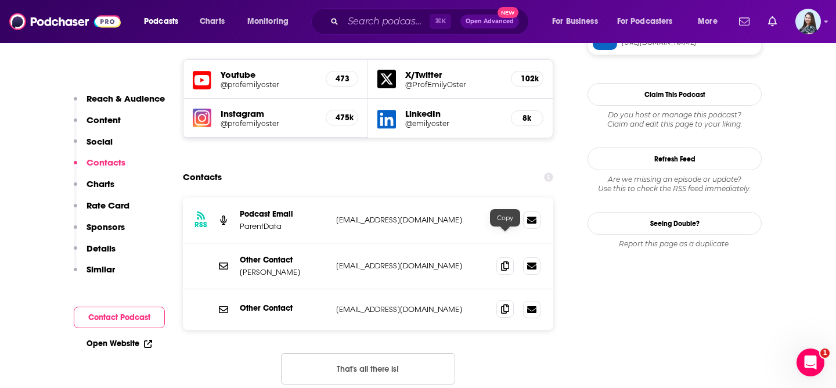
click at [499, 300] on span at bounding box center [504, 308] width 17 height 17
click at [389, 24] on input "Search podcasts, credits, & more..." at bounding box center [386, 21] width 86 height 19
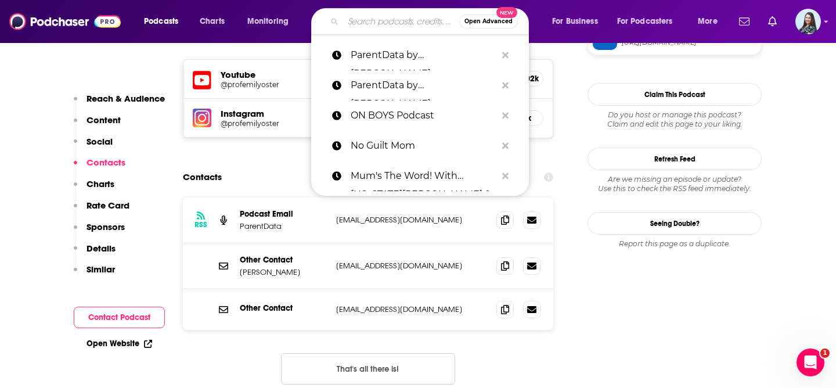
paste input "Parenting After Trauma with Robyn Gobbel"
type input "Parenting After Trauma with Robyn Gobbel"
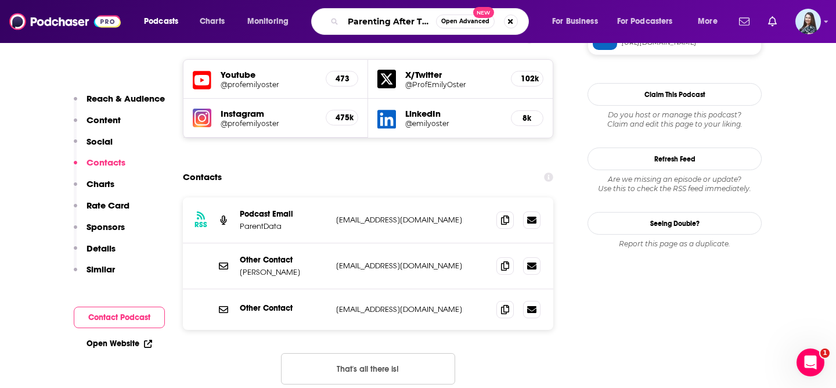
scroll to position [0, 102]
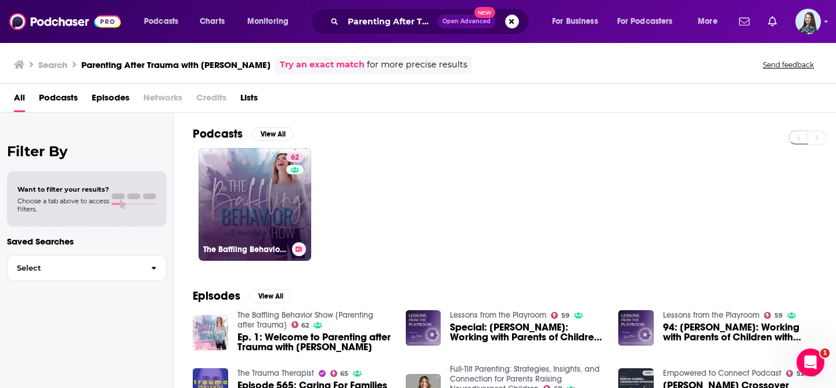
click at [234, 204] on link "62 The Baffling Behavior Show {Parenting after Trauma}" at bounding box center [254, 204] width 113 height 113
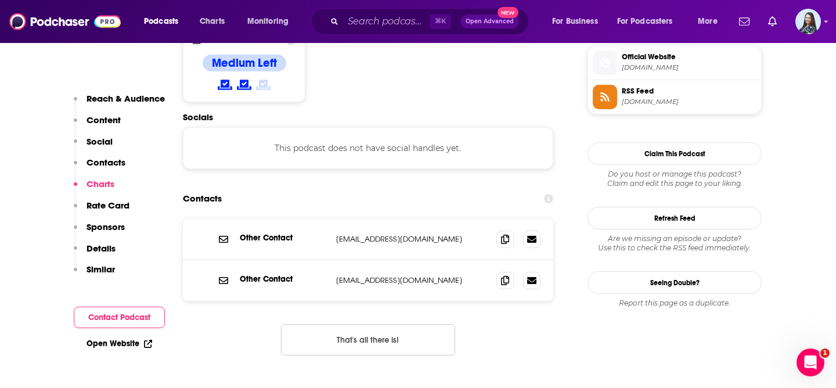
scroll to position [949, 0]
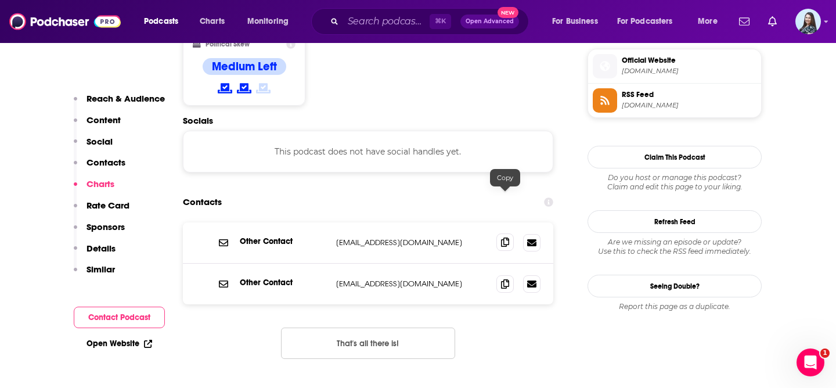
click at [498, 233] on span at bounding box center [504, 241] width 17 height 17
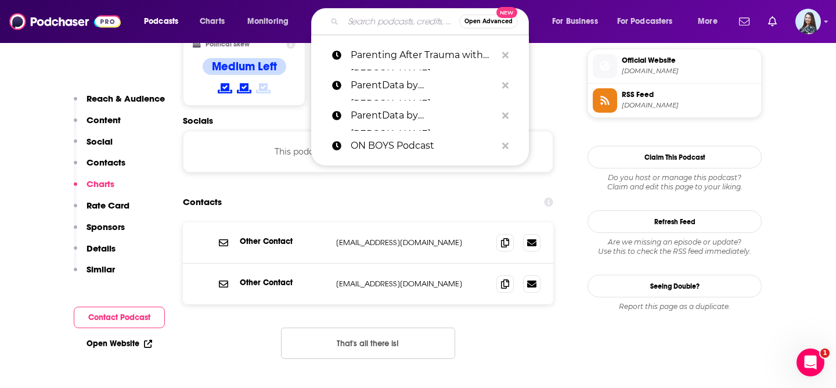
click at [366, 21] on input "Search podcasts, credits, & more..." at bounding box center [401, 21] width 116 height 19
paste input "Parenting Great Kids with Dr. Meg Meeker"
type input "Parenting Great Kids with Dr. Meg Meeker"
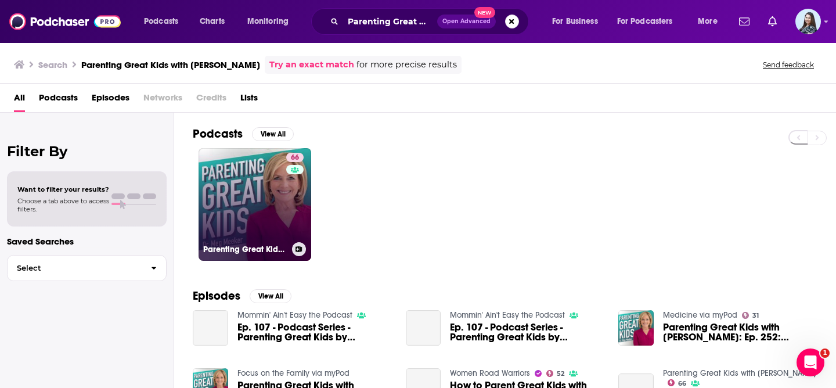
click at [248, 199] on link "66 Parenting Great Kids with Dr. Meg Meeker" at bounding box center [254, 204] width 113 height 113
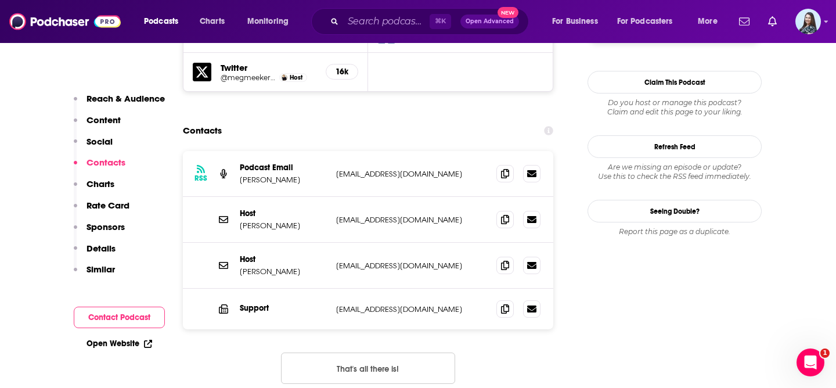
scroll to position [1149, 0]
click at [506, 167] on icon at bounding box center [505, 171] width 8 height 9
click at [369, 26] on input "Search podcasts, credits, & more..." at bounding box center [386, 21] width 86 height 19
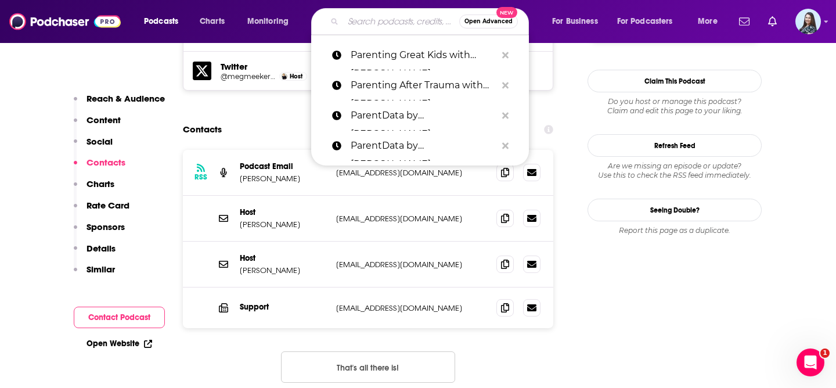
paste input "Parenting is a Joke"
type input "Parenting is a Joke"
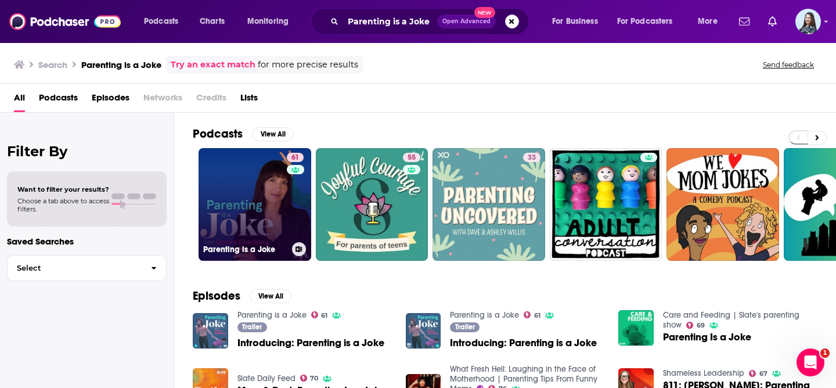
click at [264, 185] on link "61 Parenting is a Joke" at bounding box center [254, 204] width 113 height 113
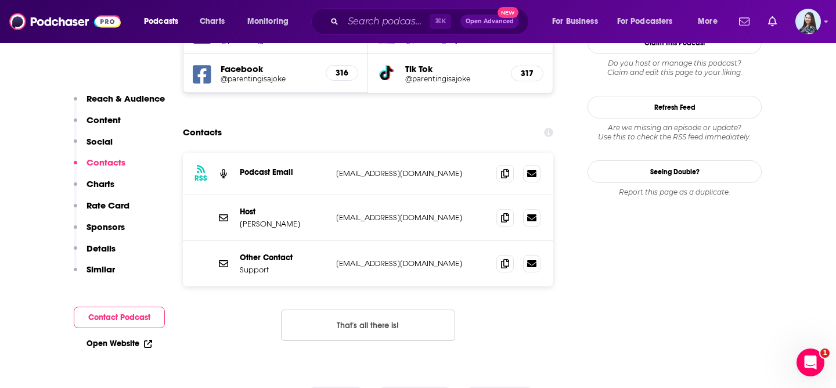
scroll to position [1106, 0]
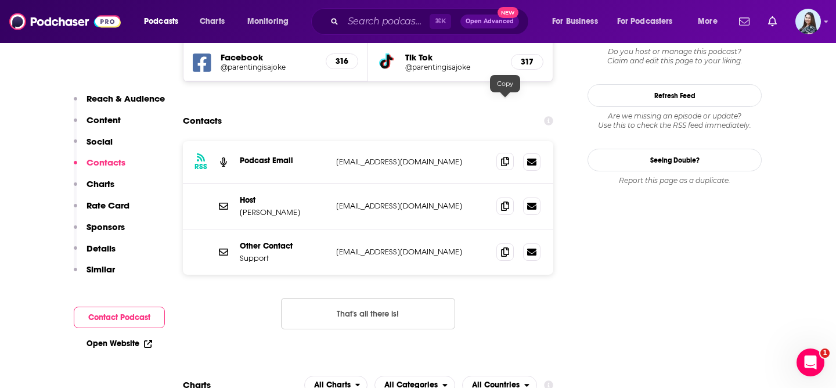
click at [501, 157] on icon at bounding box center [505, 161] width 8 height 9
click at [381, 13] on input "Search podcasts, credits, & more..." at bounding box center [386, 21] width 86 height 19
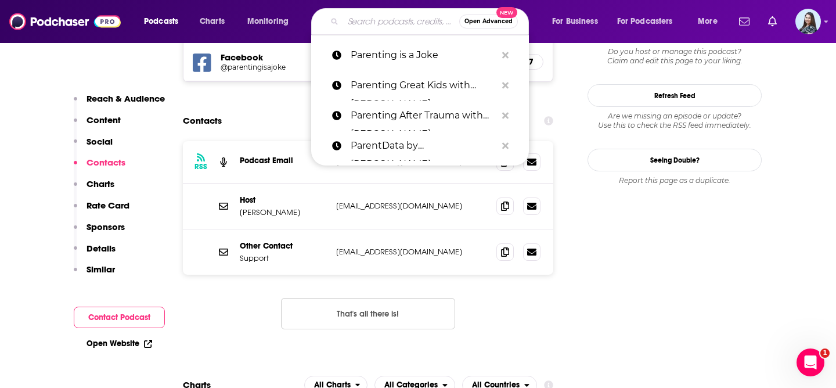
paste input "Parenting Without Power Struggles"
type input "Parenting Without Power Struggles"
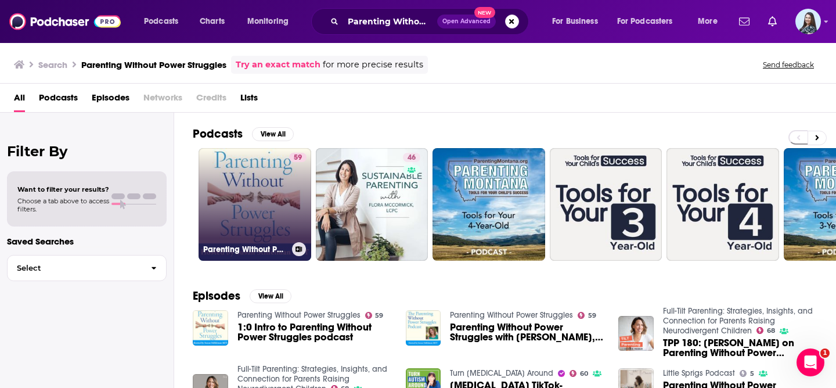
click at [251, 186] on link "59 Parenting Without Power Struggles" at bounding box center [254, 204] width 113 height 113
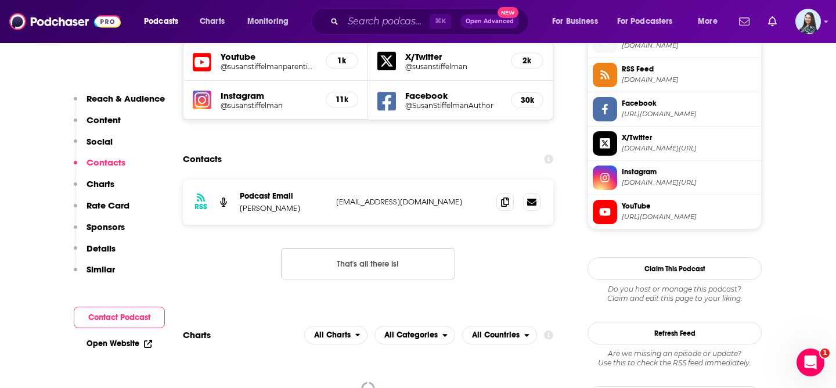
scroll to position [1067, 0]
click at [359, 19] on input "Search podcasts, credits, & more..." at bounding box center [386, 21] width 86 height 19
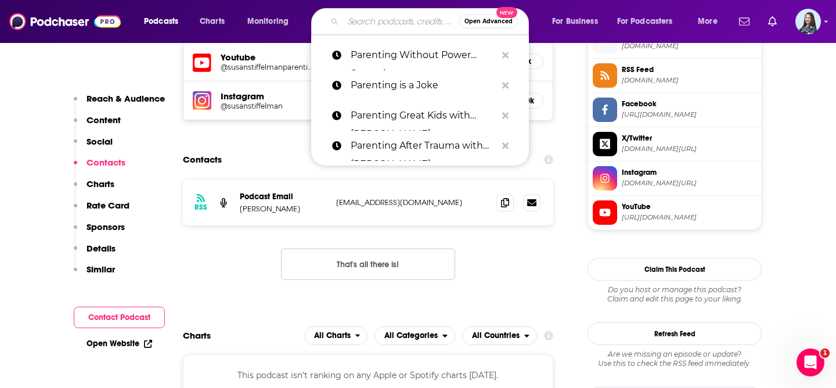
paste input "Peace and Parenting"
type input "Peace and Parenting"
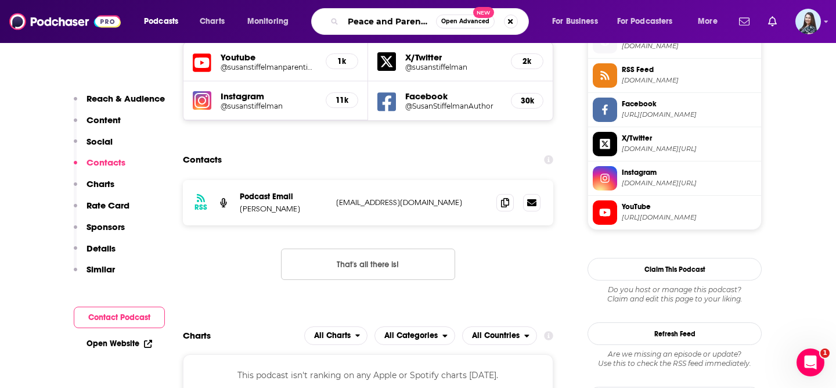
scroll to position [0, 6]
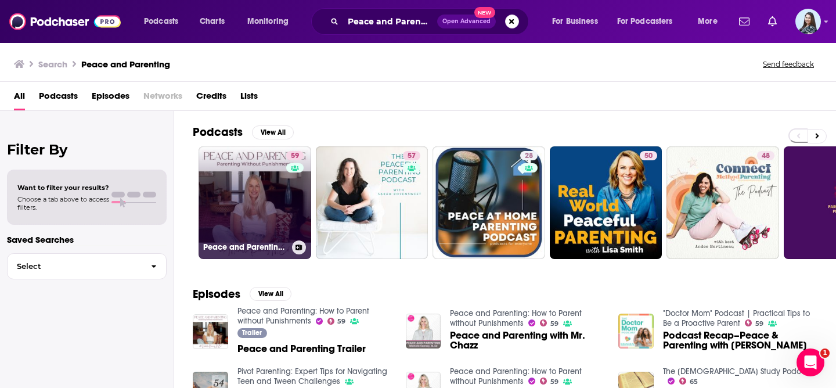
click at [255, 195] on link "59 Peace and Parenting: How to Parent without Punishments" at bounding box center [254, 202] width 113 height 113
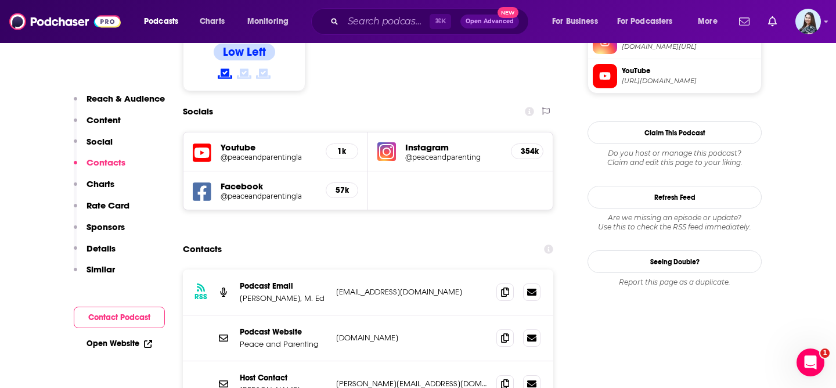
scroll to position [1068, 0]
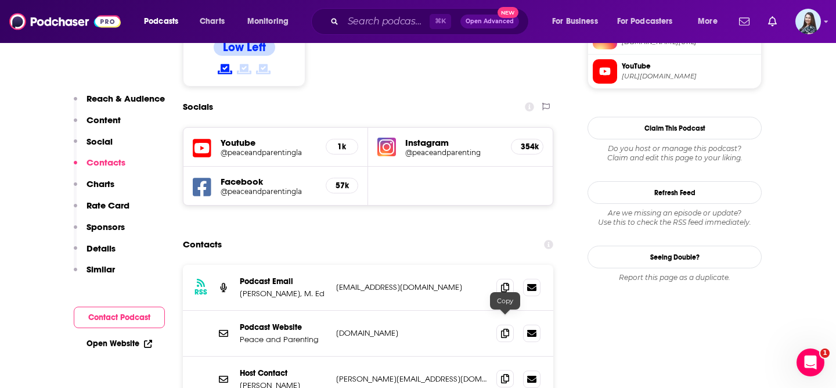
click at [508, 374] on icon at bounding box center [505, 378] width 8 height 9
